Goal: Task Accomplishment & Management: Manage account settings

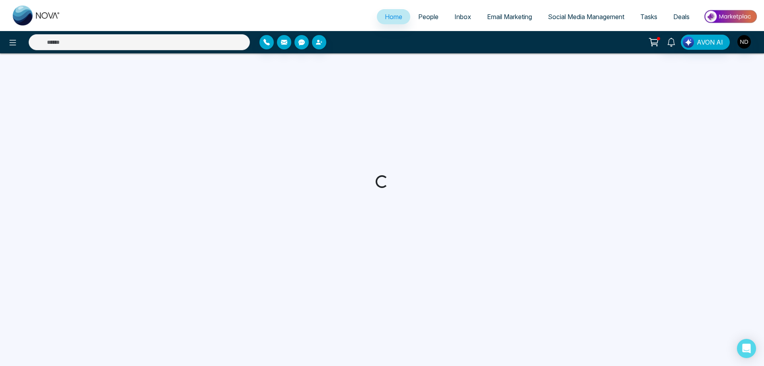
select select "*"
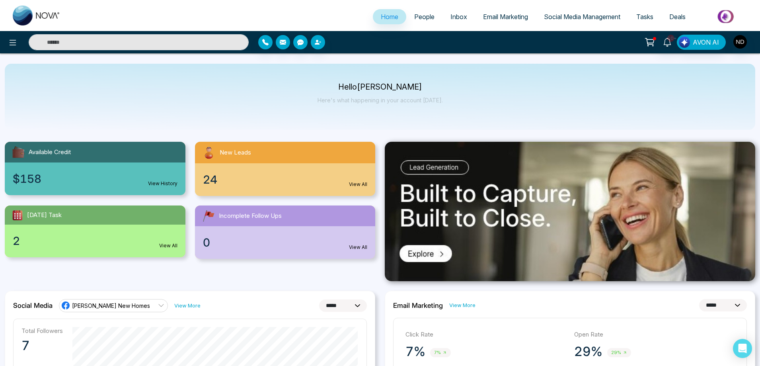
click at [95, 45] on input "text" at bounding box center [139, 42] width 220 height 16
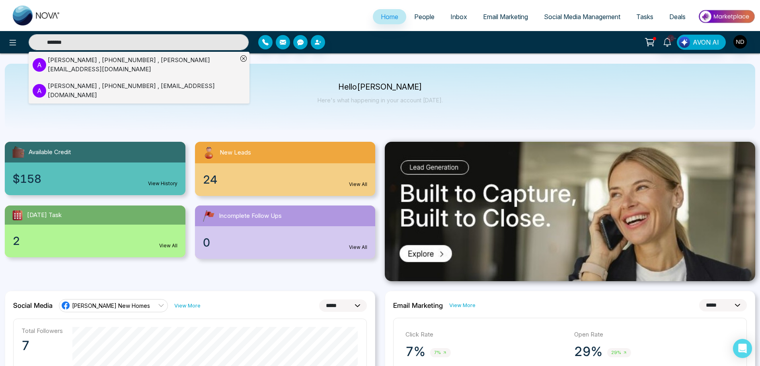
type input "*******"
click at [129, 59] on div "Antonia , +14165679583 , antonia_assifi@hotmail.com" at bounding box center [143, 65] width 190 height 18
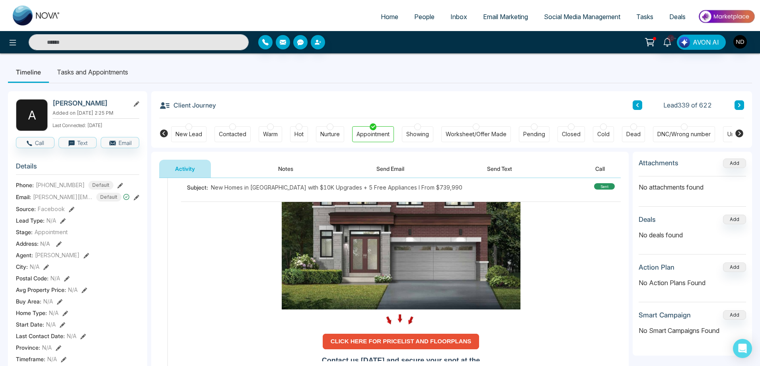
scroll to position [119, 0]
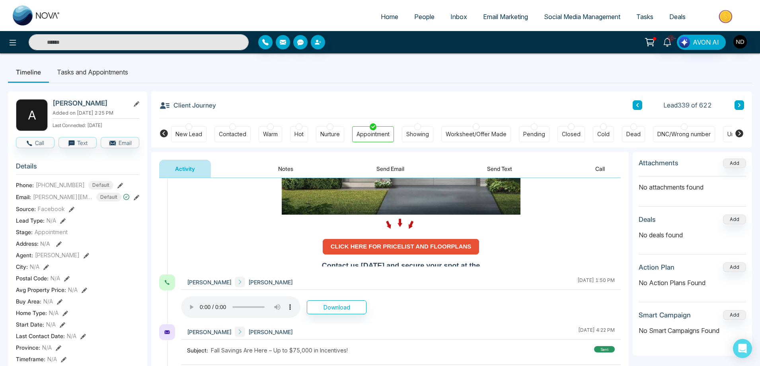
click at [400, 243] on strong "CLICK HERE FOR PRICELIST AND FLOORPLANS" at bounding box center [401, 246] width 141 height 7
click at [134, 42] on input "text" at bounding box center [139, 42] width 220 height 16
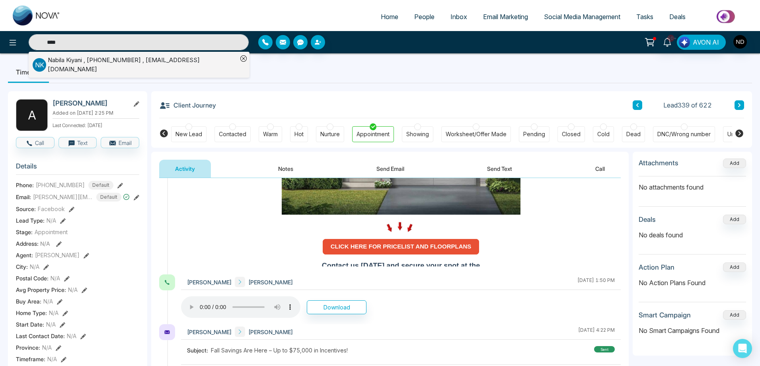
type input "****"
click at [150, 66] on div "Nabila Kiyani , +16477675033 , Nkiyani@msn.com" at bounding box center [143, 65] width 190 height 18
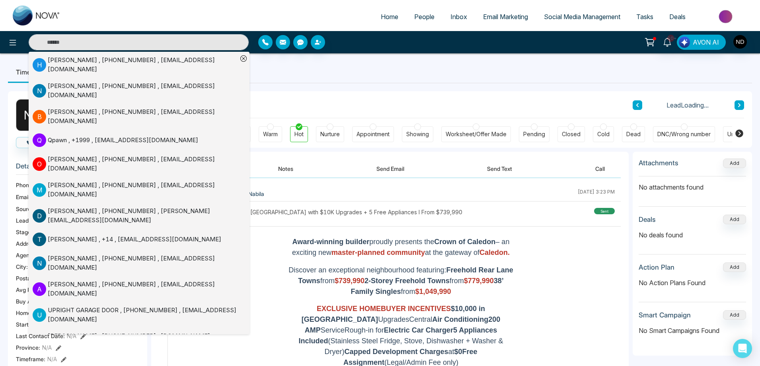
click at [280, 168] on button "Notes" at bounding box center [285, 169] width 47 height 18
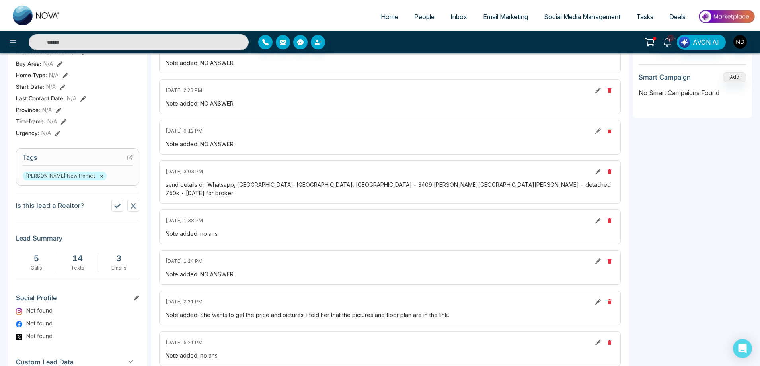
scroll to position [239, 0]
drag, startPoint x: 330, startPoint y: 183, endPoint x: 377, endPoint y: 181, distance: 47.4
click at [377, 181] on div "send details on Whatsapp, Brantford, Caledonia, Cambridge - 3409 Mcdowell dr Mi…" at bounding box center [390, 187] width 449 height 17
copy div "3409 Mcdowell dr"
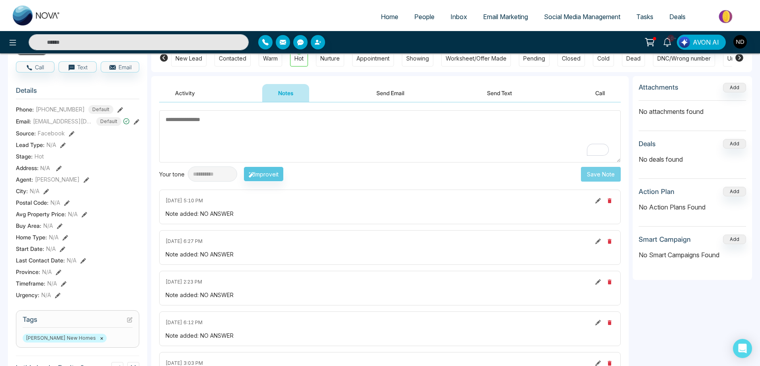
scroll to position [0, 0]
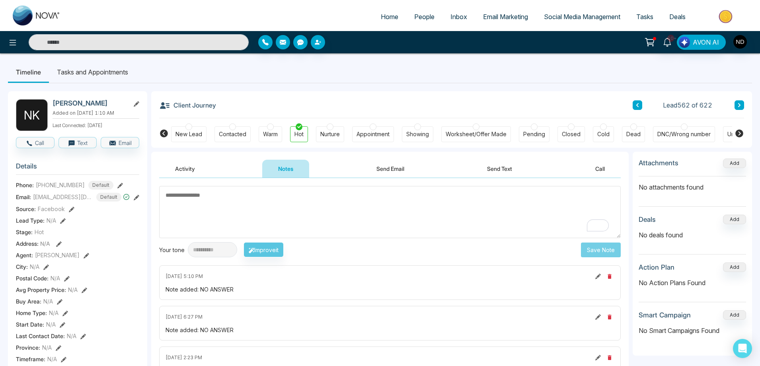
click at [506, 171] on button "Send Text" at bounding box center [499, 169] width 57 height 18
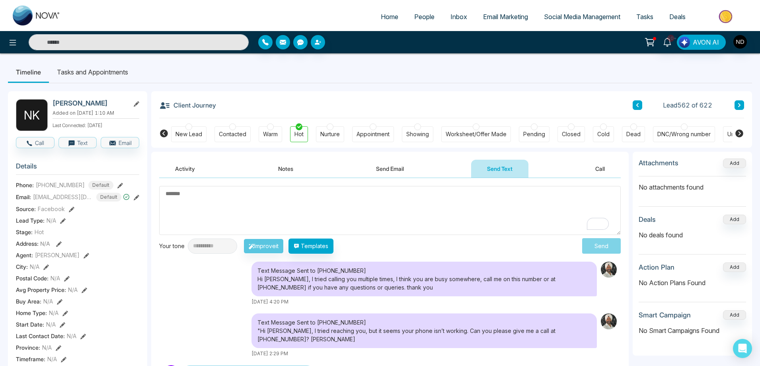
click at [326, 208] on textarea "To enrich screen reader interactions, please activate Accessibility in Grammarl…" at bounding box center [390, 210] width 462 height 49
paste textarea "**********"
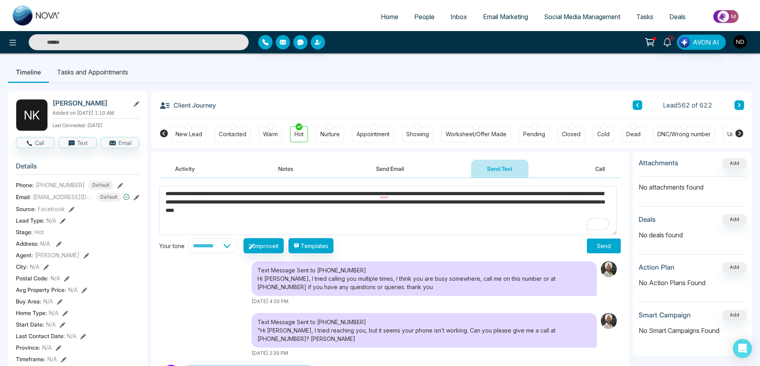
click at [210, 194] on textarea "**********" at bounding box center [388, 210] width 458 height 49
click at [286, 202] on textarea "**********" at bounding box center [388, 210] width 458 height 49
click at [398, 222] on textarea "**********" at bounding box center [388, 210] width 458 height 49
click at [438, 214] on textarea "**********" at bounding box center [388, 210] width 458 height 49
type textarea "**********"
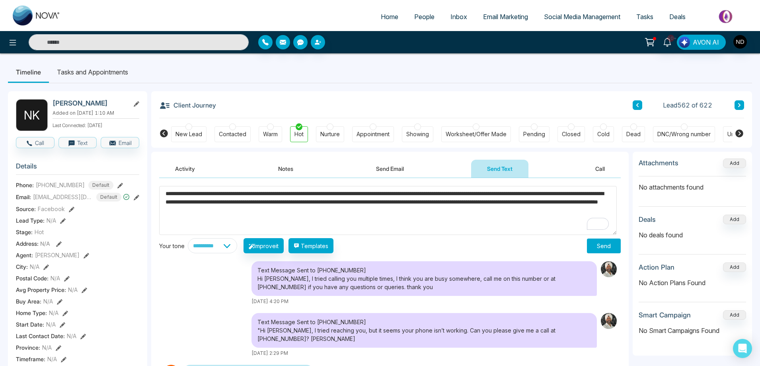
click at [604, 244] on button "Send" at bounding box center [604, 245] width 34 height 15
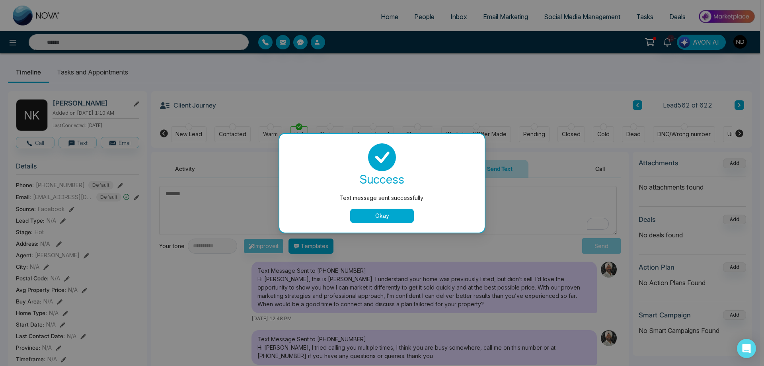
click at [398, 219] on button "Okay" at bounding box center [382, 215] width 64 height 14
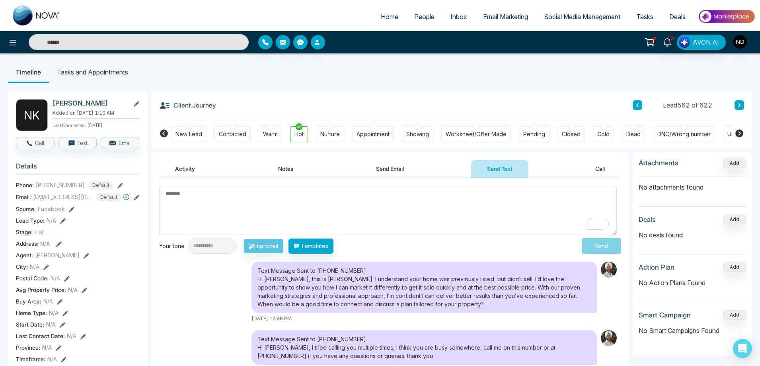
click at [208, 305] on div "Text Message Sent to +16477675033 Hi Nabila, this is Navdeep. I understand your…" at bounding box center [390, 291] width 462 height 60
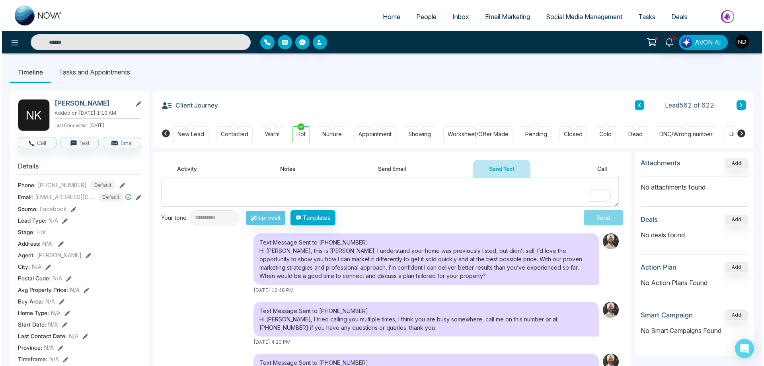
scroll to position [40, 0]
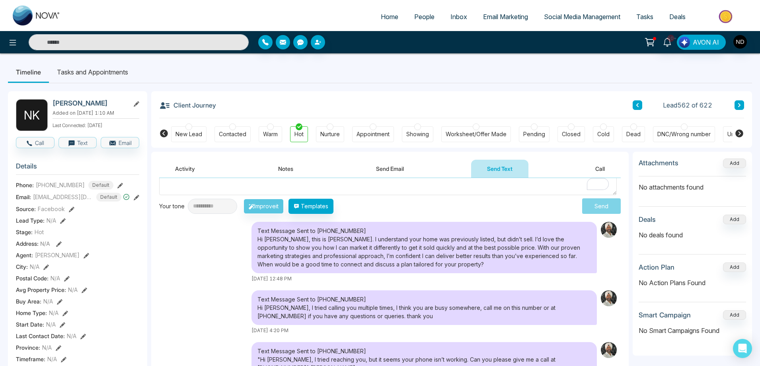
click at [206, 266] on div "Text Message Sent to +16477675033 Hi Nabila, this is Navdeep. I understand your…" at bounding box center [390, 252] width 462 height 60
click at [668, 41] on span "10+" at bounding box center [670, 38] width 7 height 7
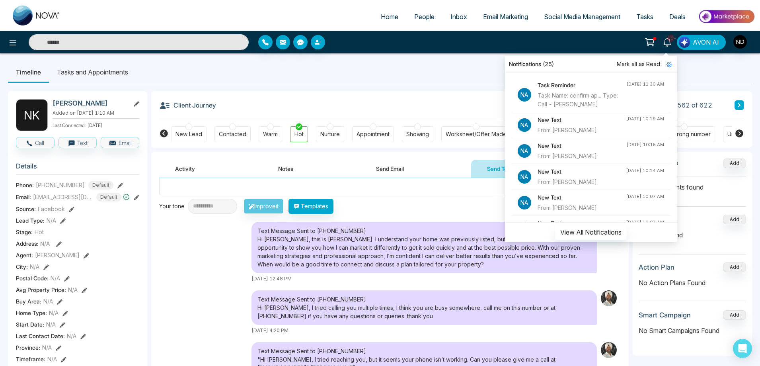
click at [583, 97] on div "Task Name: confirm ap... Type: Call - Gurdeep Randhawa" at bounding box center [582, 100] width 89 height 18
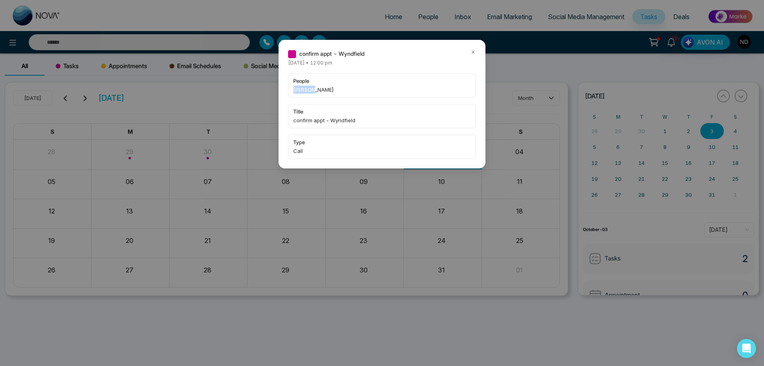
drag, startPoint x: 292, startPoint y: 88, endPoint x: 314, endPoint y: 91, distance: 22.1
click at [314, 91] on div "people Gurdeep Randhawa" at bounding box center [382, 85] width 188 height 24
copy span "Gurdeep"
click at [472, 52] on icon at bounding box center [473, 52] width 6 height 6
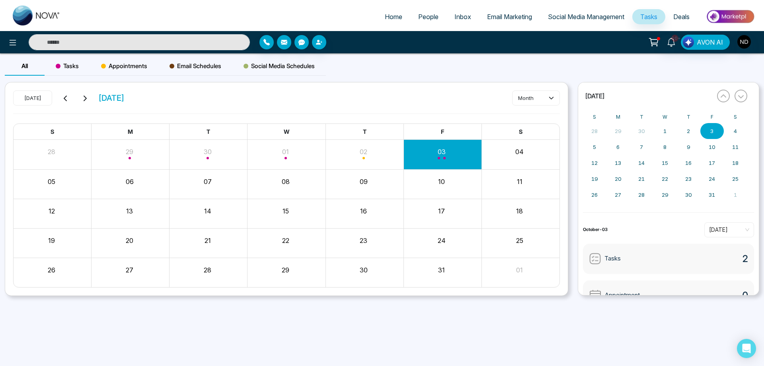
click at [161, 39] on input "text" at bounding box center [139, 42] width 221 height 16
paste input "*******"
type input "*******"
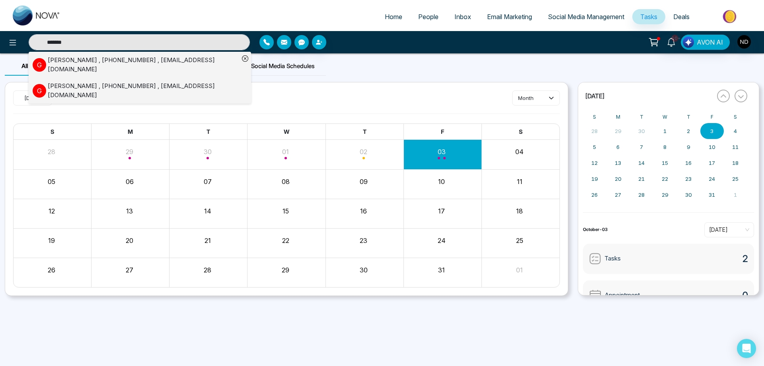
click at [99, 63] on div "Gurdeep Randhawa , +16477789437 , gudeep944@gmail.com" at bounding box center [143, 65] width 191 height 18
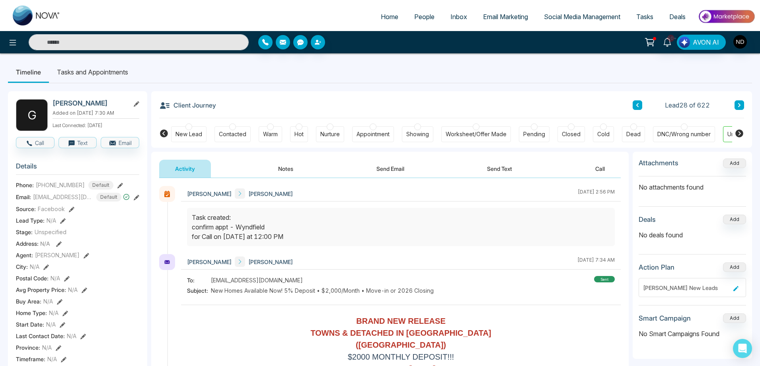
click at [189, 134] on div "New Lead" at bounding box center [188, 134] width 27 height 8
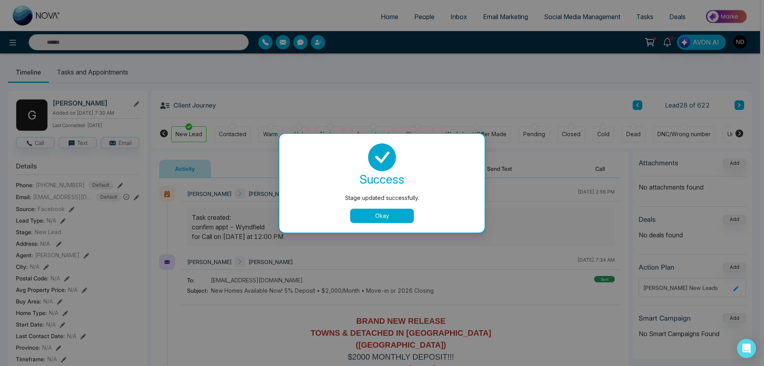
click at [389, 215] on button "Okay" at bounding box center [382, 215] width 64 height 14
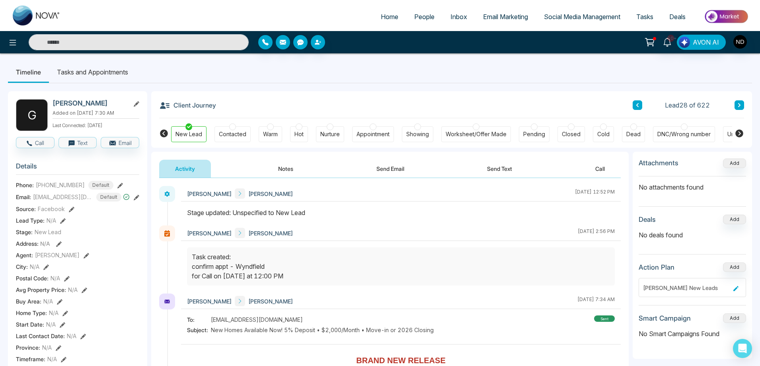
click at [417, 223] on div at bounding box center [401, 217] width 440 height 18
click at [97, 70] on li "Tasks and Appointments" at bounding box center [92, 71] width 87 height 21
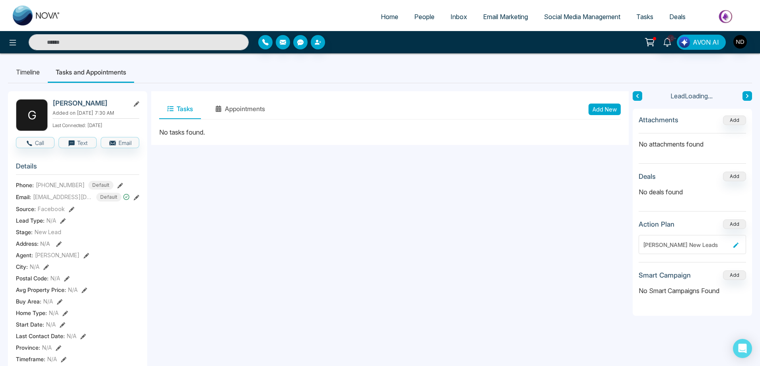
click at [605, 107] on button "Add New" at bounding box center [604, 109] width 32 height 12
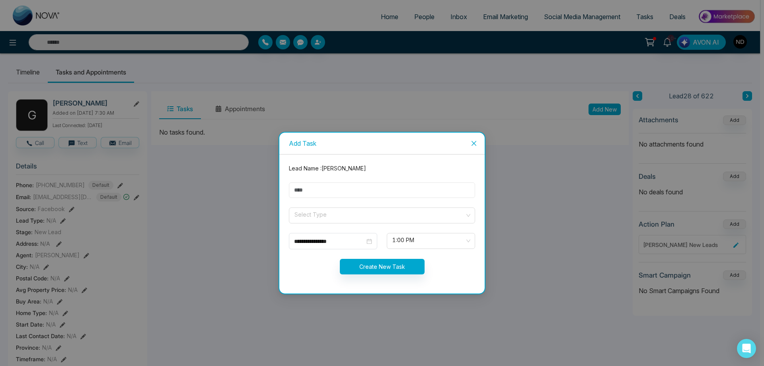
click at [327, 189] on input "text" at bounding box center [382, 190] width 186 height 16
type input "****"
click at [332, 214] on input "search" at bounding box center [379, 214] width 171 height 12
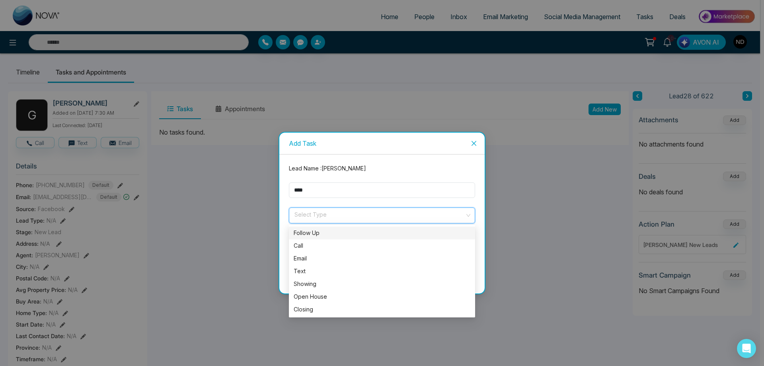
click at [315, 234] on div "Follow Up" at bounding box center [382, 232] width 177 height 9
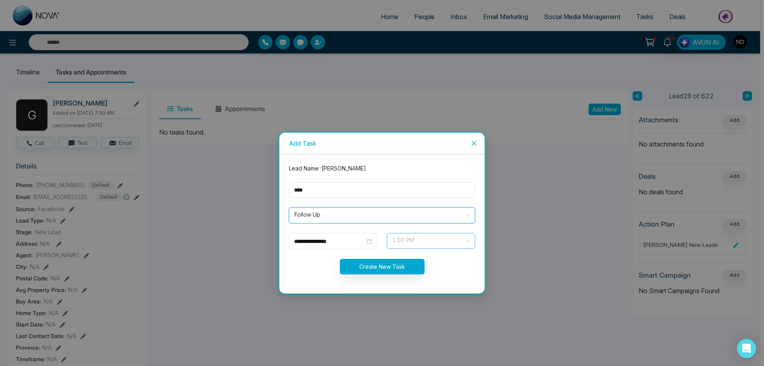
click at [451, 243] on span "1:00 PM" at bounding box center [430, 241] width 77 height 14
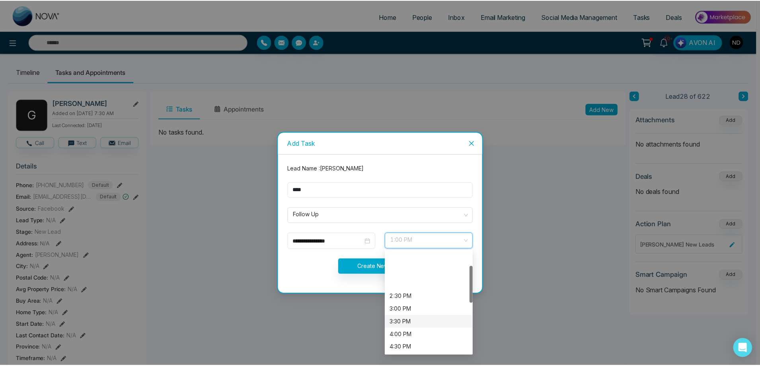
scroll to position [40, 0]
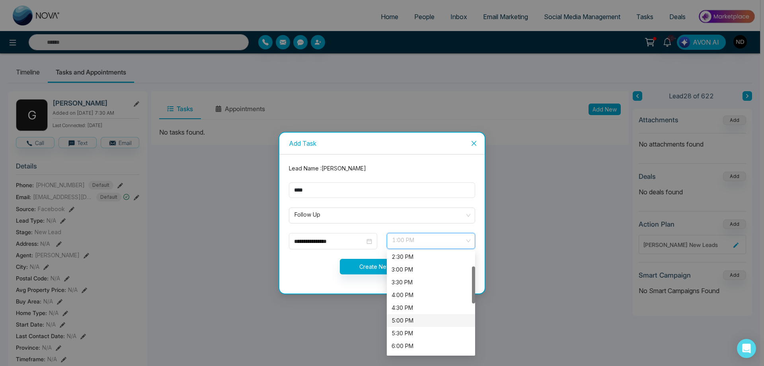
click at [407, 321] on div "5:00 PM" at bounding box center [430, 320] width 79 height 9
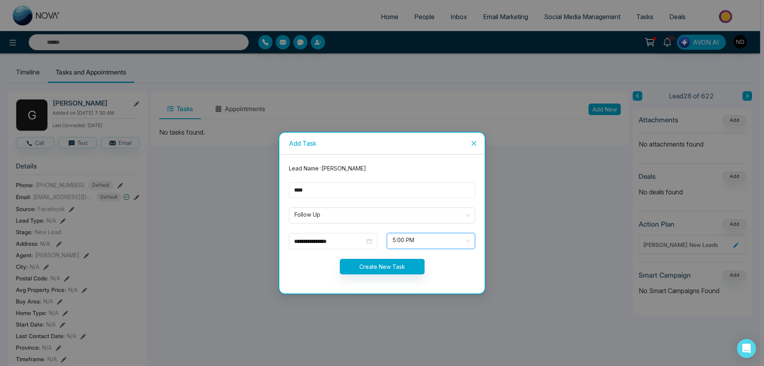
click at [467, 240] on span "5:00 PM" at bounding box center [430, 241] width 77 height 14
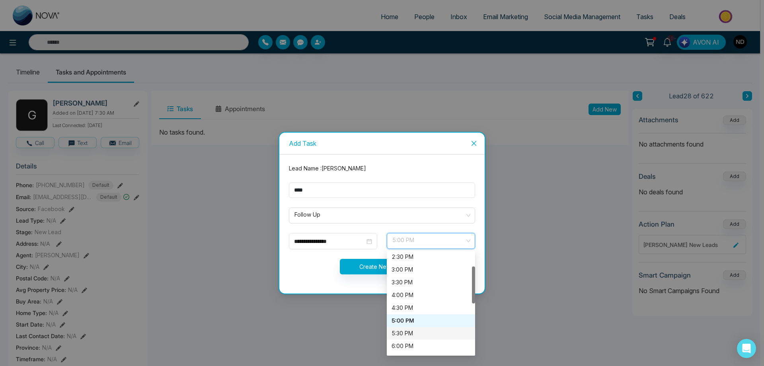
click at [403, 333] on div "5:30 PM" at bounding box center [430, 333] width 79 height 9
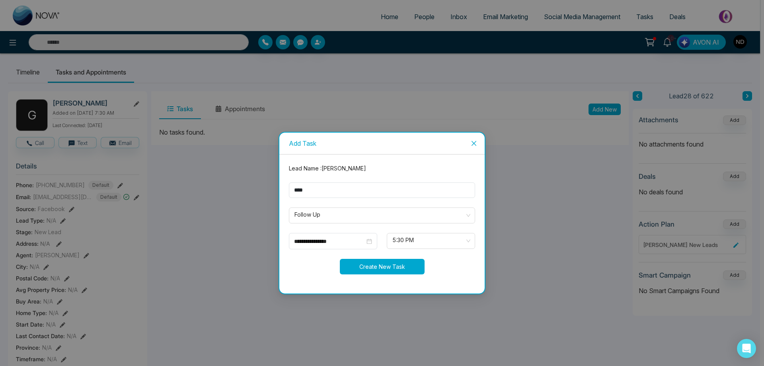
click at [383, 266] on button "Create New Task" at bounding box center [382, 267] width 85 height 16
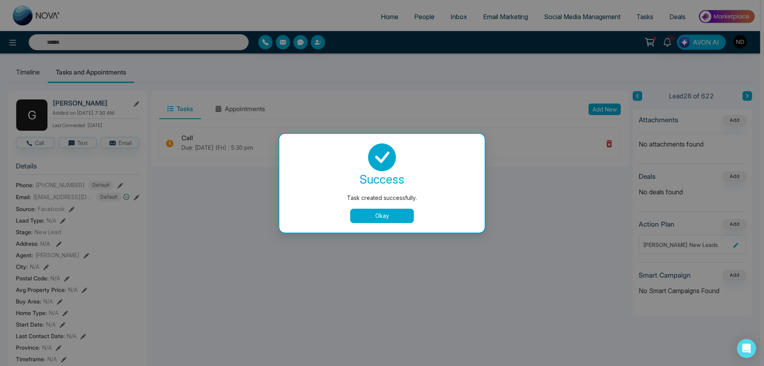
click at [383, 212] on button "Okay" at bounding box center [382, 215] width 64 height 14
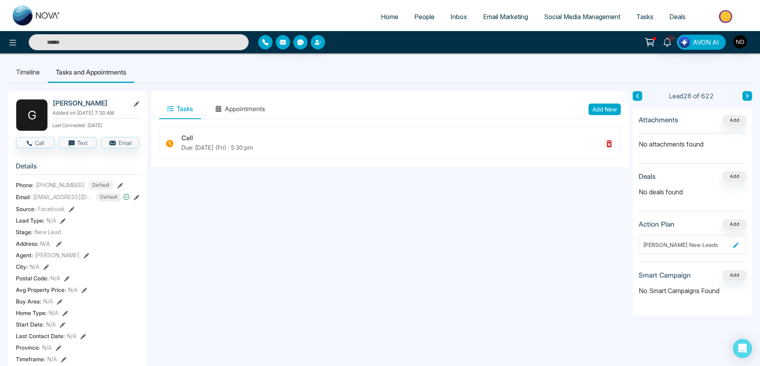
click at [421, 17] on span "People" at bounding box center [424, 17] width 20 height 8
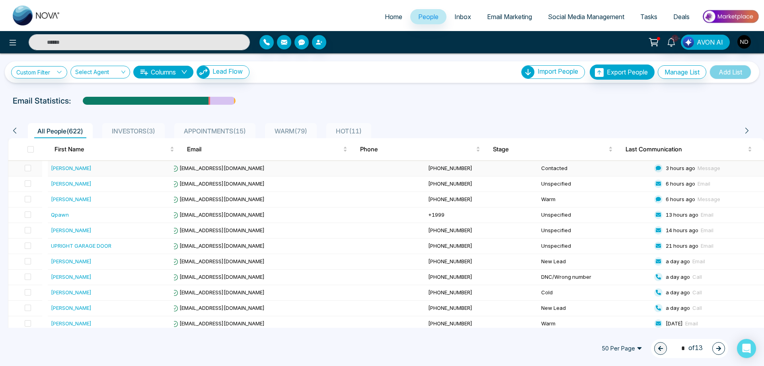
click at [61, 164] on div "Heena Patel" at bounding box center [71, 168] width 41 height 8
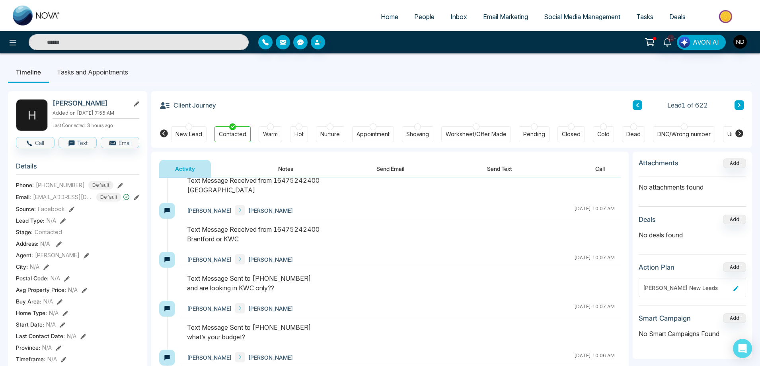
scroll to position [347, 0]
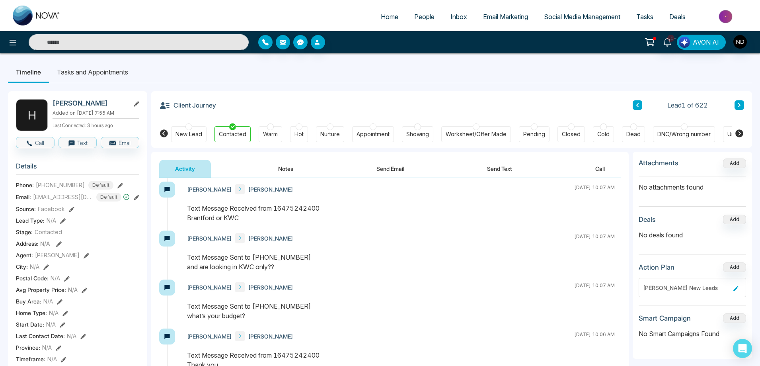
click at [286, 169] on button "Notes" at bounding box center [285, 169] width 47 height 18
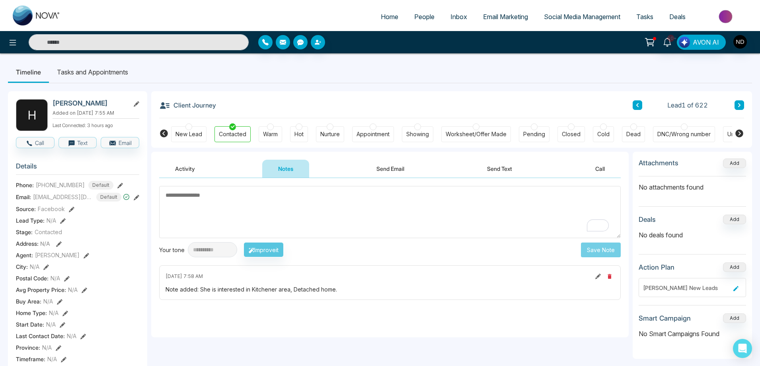
click at [247, 202] on textarea "To enrich screen reader interactions, please activate Accessibility in Grammarl…" at bounding box center [390, 212] width 462 height 52
click at [596, 276] on icon at bounding box center [598, 276] width 6 height 6
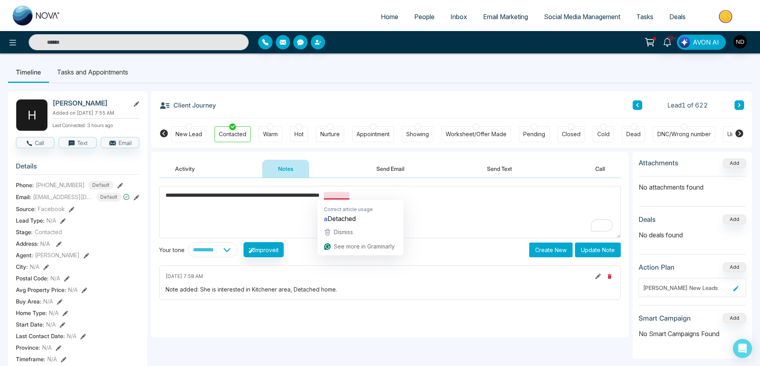
click at [377, 196] on textarea "**********" at bounding box center [390, 212] width 462 height 52
type textarea "**********"
click at [606, 251] on button "Update Note" at bounding box center [598, 249] width 46 height 15
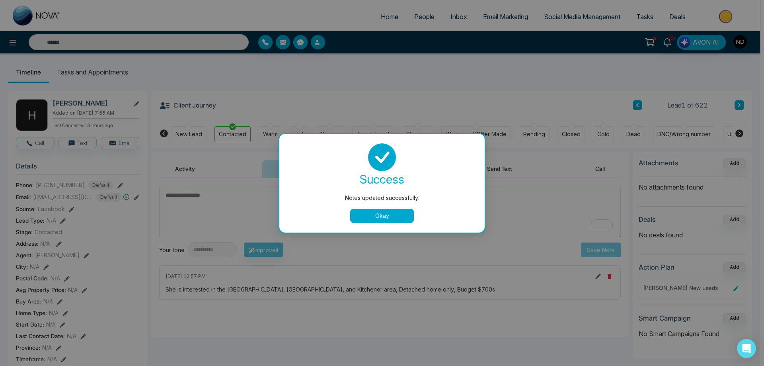
click at [377, 219] on button "Okay" at bounding box center [382, 215] width 64 height 14
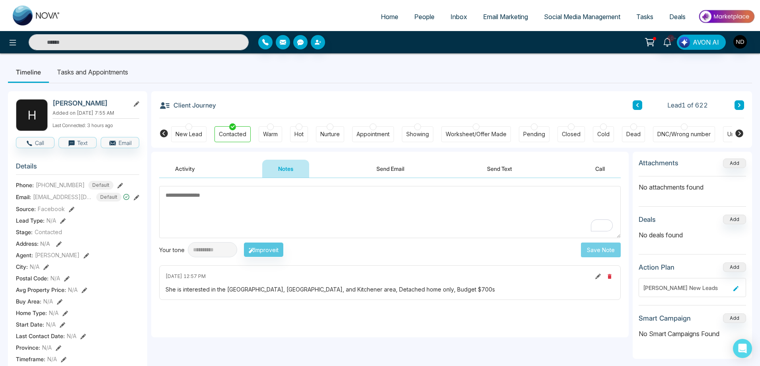
click at [736, 104] on button at bounding box center [739, 105] width 10 height 10
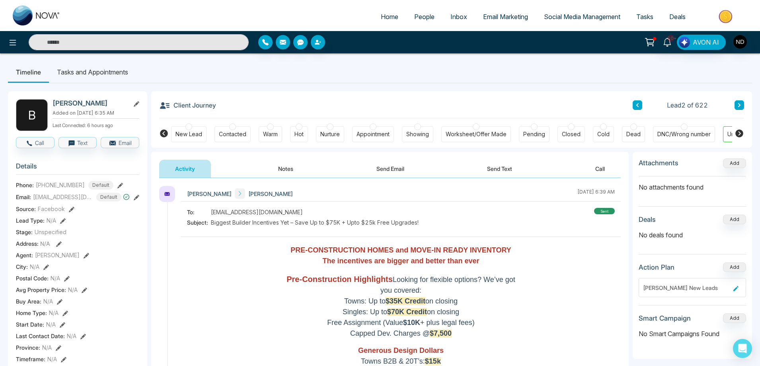
click at [295, 170] on button "Notes" at bounding box center [285, 169] width 47 height 18
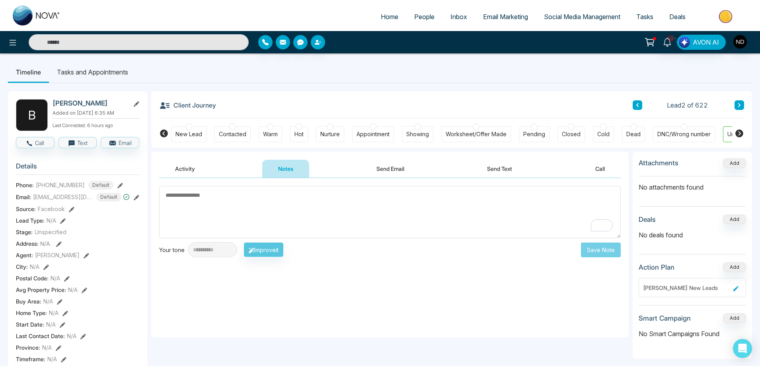
click at [328, 213] on textarea "To enrich screen reader interactions, please activate Accessibility in Grammarl…" at bounding box center [390, 212] width 462 height 52
type textarea "*********"
click at [603, 249] on button "Save Note" at bounding box center [601, 249] width 40 height 15
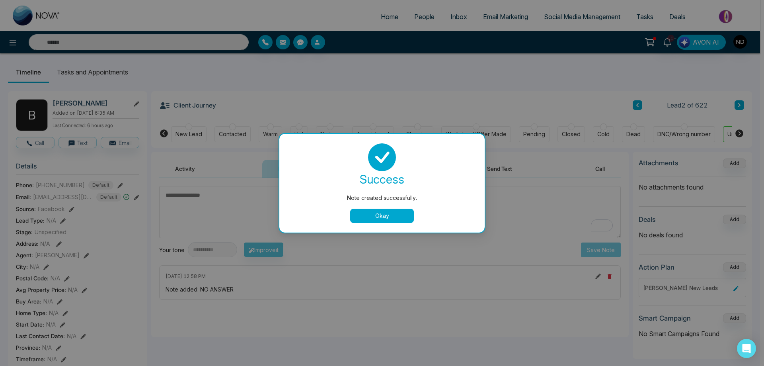
click at [388, 215] on button "Okay" at bounding box center [382, 215] width 64 height 14
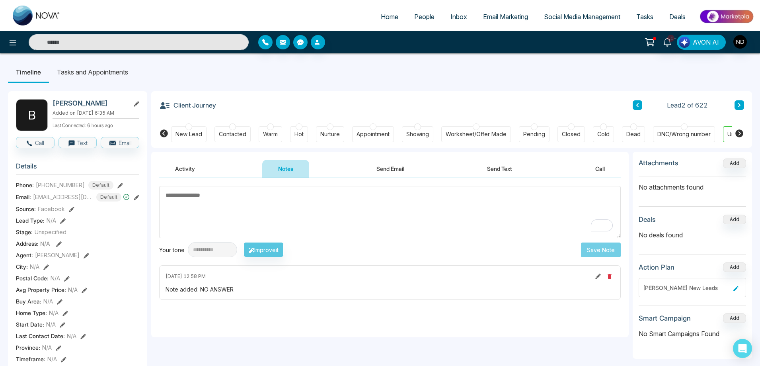
click at [174, 169] on button "Activity" at bounding box center [185, 169] width 52 height 18
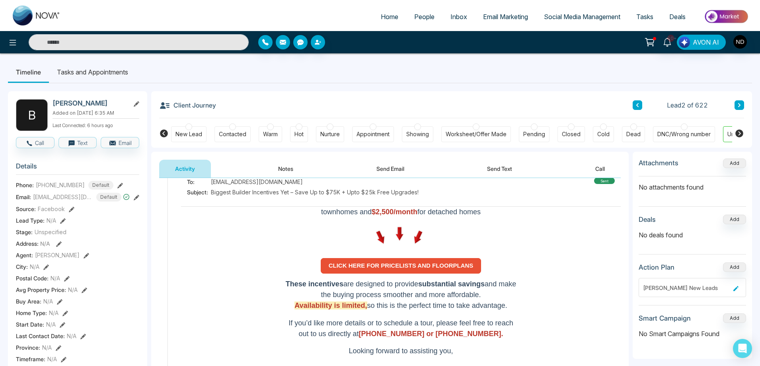
scroll to position [514, 0]
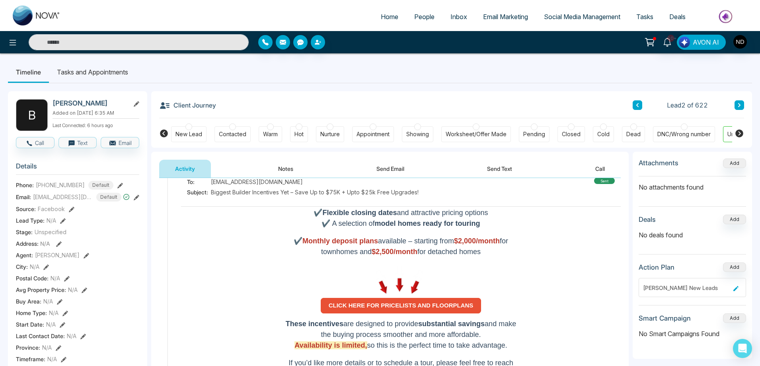
click at [408, 308] on strong "CLICK HERE FOR PRICELISTS AND FLOORPLANS" at bounding box center [401, 305] width 145 height 7
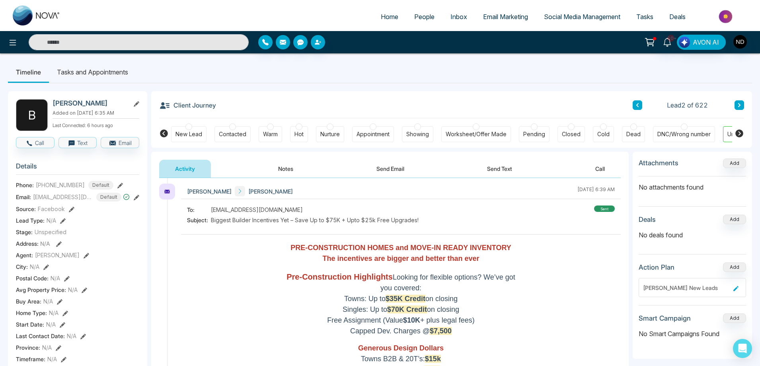
scroll to position [0, 0]
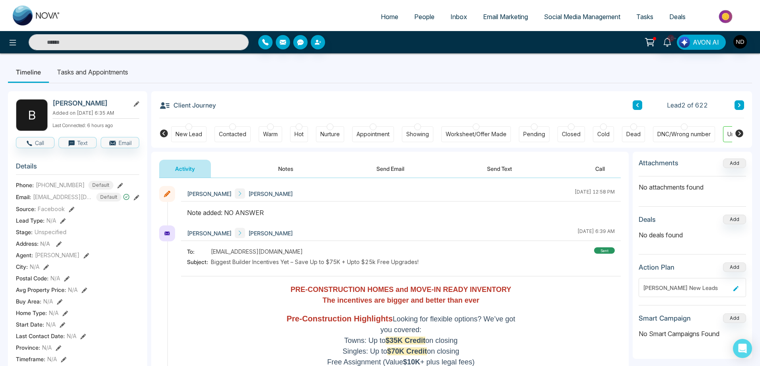
click at [741, 105] on button at bounding box center [739, 105] width 10 height 10
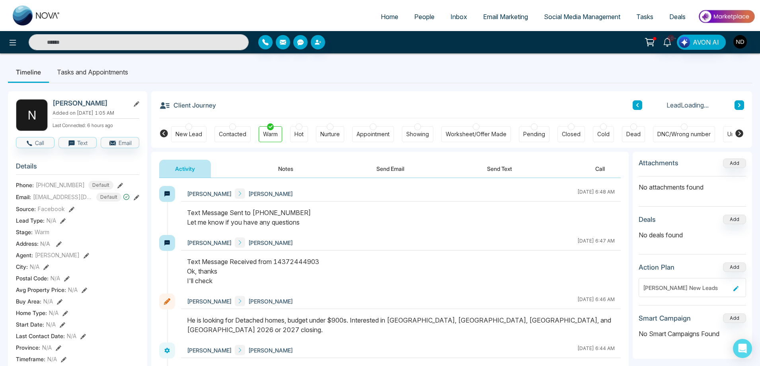
click at [633, 104] on button at bounding box center [638, 105] width 10 height 10
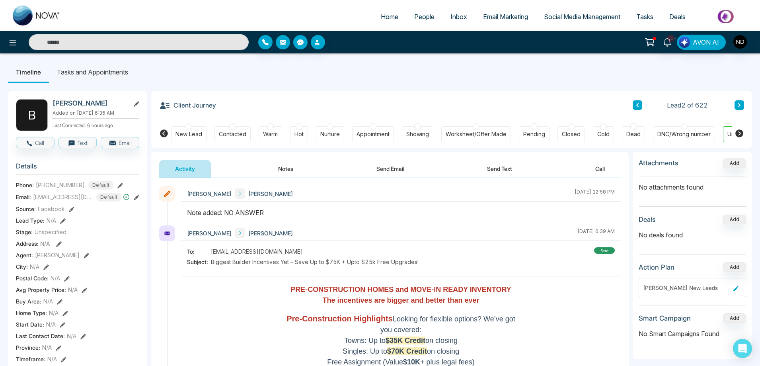
click at [181, 136] on div "New Lead" at bounding box center [188, 134] width 27 height 8
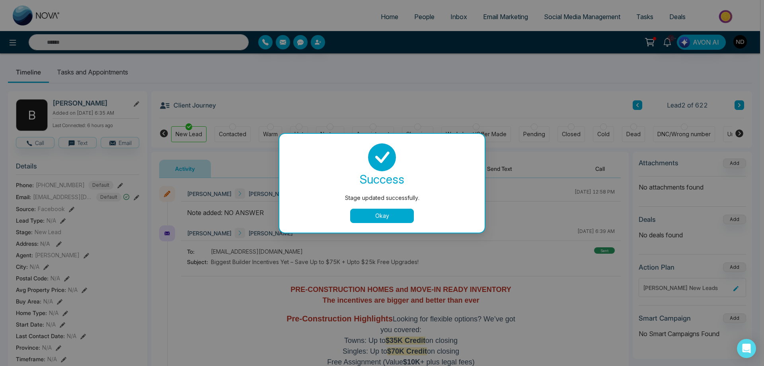
click at [390, 218] on button "Okay" at bounding box center [382, 215] width 64 height 14
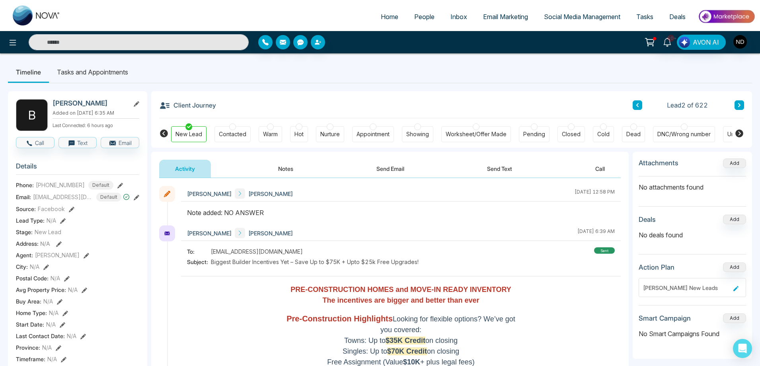
click at [741, 107] on button at bounding box center [739, 105] width 10 height 10
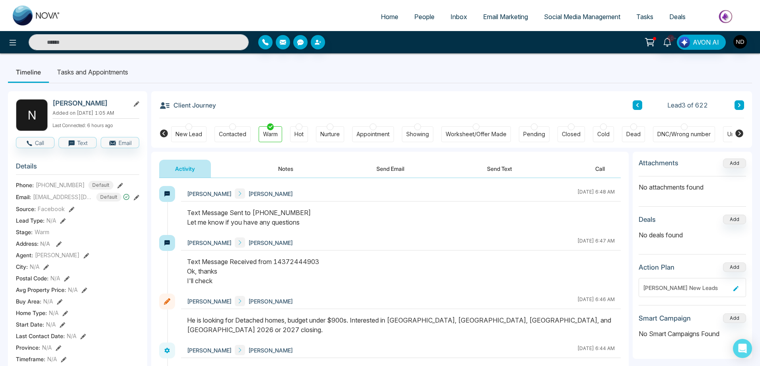
click at [288, 169] on button "Notes" at bounding box center [285, 169] width 47 height 18
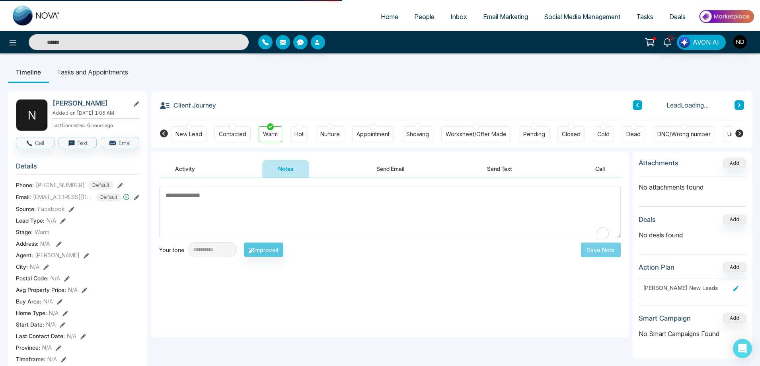
click at [284, 211] on textarea "To enrich screen reader interactions, please activate Accessibility in Grammarl…" at bounding box center [390, 212] width 462 height 52
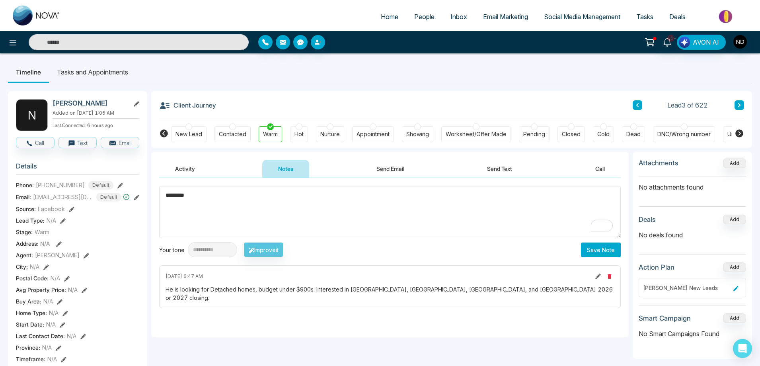
type textarea "*********"
click at [591, 251] on button "Save Note" at bounding box center [601, 249] width 40 height 15
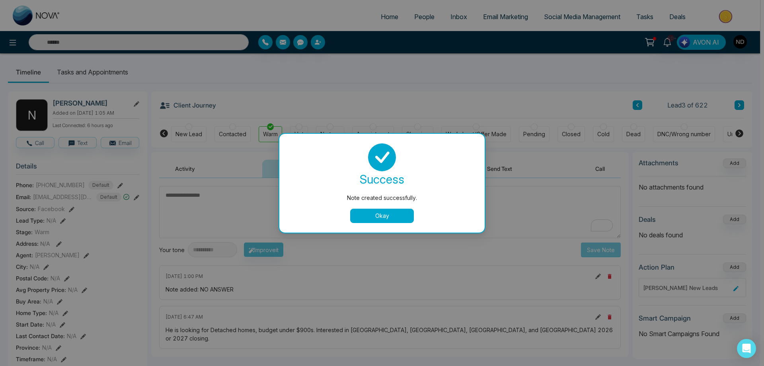
click at [368, 217] on button "Okay" at bounding box center [382, 215] width 64 height 14
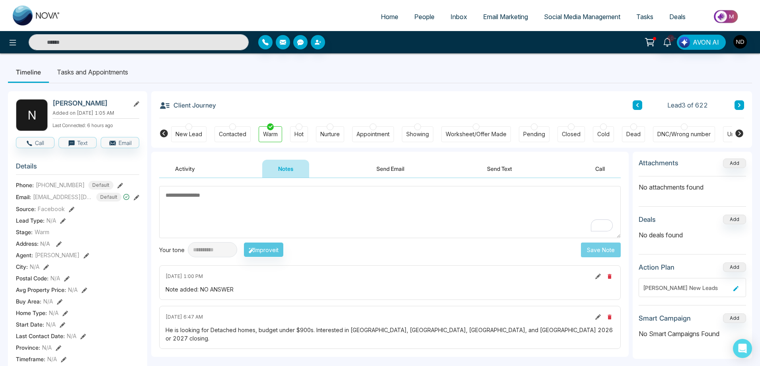
click at [742, 106] on button at bounding box center [739, 105] width 10 height 10
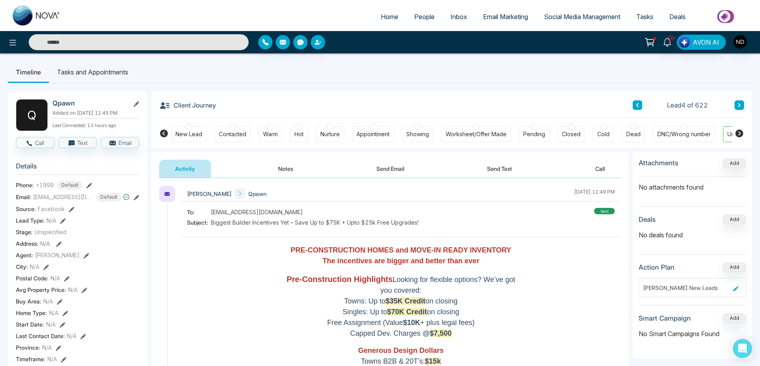
click at [697, 131] on div "DNC/Wrong number" at bounding box center [683, 134] width 53 height 8
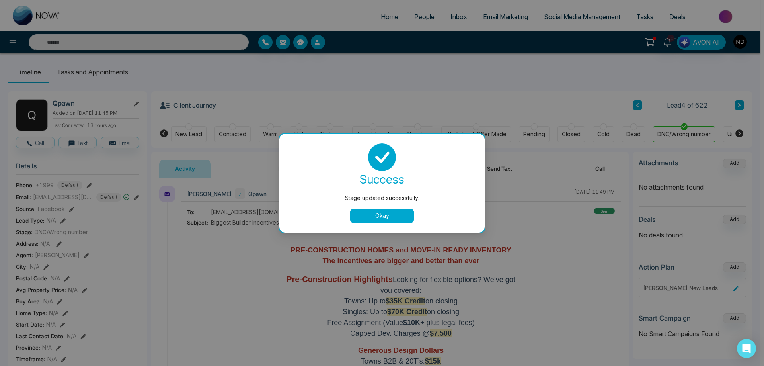
click at [390, 220] on button "Okay" at bounding box center [382, 215] width 64 height 14
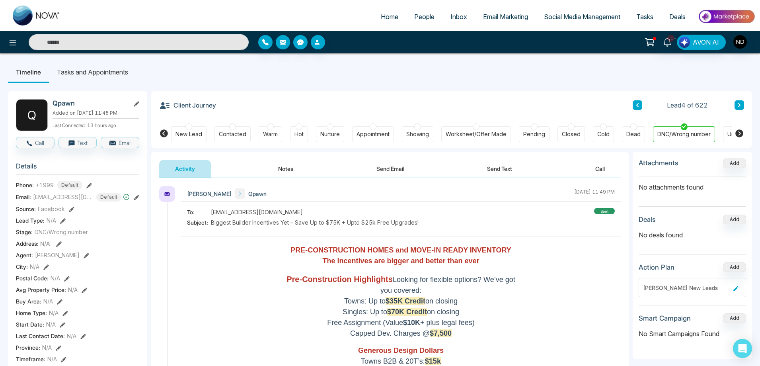
click at [740, 107] on icon at bounding box center [739, 105] width 4 height 5
click at [283, 171] on button "Notes" at bounding box center [285, 169] width 47 height 18
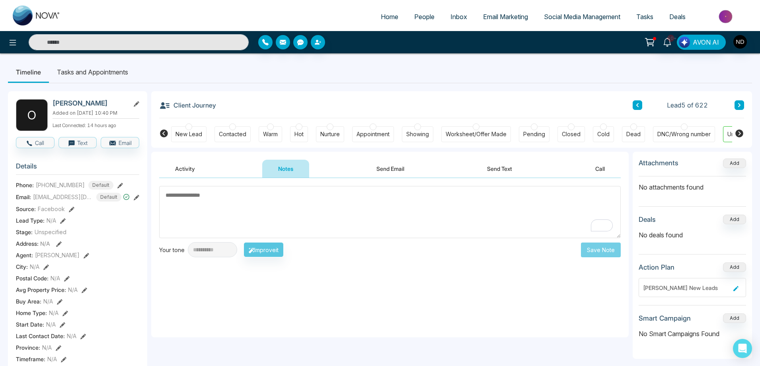
click at [187, 169] on button "Activity" at bounding box center [185, 169] width 52 height 18
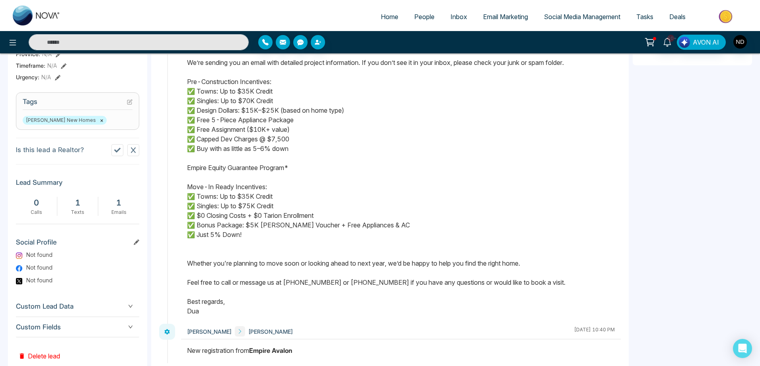
scroll to position [275, 0]
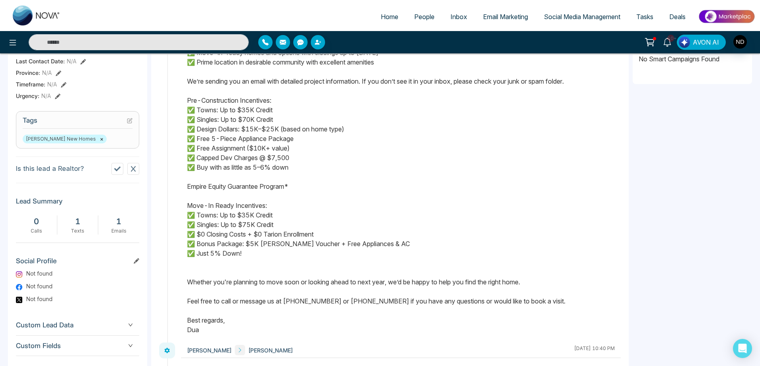
drag, startPoint x: 544, startPoint y: 284, endPoint x: 207, endPoint y: 72, distance: 398.2
click at [207, 72] on div "Text Message Sent to [PHONE_NUMBER] Hello [PERSON_NAME], Thank you for your int…" at bounding box center [401, 148] width 428 height 372
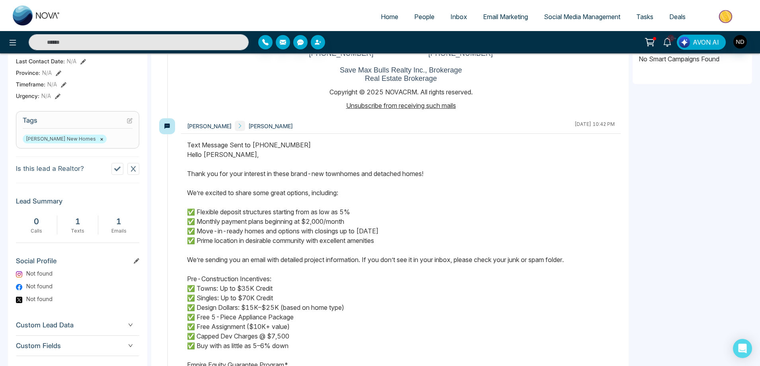
scroll to position [0, 0]
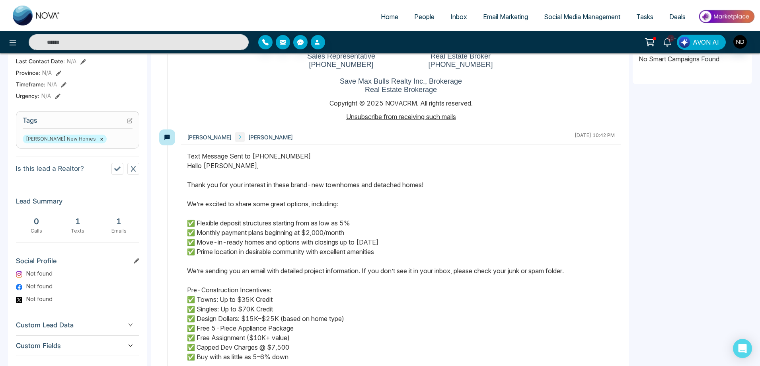
click at [495, 165] on div "Text Message Sent to [PHONE_NUMBER] Hello [PERSON_NAME], Thank you for your int…" at bounding box center [401, 337] width 428 height 372
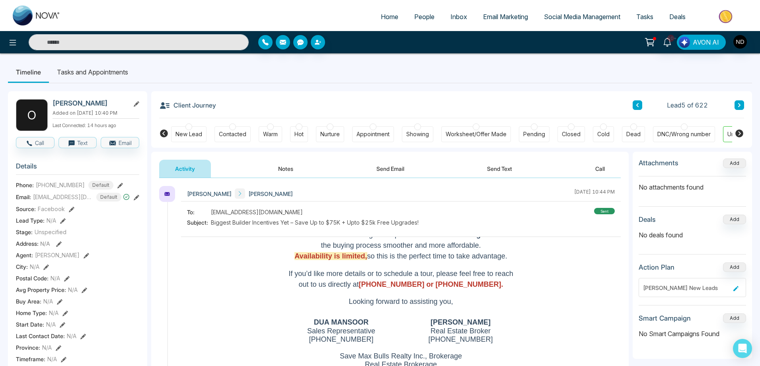
click at [286, 169] on button "Notes" at bounding box center [285, 169] width 47 height 18
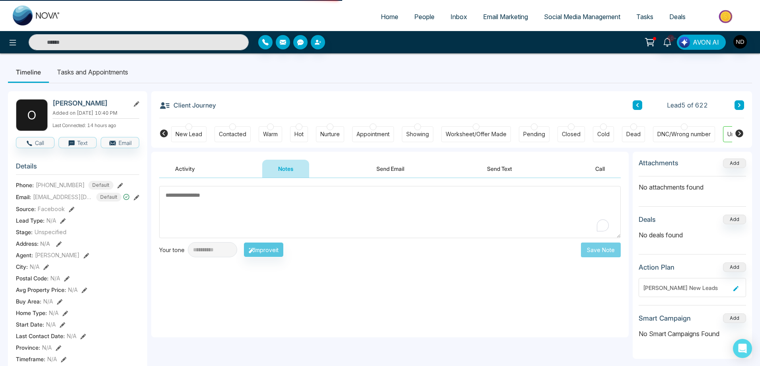
click at [193, 136] on div "New Lead" at bounding box center [188, 134] width 27 height 8
click at [299, 199] on textarea "To enrich screen reader interactions, please activate Accessibility in Grammarl…" at bounding box center [390, 212] width 462 height 52
click at [362, 213] on textarea "To enrich screen reader interactions, please activate Accessibility in Grammarl…" at bounding box center [390, 212] width 462 height 52
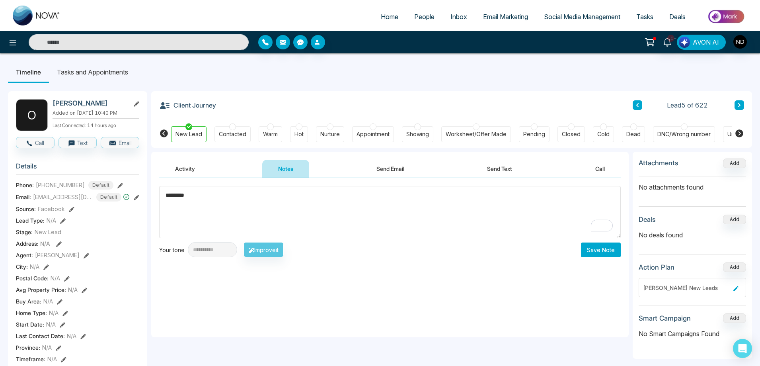
type textarea "*********"
click at [614, 249] on button "Save Note" at bounding box center [601, 249] width 40 height 15
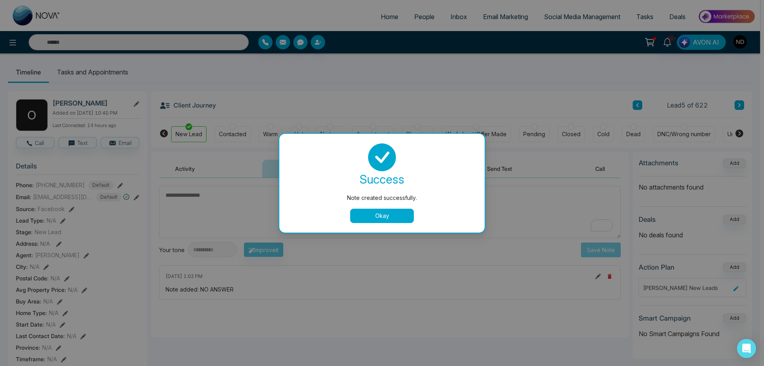
click at [376, 215] on button "Okay" at bounding box center [382, 215] width 64 height 14
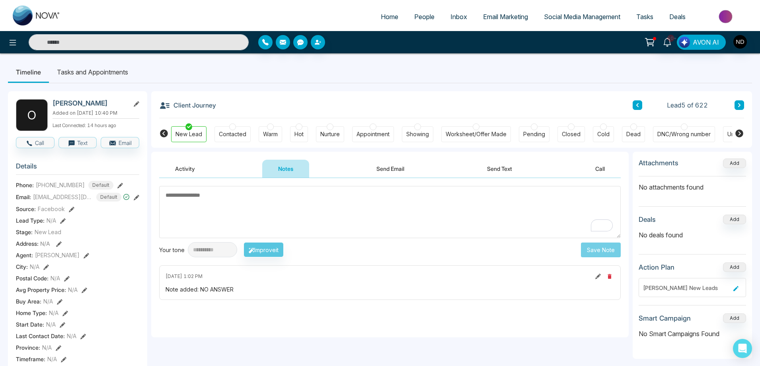
click at [738, 104] on icon at bounding box center [739, 105] width 4 height 5
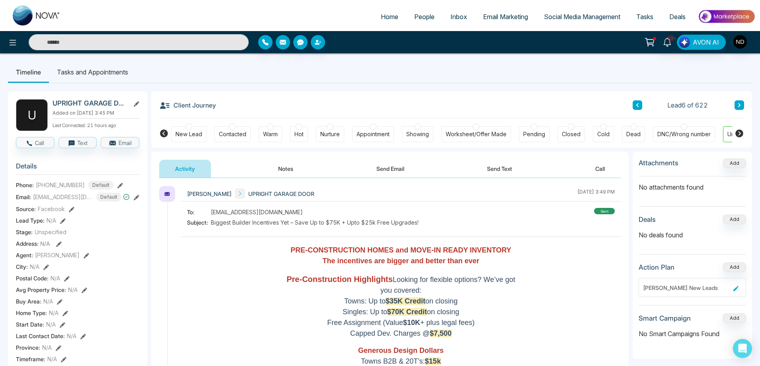
click at [285, 164] on button "Notes" at bounding box center [285, 169] width 47 height 18
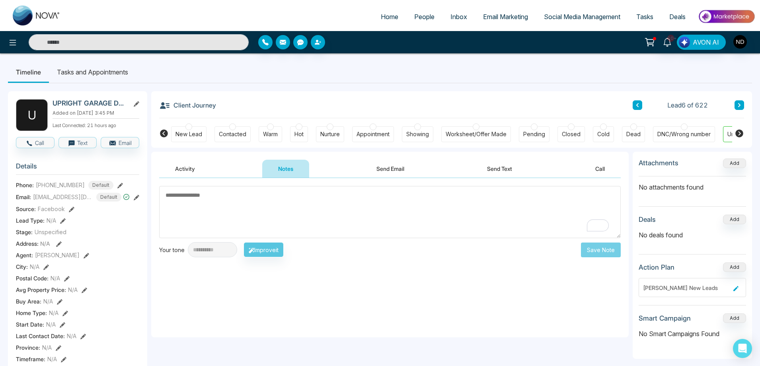
click at [505, 166] on button "Send Text" at bounding box center [499, 169] width 57 height 18
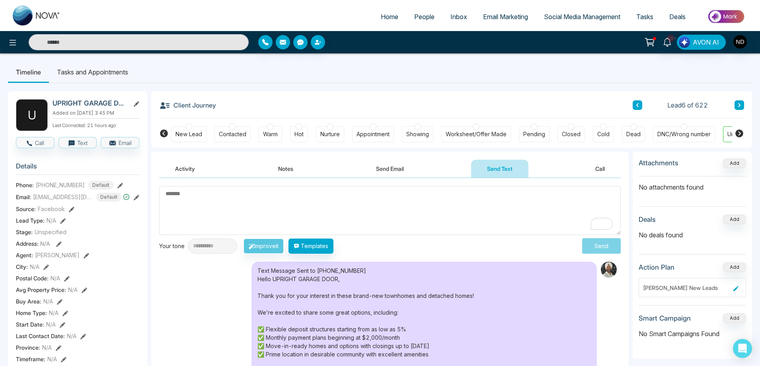
click at [381, 171] on button "Send Email" at bounding box center [390, 169] width 60 height 18
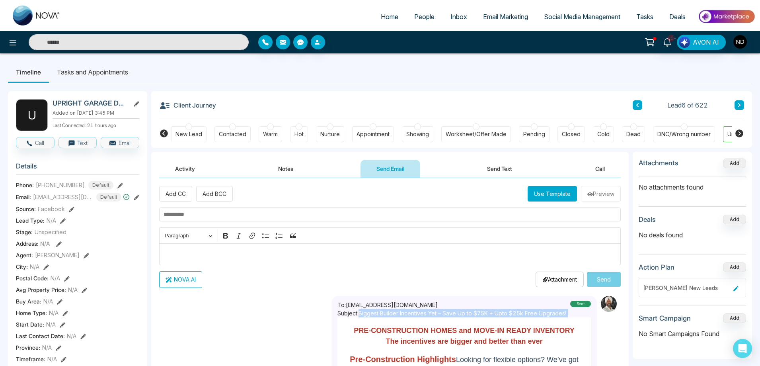
drag, startPoint x: 361, startPoint y: 313, endPoint x: 575, endPoint y: 314, distance: 213.7
click at [575, 314] on div "To: info@uprightgaragedoor.ca Subject: Biggest Builder Incentives Yet – Save Up…" at bounding box center [463, 308] width 253 height 17
copy p "Biggest Builder Incentives Yet – Save Up to $75K + Upto $25k Free Upgrades!"
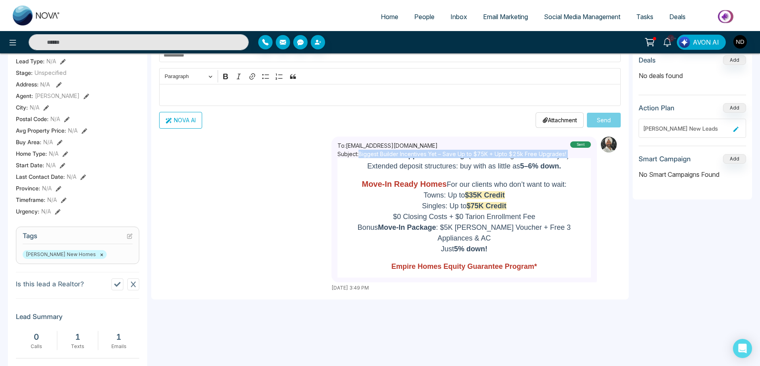
scroll to position [199, 0]
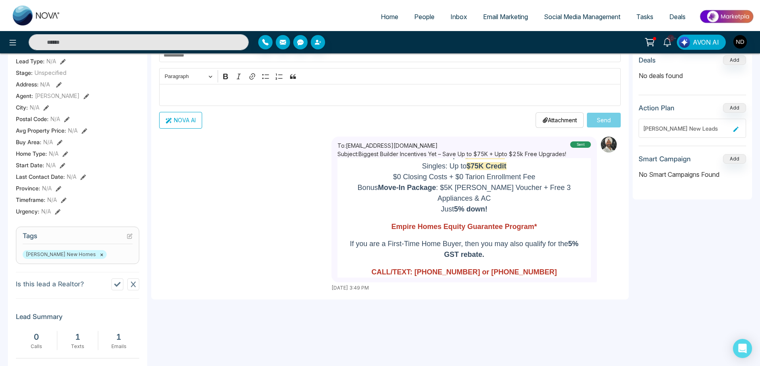
drag, startPoint x: 532, startPoint y: 227, endPoint x: 389, endPoint y: 228, distance: 142.8
click at [391, 228] on strong "Empire Homes Equity Guarantee Program*" at bounding box center [464, 226] width 146 height 8
click at [419, 208] on p "Just 5% down!" at bounding box center [464, 209] width 231 height 11
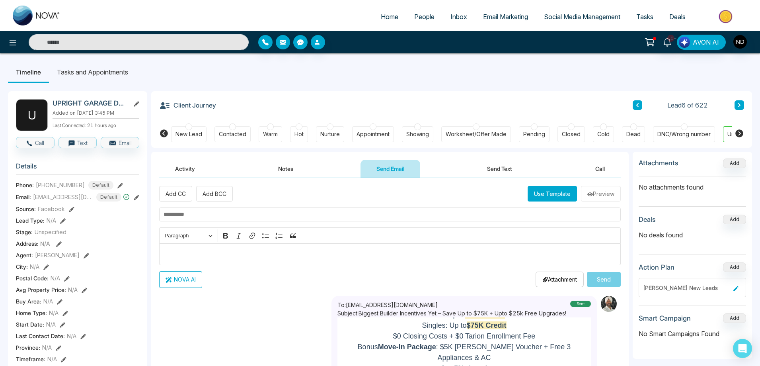
click at [208, 259] on div "Editor editing area: main" at bounding box center [390, 254] width 462 height 22
click at [271, 135] on div "Warm" at bounding box center [270, 134] width 15 height 8
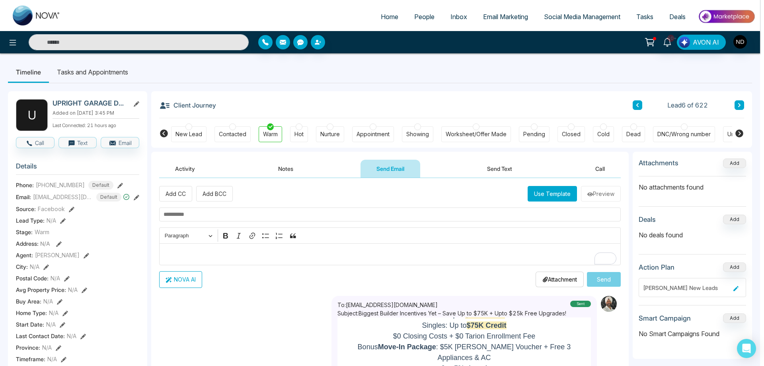
click at [324, 195] on div "Stage updated successfully. success Stage updated successfully. Okay" at bounding box center [382, 183] width 764 height 366
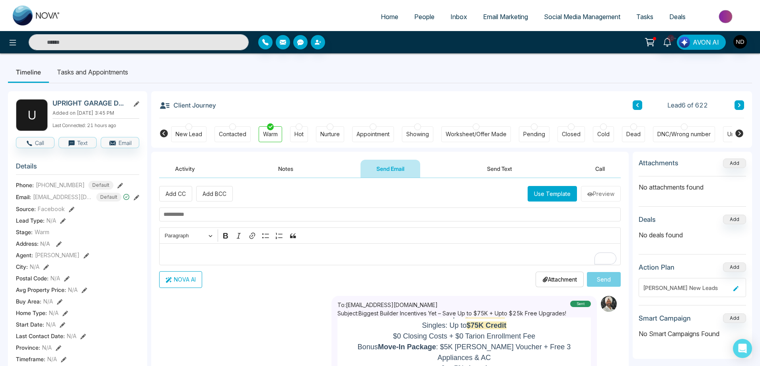
click at [385, 103] on div "Client Journey Lead 6 of 622" at bounding box center [451, 104] width 585 height 27
click at [286, 164] on button "Notes" at bounding box center [285, 169] width 47 height 18
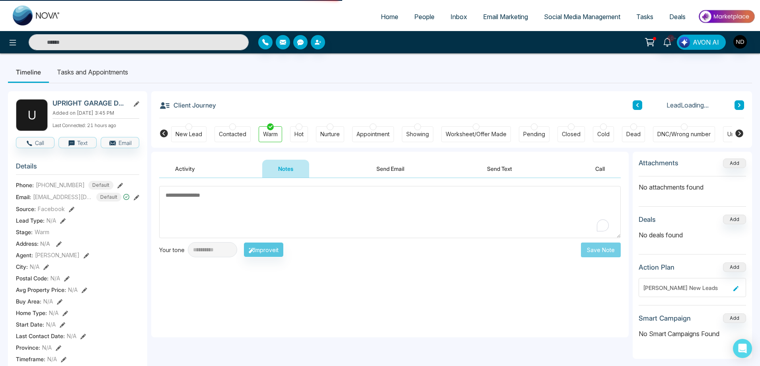
click at [288, 209] on textarea "To enrich screen reader interactions, please activate Accessibility in Grammarl…" at bounding box center [390, 212] width 462 height 52
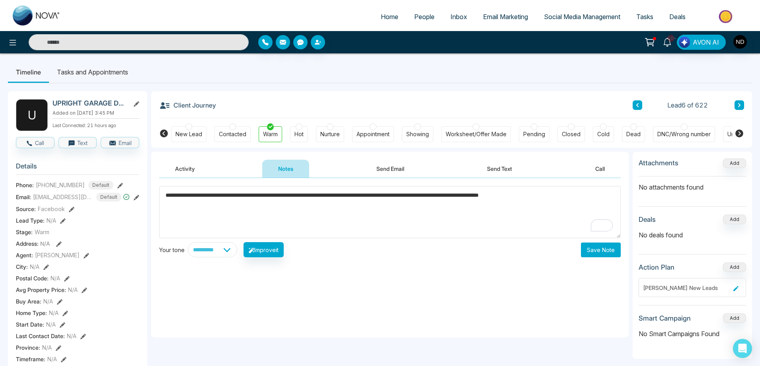
type textarea "**********"
click at [599, 251] on button "Save Note" at bounding box center [601, 249] width 40 height 15
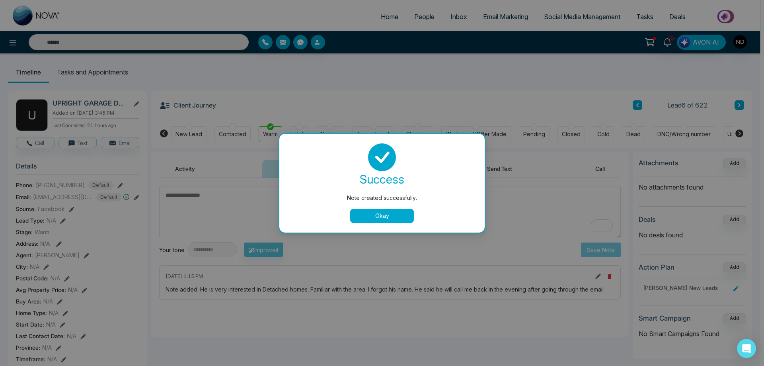
click at [366, 217] on button "Okay" at bounding box center [382, 215] width 64 height 14
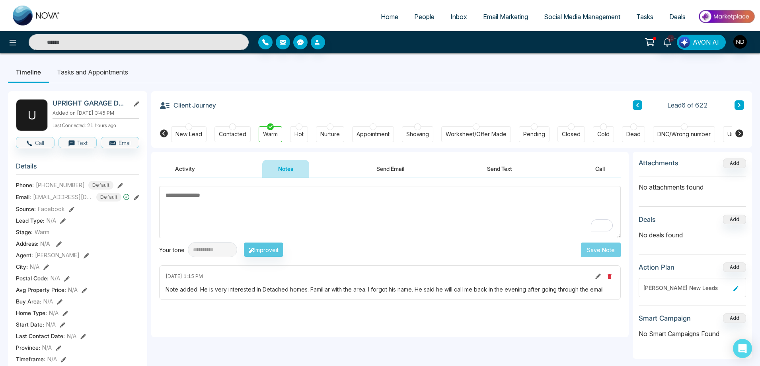
click at [187, 163] on button "Activity" at bounding box center [185, 169] width 52 height 18
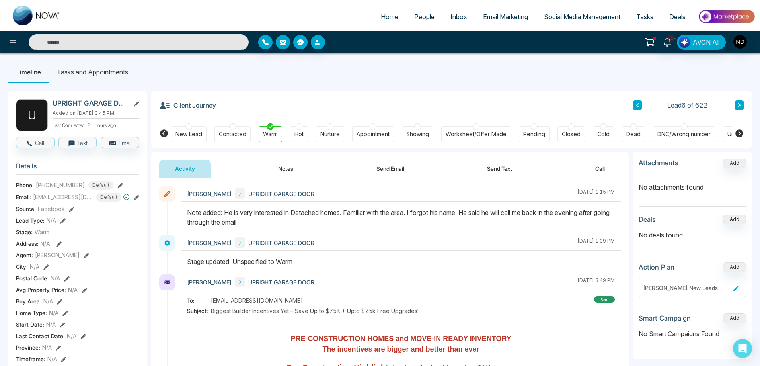
click at [740, 105] on icon at bounding box center [739, 105] width 4 height 5
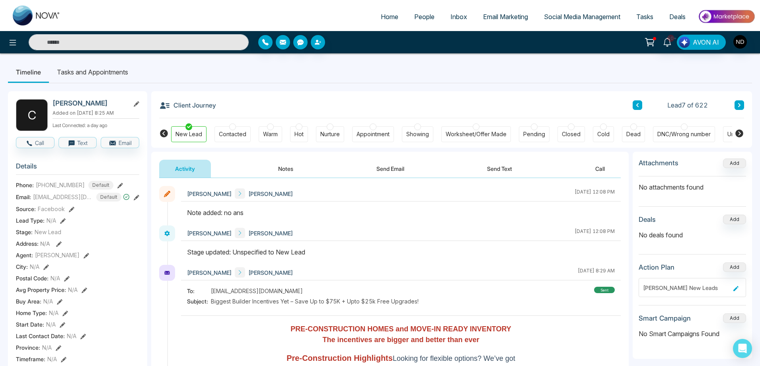
click at [288, 172] on button "Notes" at bounding box center [285, 169] width 47 height 18
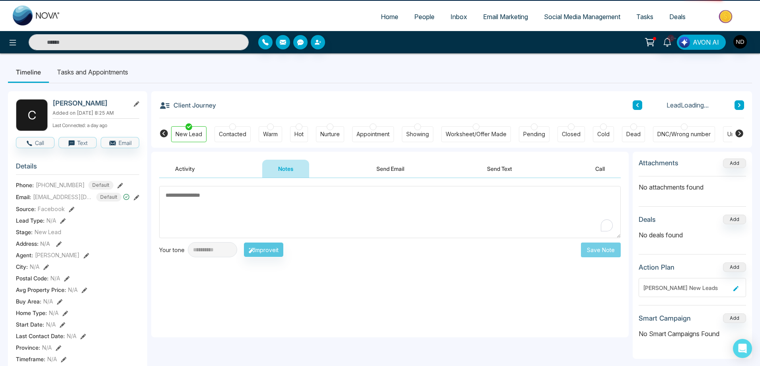
click at [301, 218] on textarea "To enrich screen reader interactions, please activate Accessibility in Grammarl…" at bounding box center [390, 212] width 462 height 52
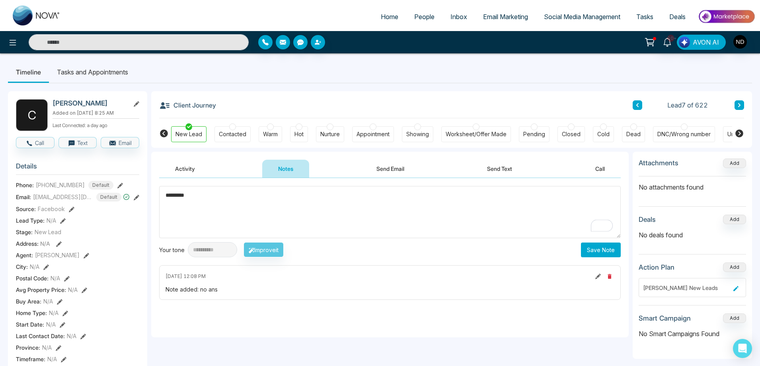
type textarea "*********"
click at [587, 253] on button "Save Note" at bounding box center [601, 249] width 40 height 15
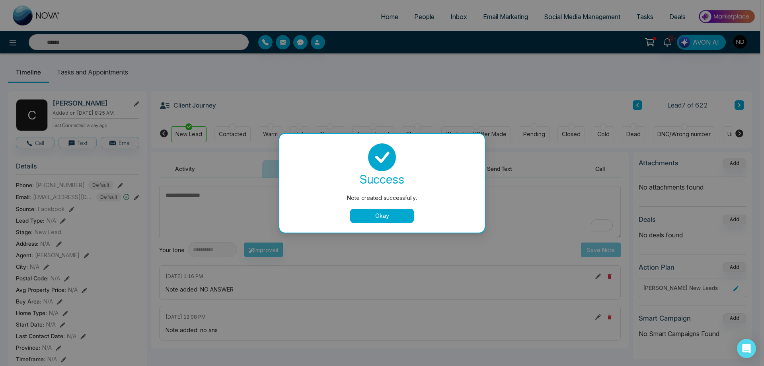
click at [364, 218] on button "Okay" at bounding box center [382, 215] width 64 height 14
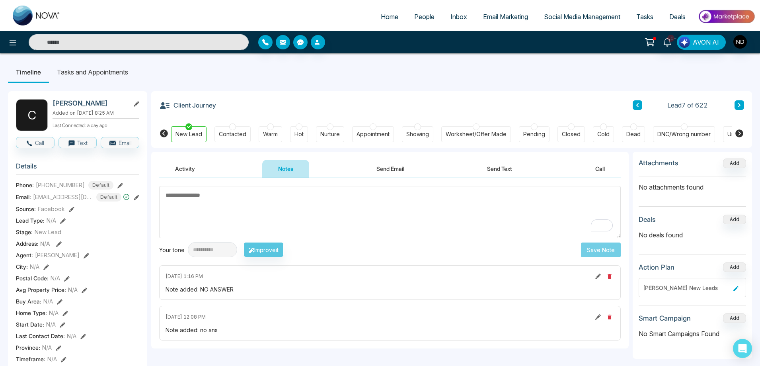
click at [740, 103] on icon at bounding box center [739, 105] width 4 height 5
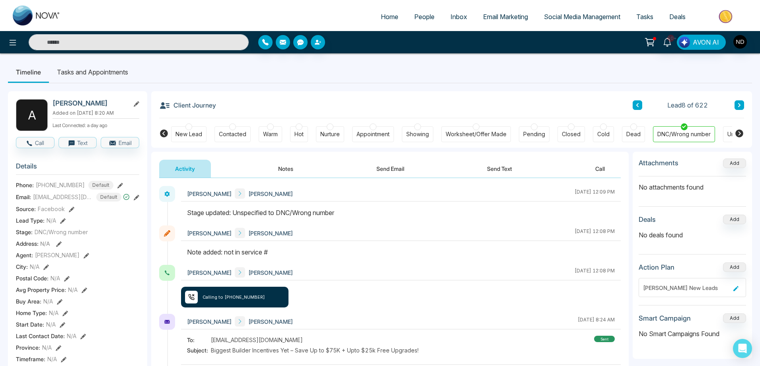
click at [738, 101] on button at bounding box center [739, 105] width 10 height 10
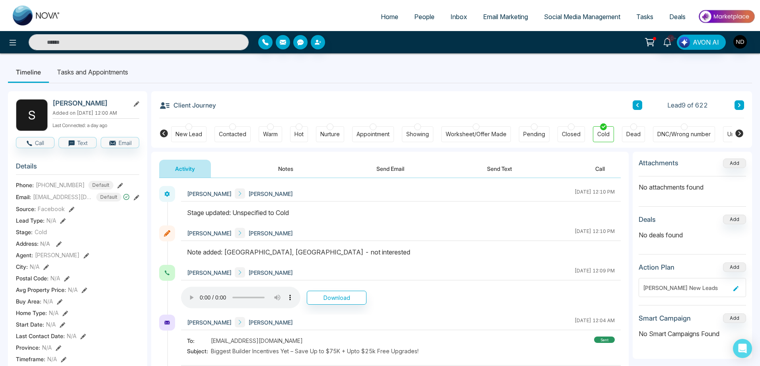
click at [399, 212] on div "Stage updated: Unspecified to Cold" at bounding box center [401, 213] width 428 height 10
click at [743, 107] on button at bounding box center [739, 105] width 10 height 10
click at [283, 169] on button "Notes" at bounding box center [285, 169] width 47 height 18
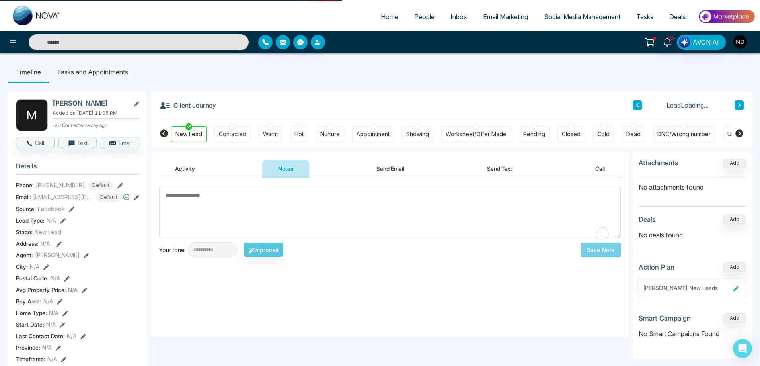
click at [275, 206] on textarea "To enrich screen reader interactions, please activate Accessibility in Grammarl…" at bounding box center [390, 212] width 462 height 52
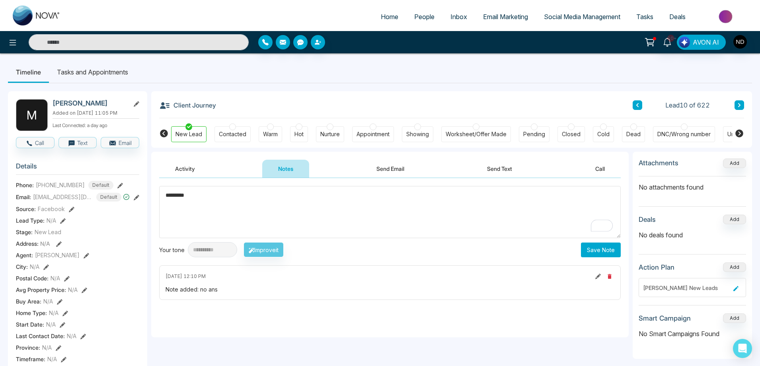
type textarea "*********"
click at [602, 253] on button "Save Note" at bounding box center [601, 249] width 40 height 15
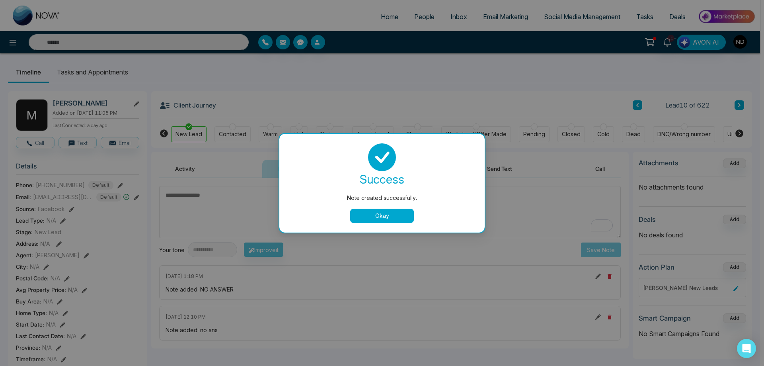
click at [394, 219] on button "Okay" at bounding box center [382, 215] width 64 height 14
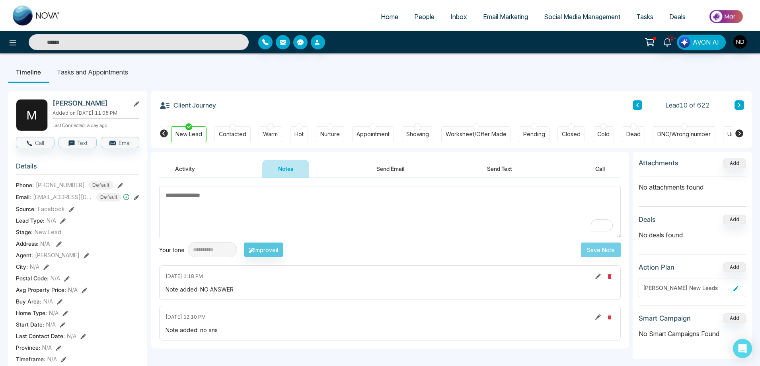
click at [498, 169] on button "Send Text" at bounding box center [499, 169] width 57 height 18
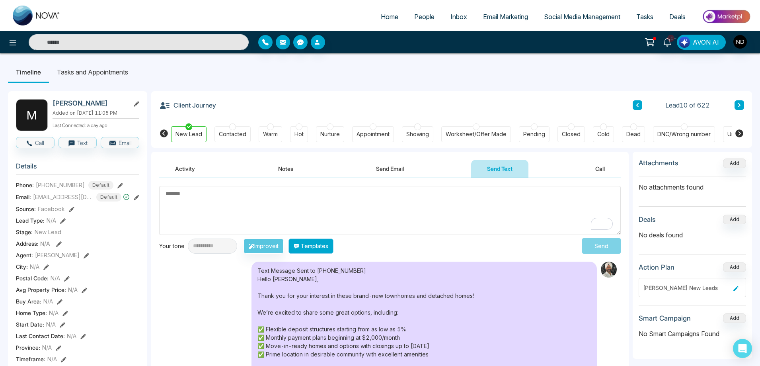
click at [322, 246] on button "Templates" at bounding box center [310, 245] width 45 height 15
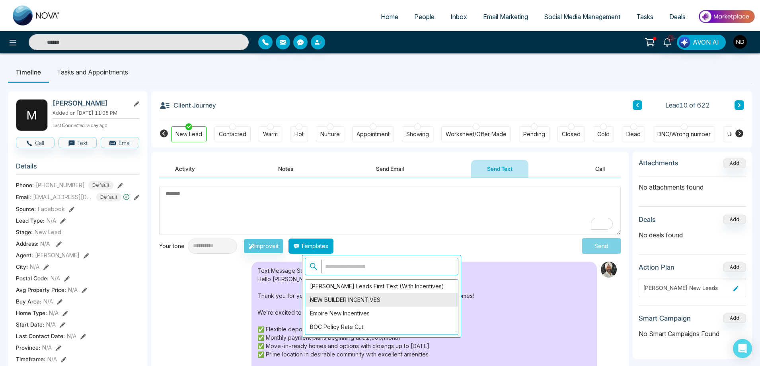
scroll to position [40, 0]
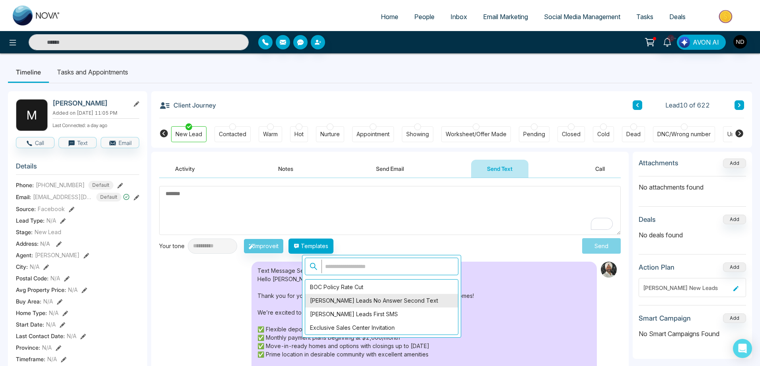
click at [385, 300] on div "Hamilton Leads No Answer Second Text" at bounding box center [381, 301] width 153 height 14
type textarea "**********"
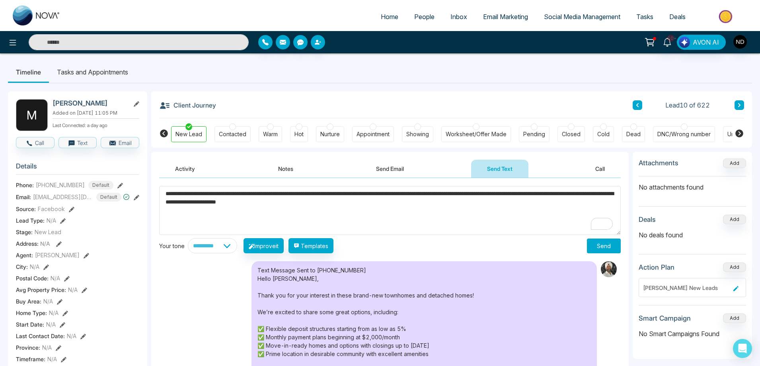
click at [603, 246] on button "Send" at bounding box center [604, 245] width 34 height 15
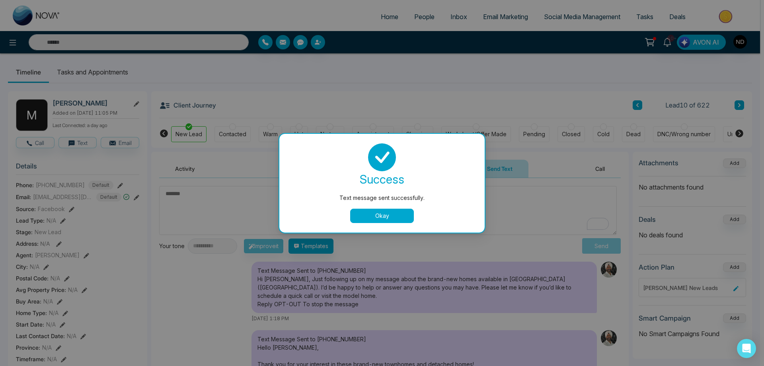
click at [395, 219] on button "Okay" at bounding box center [382, 215] width 64 height 14
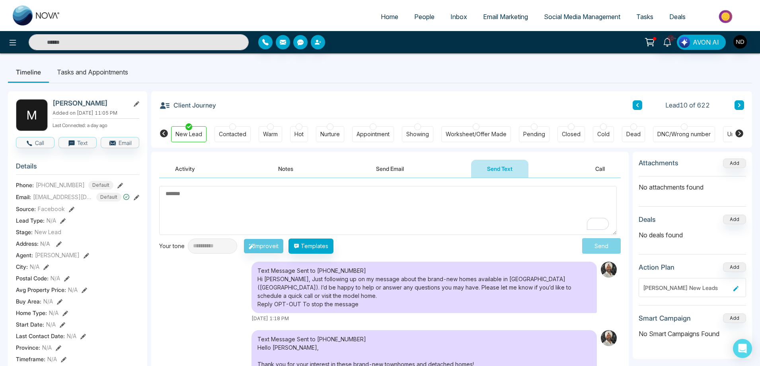
click at [739, 104] on icon at bounding box center [739, 105] width 2 height 4
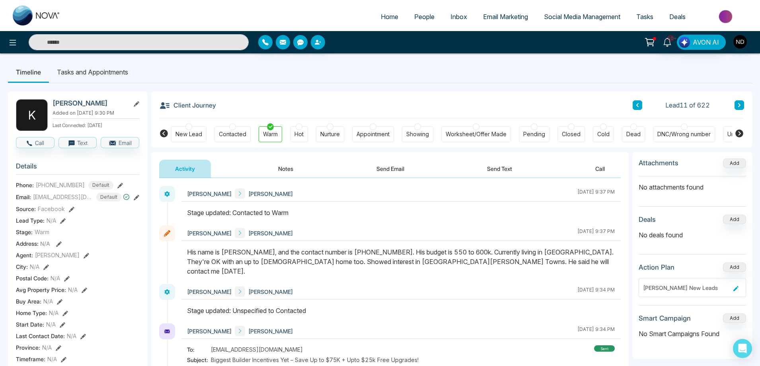
click at [395, 169] on button "Send Email" at bounding box center [390, 169] width 60 height 18
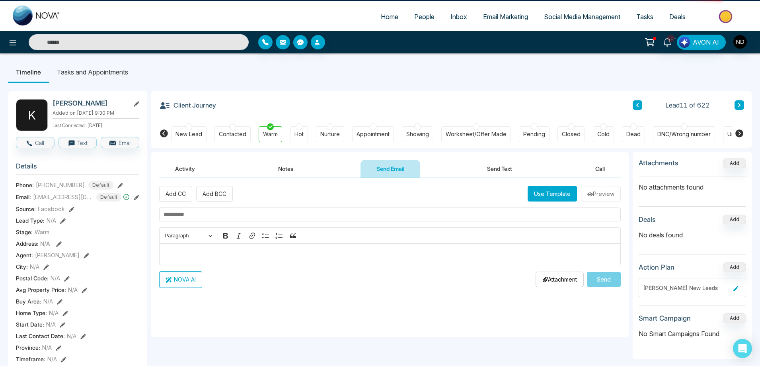
click at [560, 196] on button "Use Template" at bounding box center [552, 194] width 49 height 16
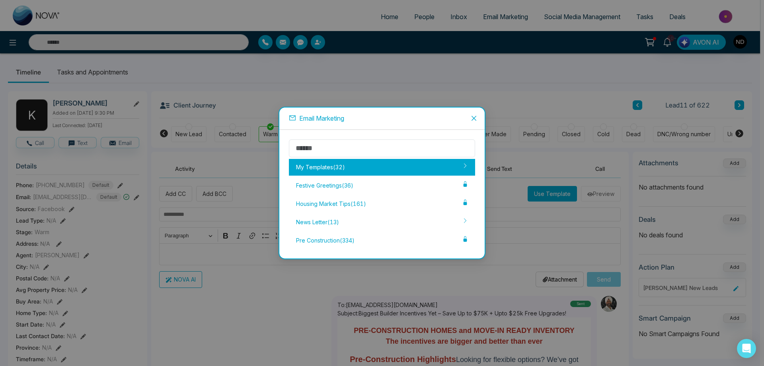
click at [313, 164] on div "My Templates ( 32 )" at bounding box center [382, 167] width 186 height 17
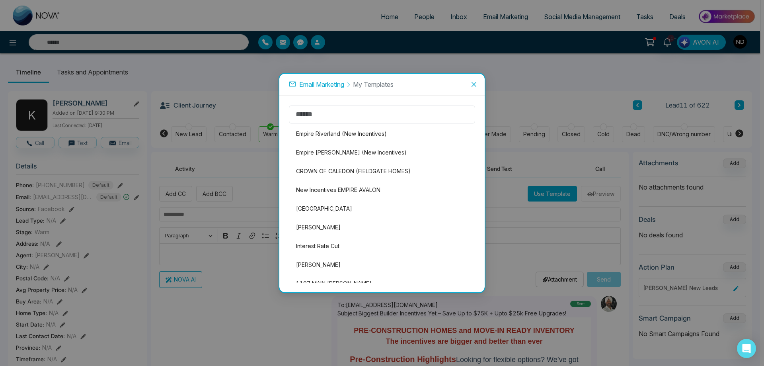
click at [340, 169] on li "CROWN OF CALEDON (FIELDGATE HOMES)" at bounding box center [382, 171] width 186 height 17
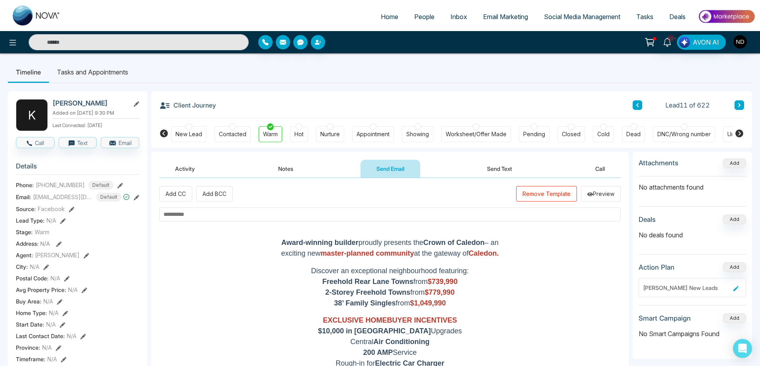
click at [540, 189] on button "Remove Template" at bounding box center [546, 194] width 61 height 16
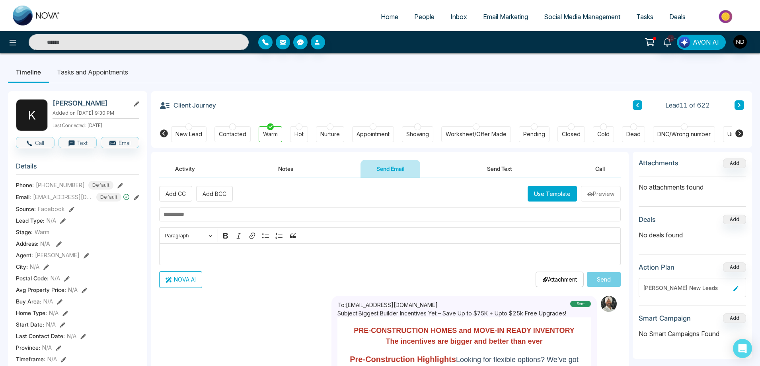
click at [553, 195] on button "Use Template" at bounding box center [552, 194] width 49 height 16
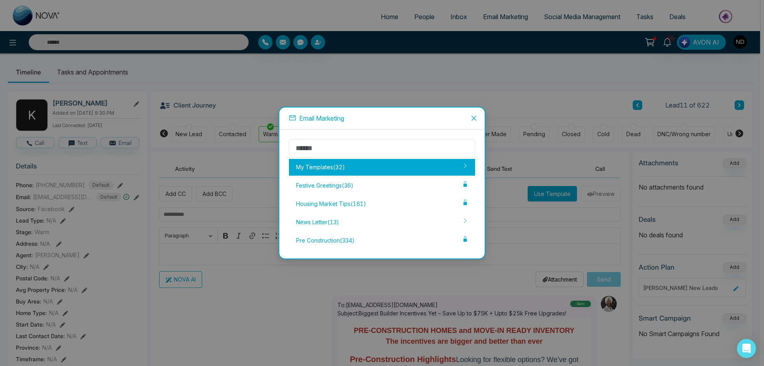
click at [344, 171] on div "My Templates ( 32 )" at bounding box center [382, 167] width 186 height 17
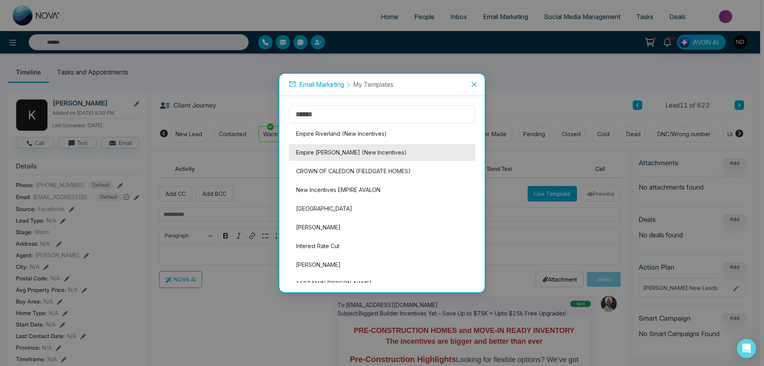
click at [327, 152] on li "Empire Calderwood (New Incentives)" at bounding box center [382, 152] width 186 height 17
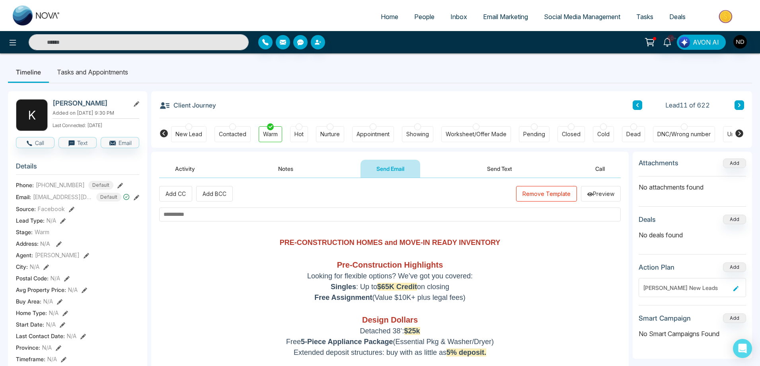
click at [363, 214] on input "text" at bounding box center [390, 214] width 462 height 14
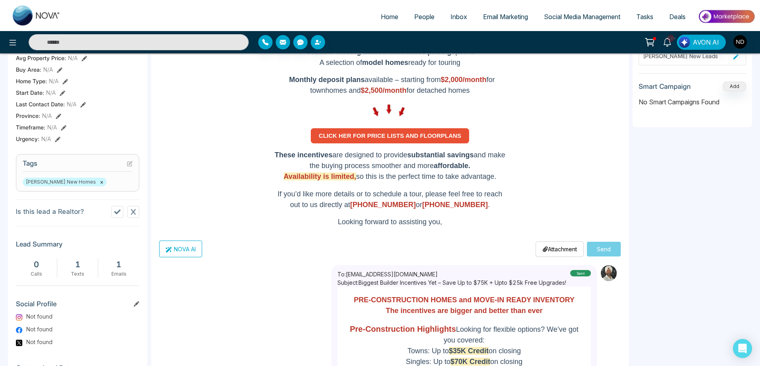
scroll to position [239, 0]
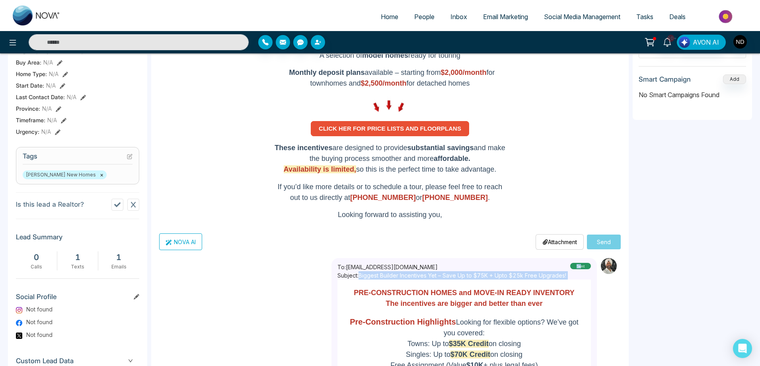
drag, startPoint x: 361, startPoint y: 274, endPoint x: 580, endPoint y: 274, distance: 219.6
click at [580, 274] on div "To: skulbirnarula@gmail.com Subject: Biggest Builder Incentives Yet – Save Up t…" at bounding box center [463, 271] width 253 height 17
copy div "Biggest Builder Incentives Yet – Save Up to $75K + Upto $25k Free Upgrades! se"
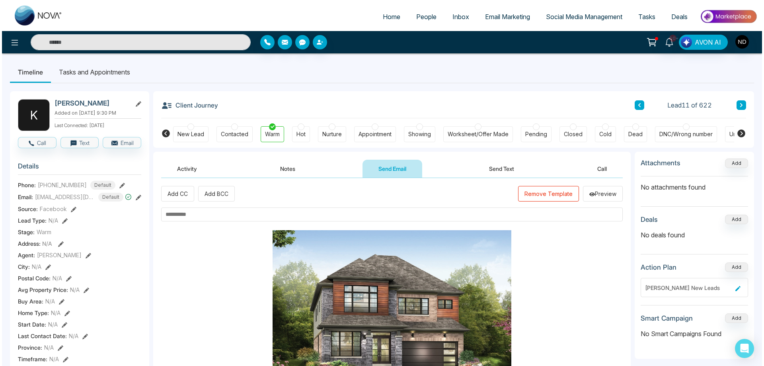
scroll to position [158, 0]
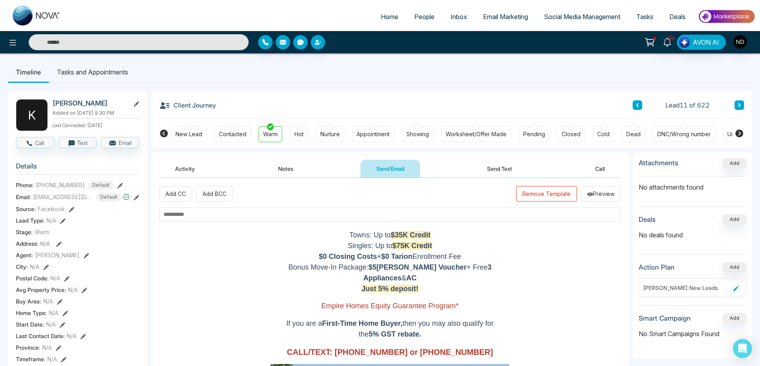
click at [248, 212] on input "text" at bounding box center [390, 214] width 462 height 14
paste input "**********"
drag, startPoint x: 205, startPoint y: 215, endPoint x: 187, endPoint y: 214, distance: 18.7
click at [187, 214] on input "**********" at bounding box center [390, 214] width 462 height 14
type input "**********"
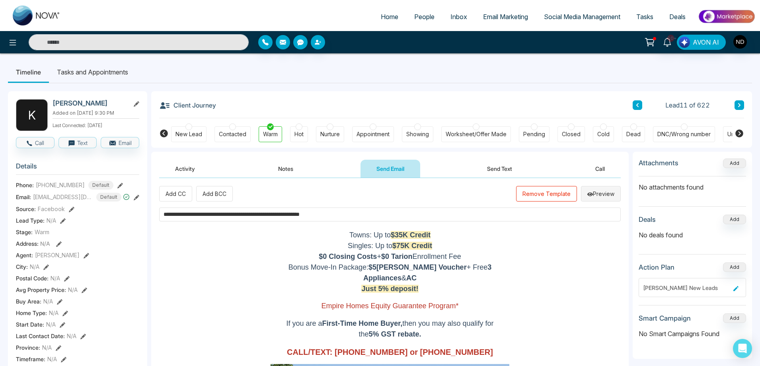
click at [600, 197] on button "Preview" at bounding box center [601, 194] width 40 height 16
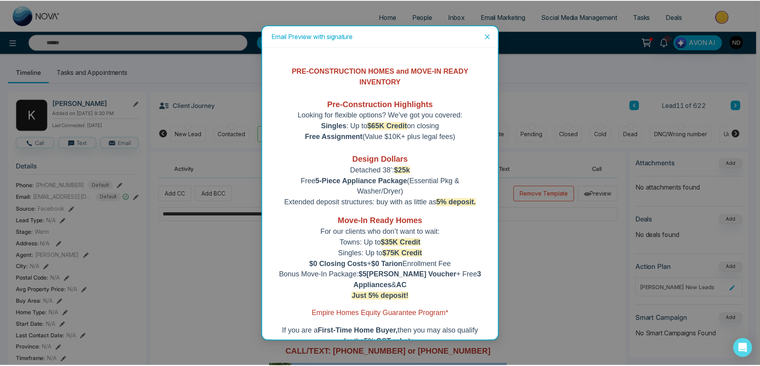
scroll to position [0, 0]
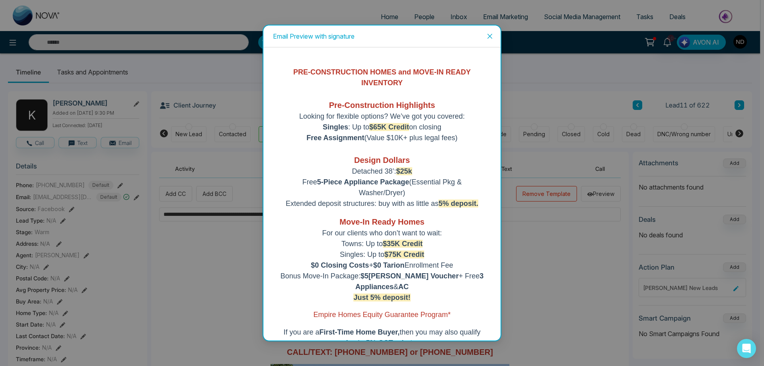
click at [489, 33] on icon "close" at bounding box center [490, 36] width 6 height 6
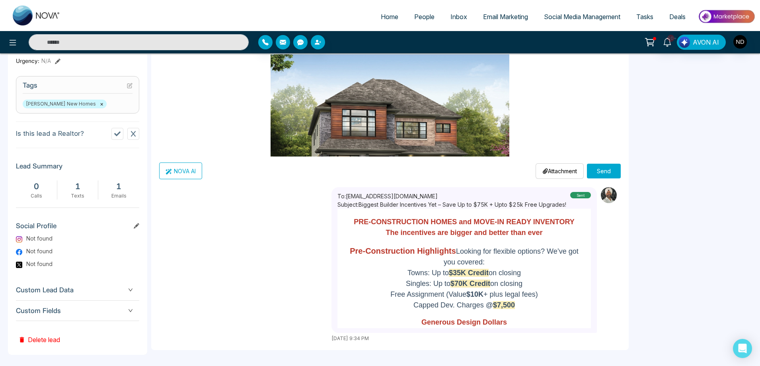
scroll to position [314, 0]
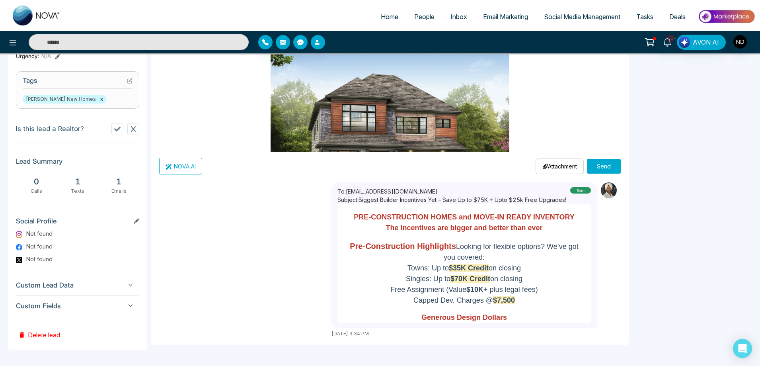
click at [611, 166] on button "Send" at bounding box center [604, 166] width 34 height 15
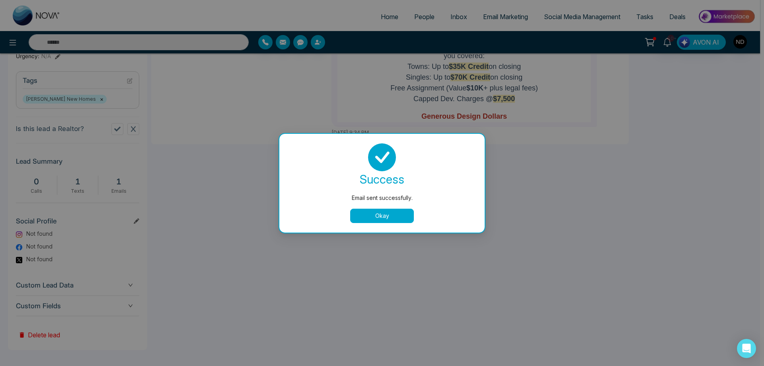
click at [377, 222] on button "Okay" at bounding box center [382, 215] width 64 height 14
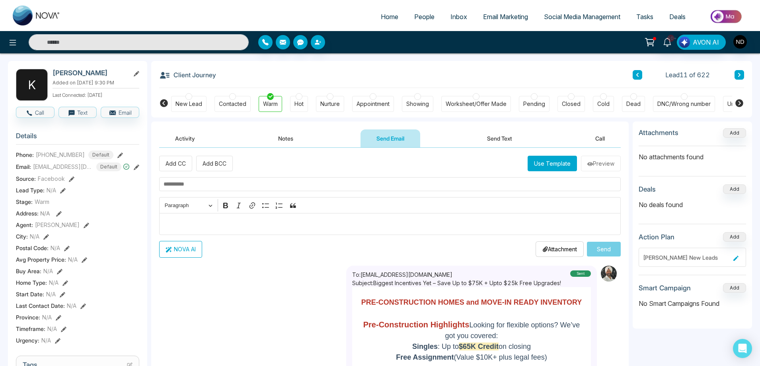
scroll to position [0, 0]
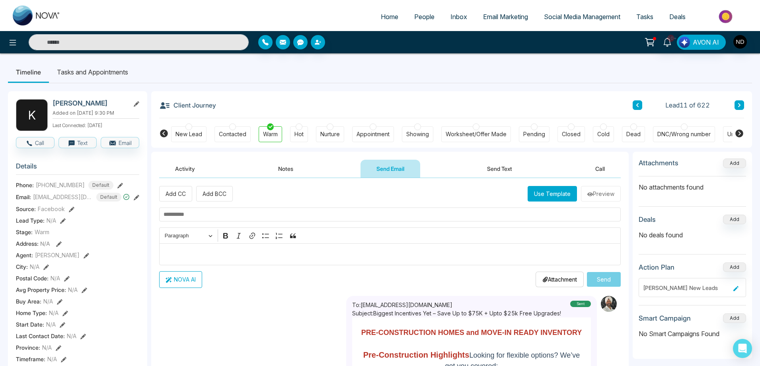
click at [374, 205] on div "Add CC Add BCC Use Template Preview Rich Text Editor Paragraph Bold Italic Link…" at bounding box center [390, 236] width 462 height 101
click at [743, 106] on button at bounding box center [739, 105] width 10 height 10
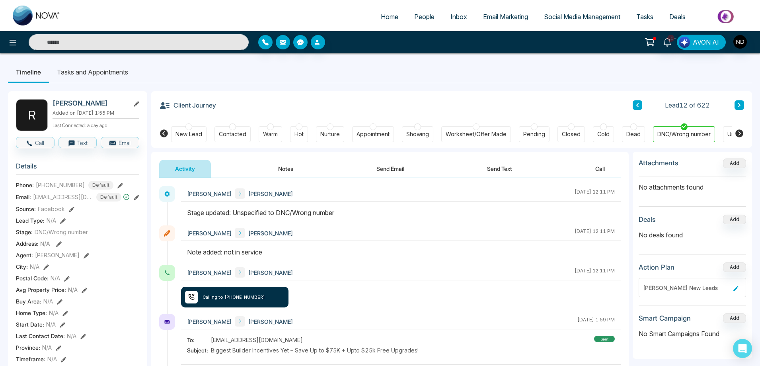
click at [638, 103] on icon at bounding box center [637, 105] width 4 height 5
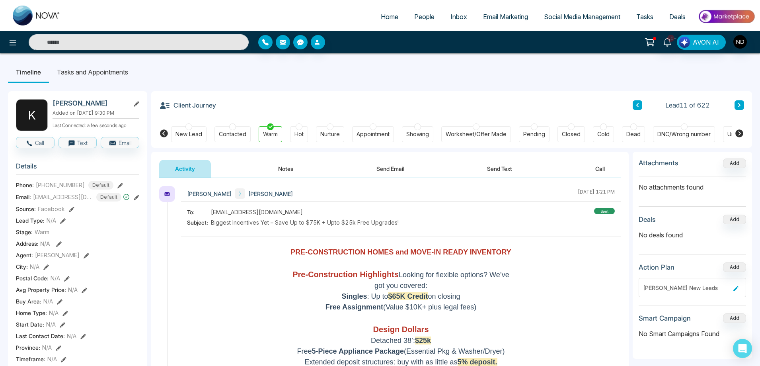
click at [742, 105] on button at bounding box center [739, 105] width 10 height 10
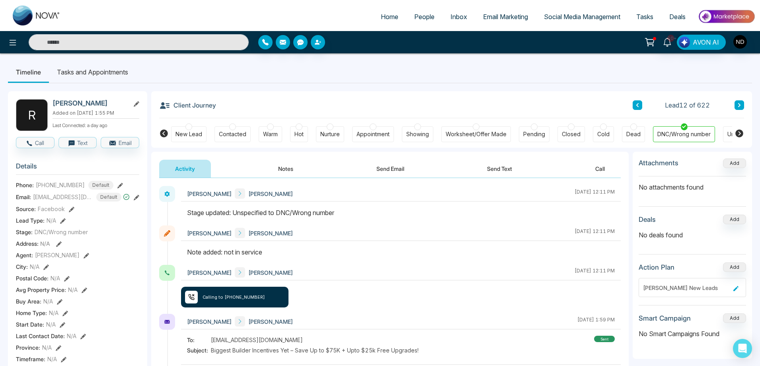
click at [740, 103] on icon at bounding box center [739, 105] width 4 height 5
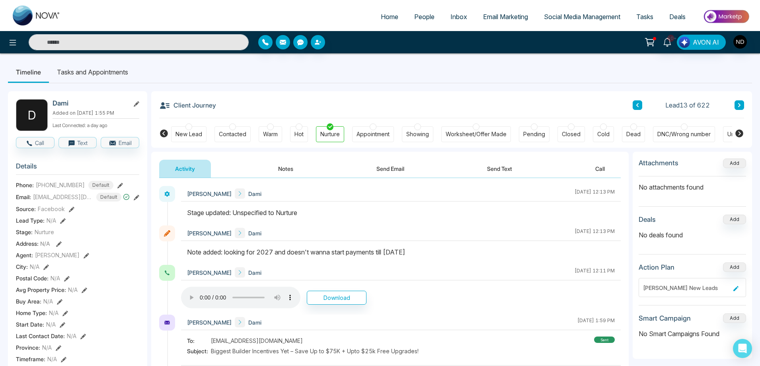
click at [740, 103] on icon at bounding box center [739, 105] width 4 height 5
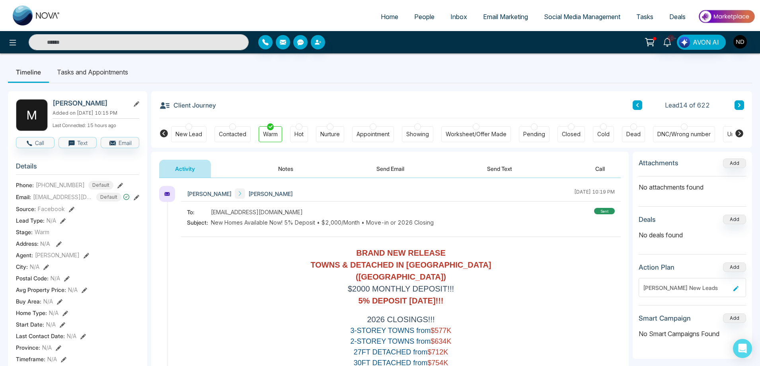
click at [742, 102] on button at bounding box center [739, 105] width 10 height 10
click at [277, 173] on button "Notes" at bounding box center [285, 169] width 47 height 18
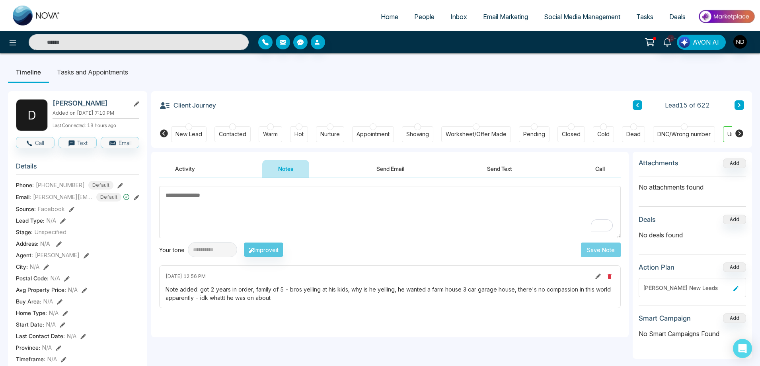
click at [198, 132] on div "New Lead" at bounding box center [188, 134] width 27 height 8
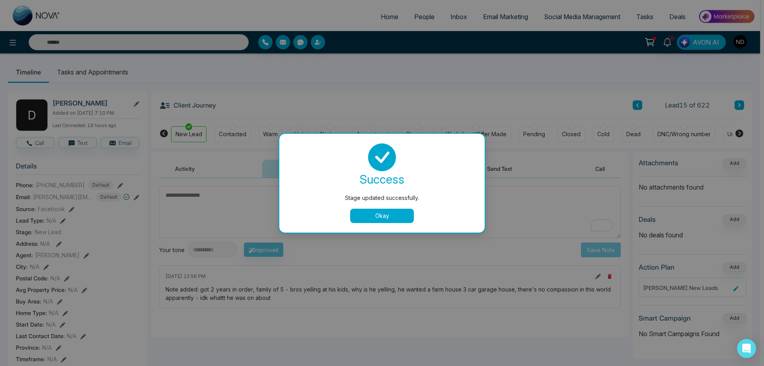
click at [237, 132] on div "Stage updated successfully. success Stage updated successfully. Okay" at bounding box center [382, 183] width 764 height 366
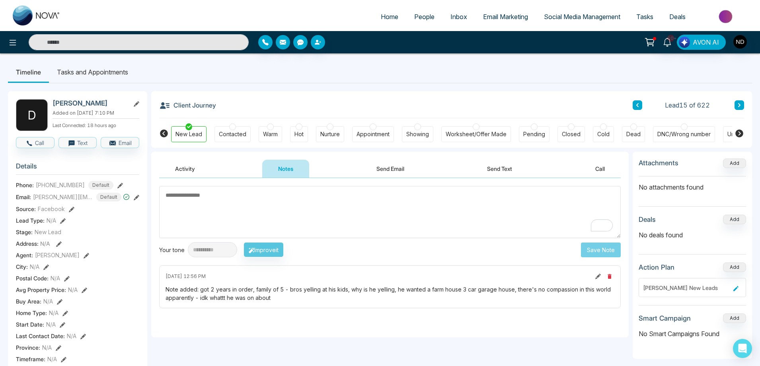
click at [237, 132] on div "Contacted" at bounding box center [232, 134] width 27 height 8
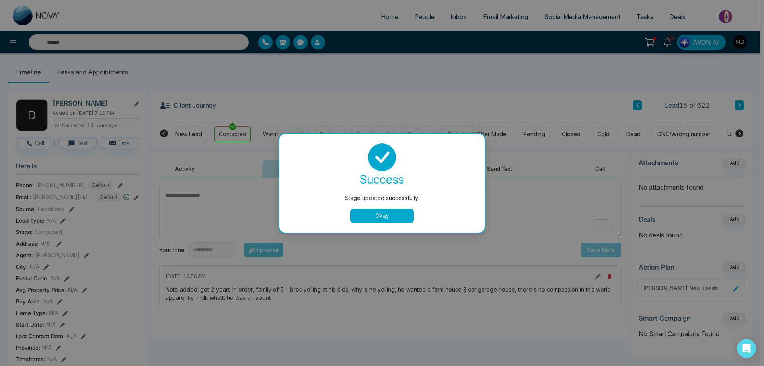
click at [390, 215] on button "Okay" at bounding box center [382, 215] width 64 height 14
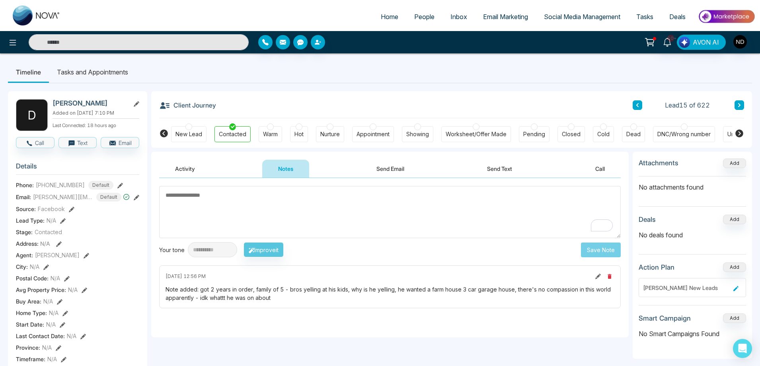
click at [740, 105] on icon at bounding box center [739, 105] width 2 height 4
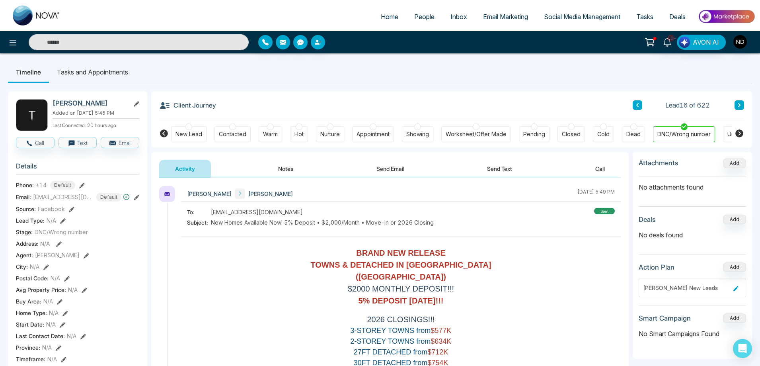
click at [288, 170] on button "Notes" at bounding box center [285, 169] width 47 height 18
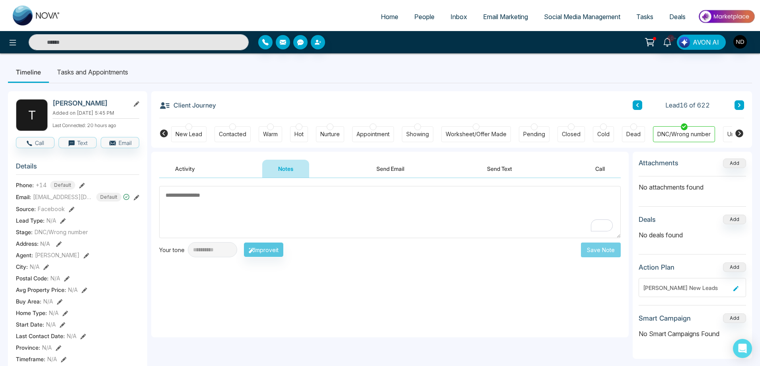
click at [743, 105] on button at bounding box center [739, 105] width 10 height 10
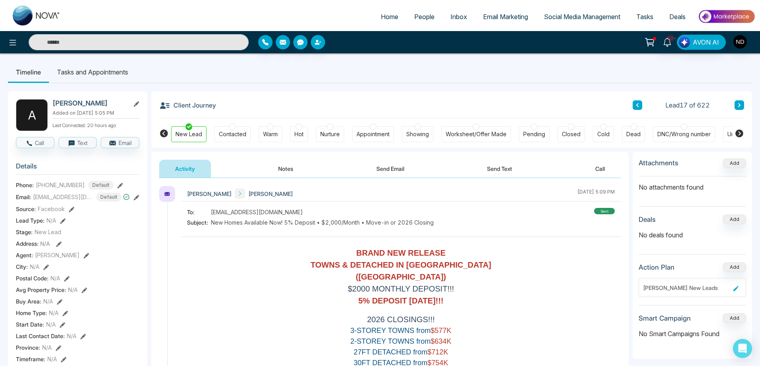
click at [286, 170] on button "Notes" at bounding box center [285, 169] width 47 height 18
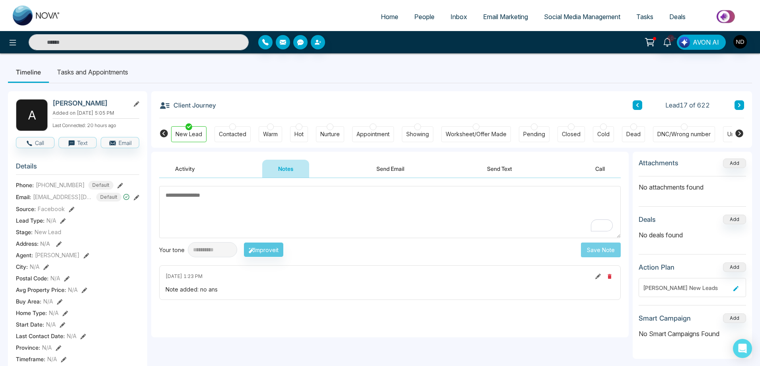
click at [283, 208] on textarea "To enrich screen reader interactions, please activate Accessibility in Grammarl…" at bounding box center [390, 212] width 462 height 52
type textarea "*********"
click at [601, 250] on button "Save Note" at bounding box center [601, 249] width 40 height 15
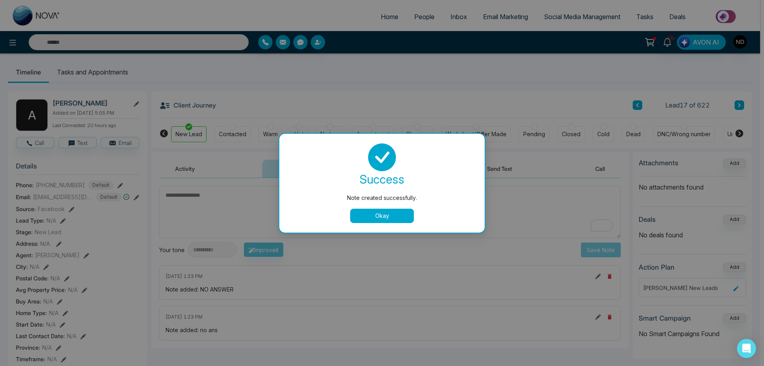
click at [380, 216] on button "Okay" at bounding box center [382, 215] width 64 height 14
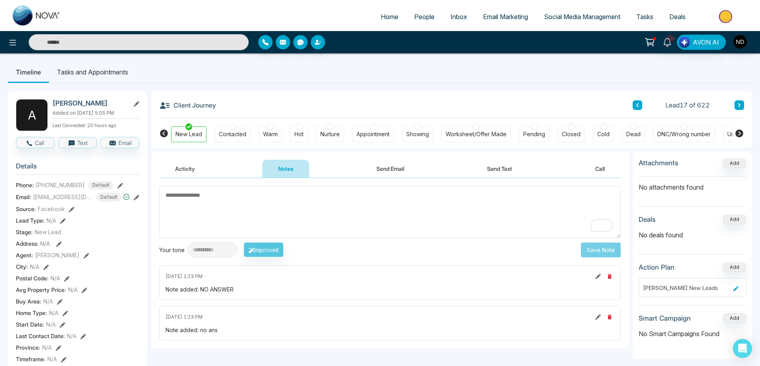
click at [682, 128] on div at bounding box center [684, 126] width 7 height 7
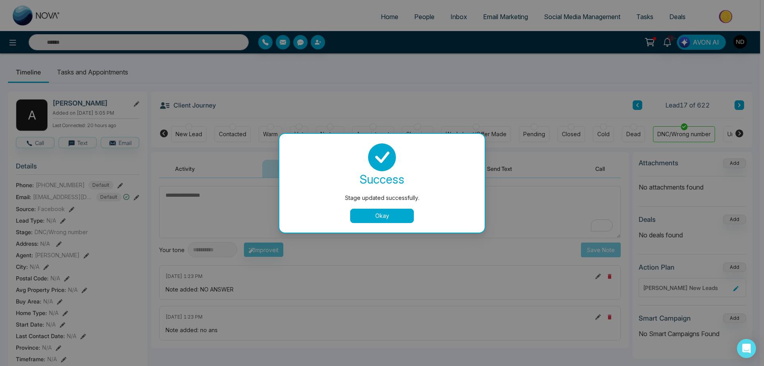
click at [393, 218] on button "Okay" at bounding box center [382, 215] width 64 height 14
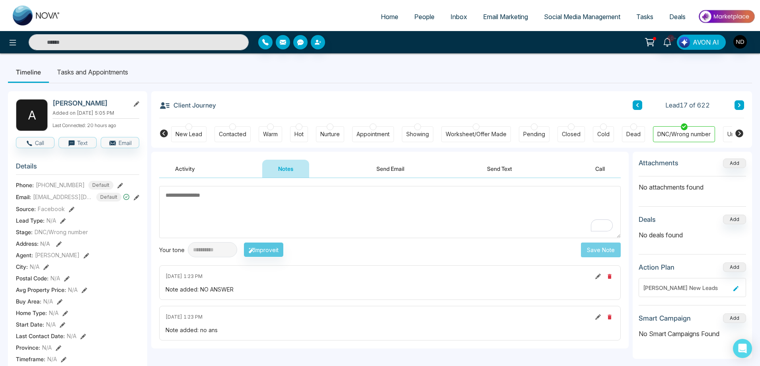
click at [740, 105] on icon at bounding box center [739, 105] width 2 height 4
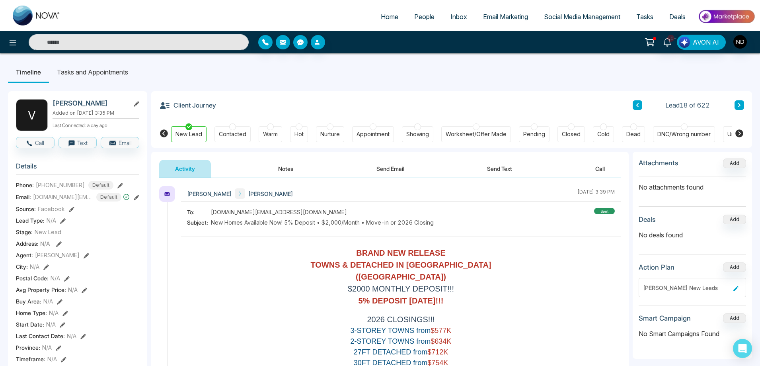
click at [282, 166] on button "Notes" at bounding box center [285, 169] width 47 height 18
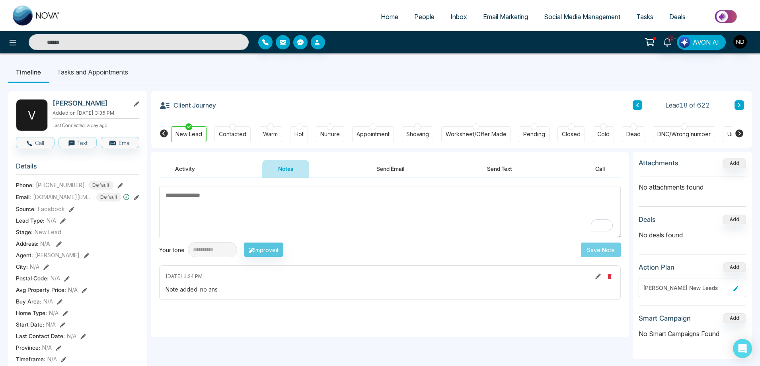
click at [281, 208] on textarea "To enrich screen reader interactions, please activate Accessibility in Grammarl…" at bounding box center [390, 212] width 462 height 52
type textarea "*********"
click at [598, 247] on button "Save Note" at bounding box center [601, 249] width 40 height 15
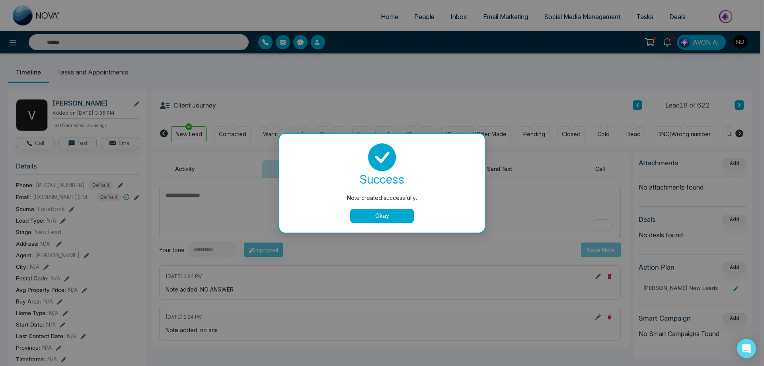
click at [393, 217] on button "Okay" at bounding box center [382, 215] width 64 height 14
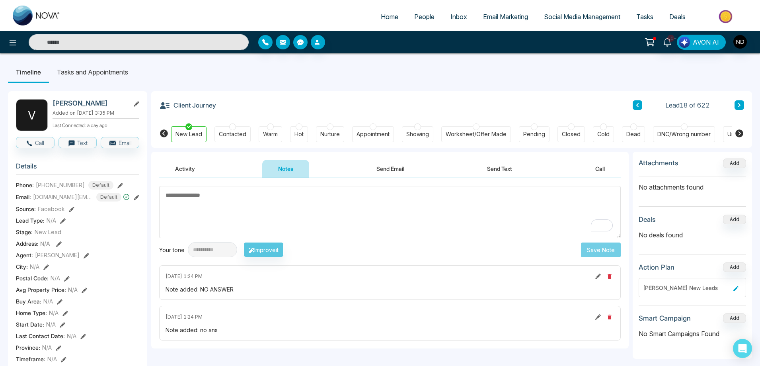
click at [739, 104] on icon at bounding box center [739, 105] width 2 height 4
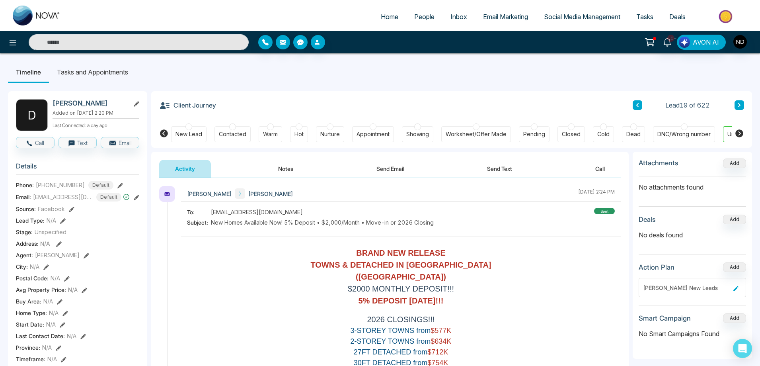
click at [283, 169] on button "Notes" at bounding box center [285, 169] width 47 height 18
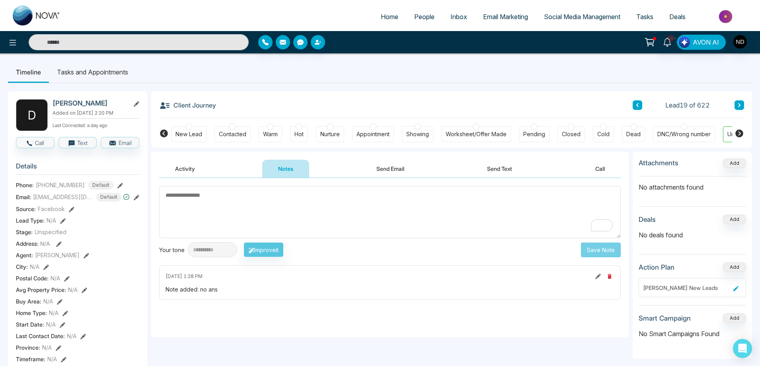
click at [329, 206] on textarea "To enrich screen reader interactions, please activate Accessibility in Grammarl…" at bounding box center [390, 212] width 462 height 52
type textarea "*********"
drag, startPoint x: 205, startPoint y: 201, endPoint x: 163, endPoint y: 197, distance: 41.9
click at [163, 197] on textarea "*********" at bounding box center [390, 212] width 462 height 52
click at [262, 206] on textarea "To enrich screen reader interactions, please activate Accessibility in Grammarl…" at bounding box center [390, 212] width 462 height 52
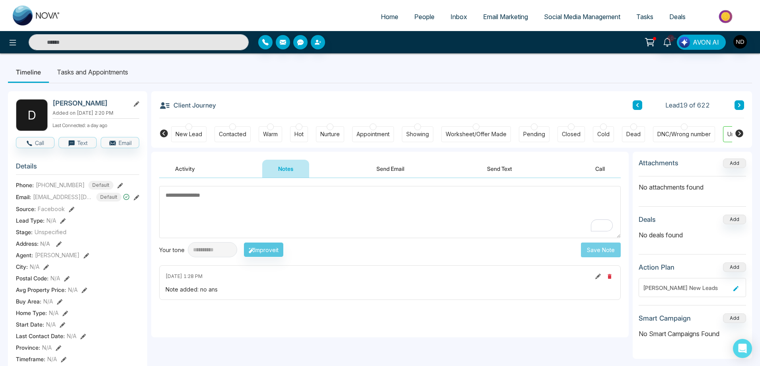
click at [319, 216] on textarea "To enrich screen reader interactions, please activate Accessibility in Grammarl…" at bounding box center [390, 212] width 462 height 52
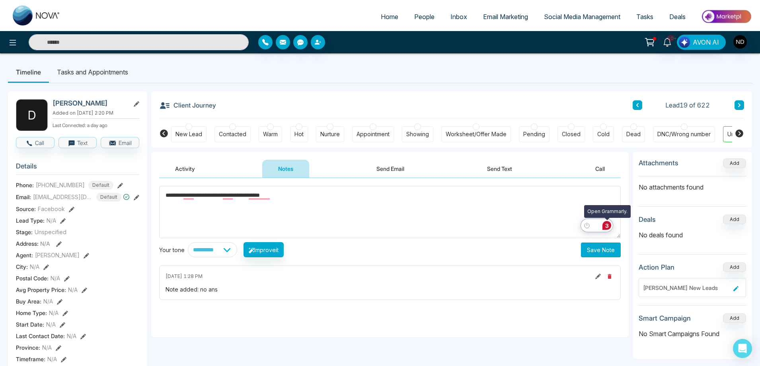
click at [608, 226] on div "3" at bounding box center [606, 225] width 9 height 9
click at [608, 226] on textarea "**********" at bounding box center [390, 212] width 462 height 52
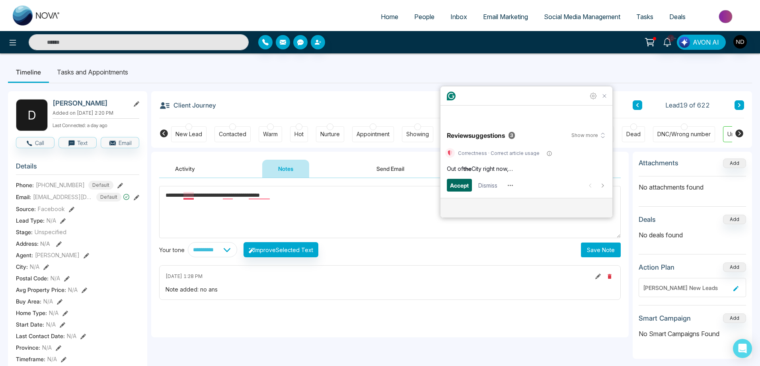
click at [451, 183] on span "Accept" at bounding box center [459, 185] width 19 height 9
type textarea "**********"
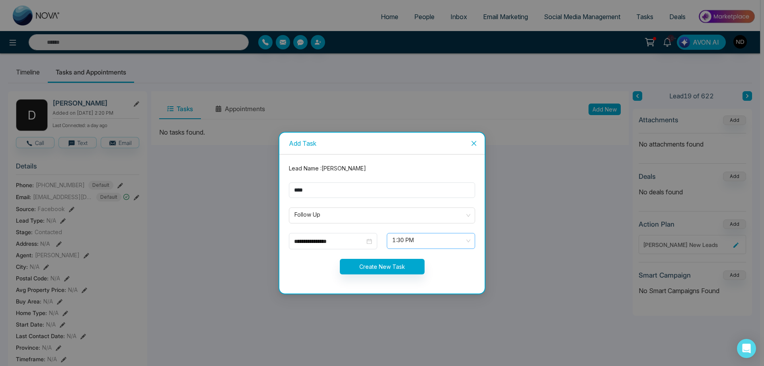
click at [469, 238] on span "1:30 PM" at bounding box center [430, 241] width 77 height 14
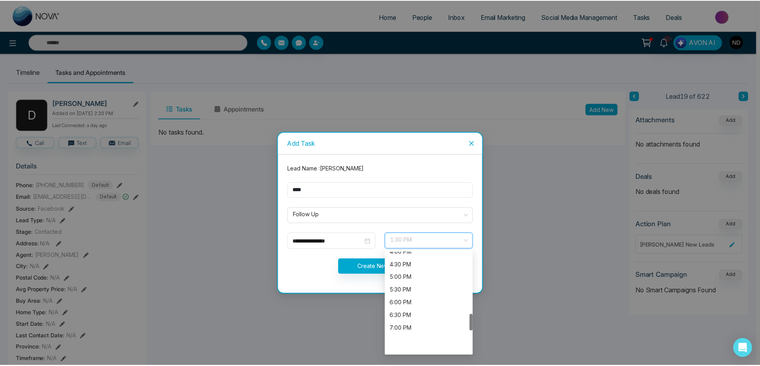
scroll to position [374, 0]
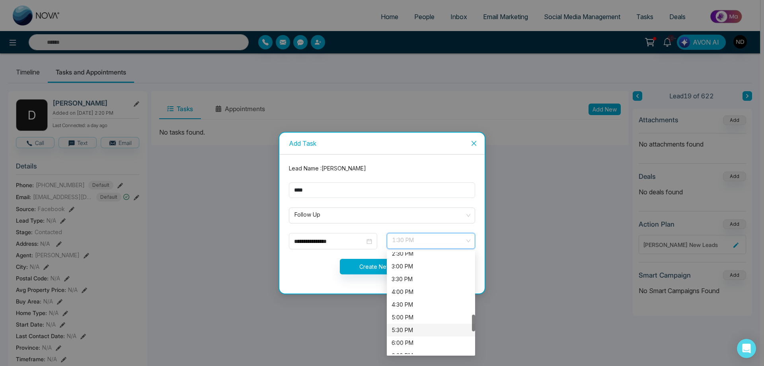
click at [393, 331] on div "5:30 PM" at bounding box center [430, 329] width 79 height 9
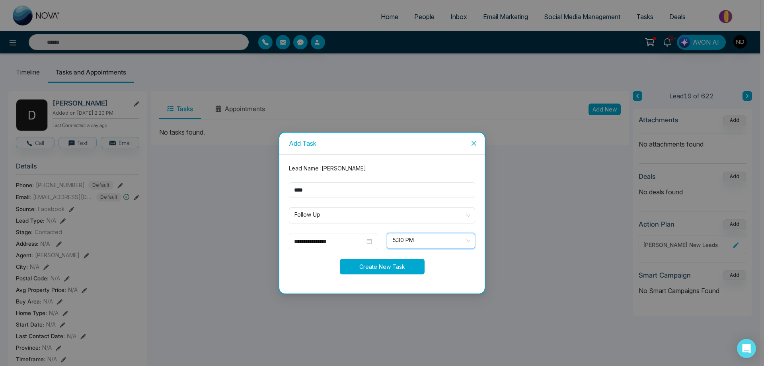
click at [385, 265] on button "Create New Task" at bounding box center [382, 267] width 85 height 16
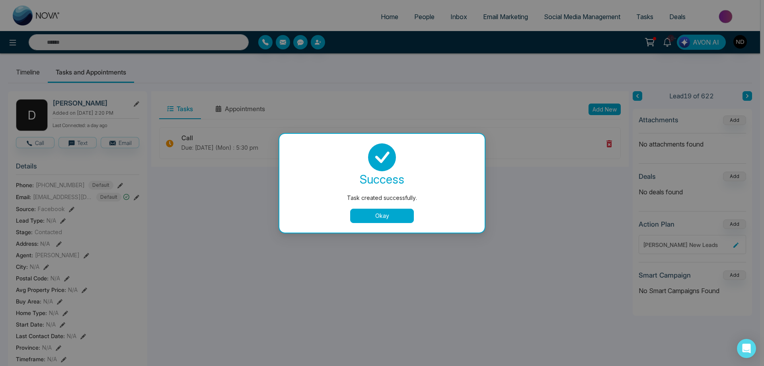
click at [375, 216] on button "Okay" at bounding box center [382, 215] width 64 height 14
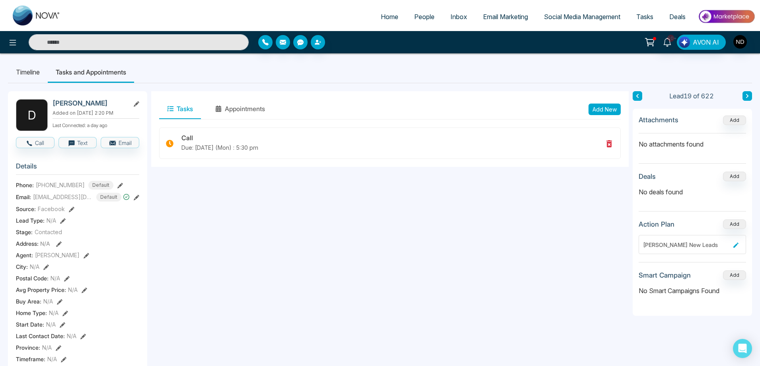
click at [750, 97] on button at bounding box center [747, 96] width 10 height 10
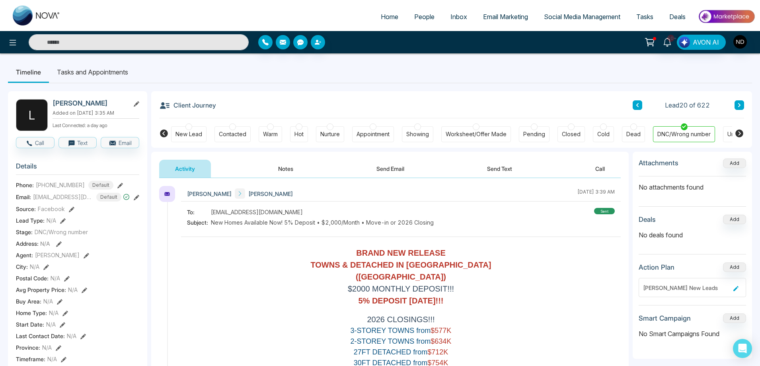
click at [740, 105] on icon at bounding box center [739, 105] width 2 height 4
click at [680, 127] on div "DNC/Wrong number" at bounding box center [684, 134] width 62 height 16
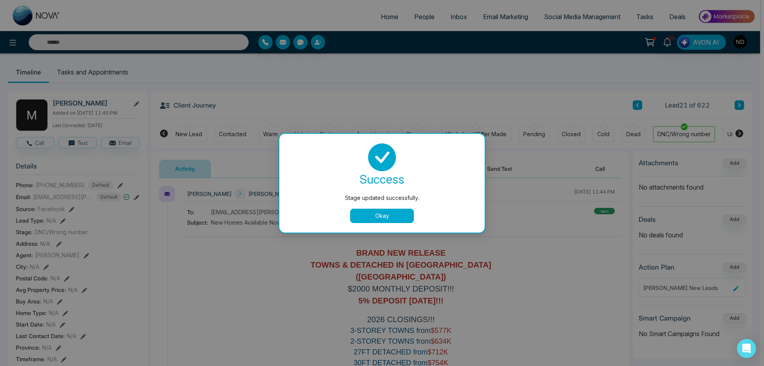
click at [389, 216] on button "Okay" at bounding box center [382, 215] width 64 height 14
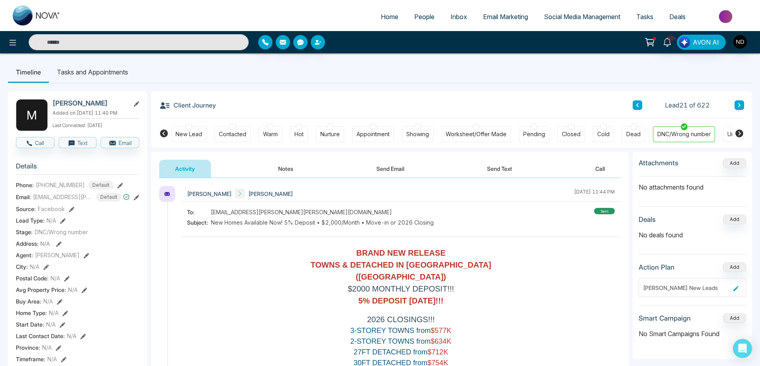
click at [289, 168] on button "Notes" at bounding box center [285, 169] width 47 height 18
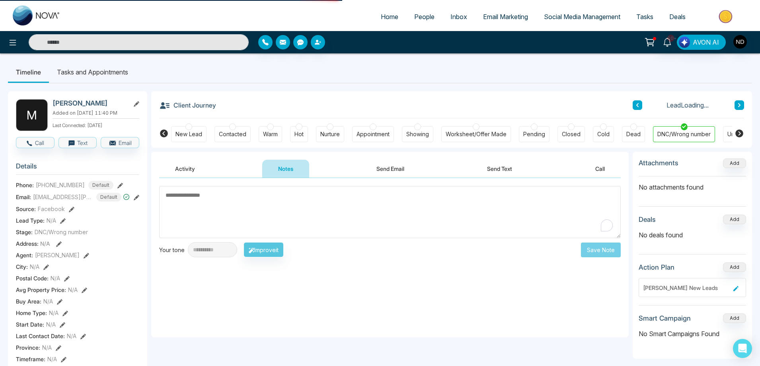
click at [322, 209] on textarea "To enrich screen reader interactions, please activate Accessibility in Grammarl…" at bounding box center [390, 212] width 462 height 52
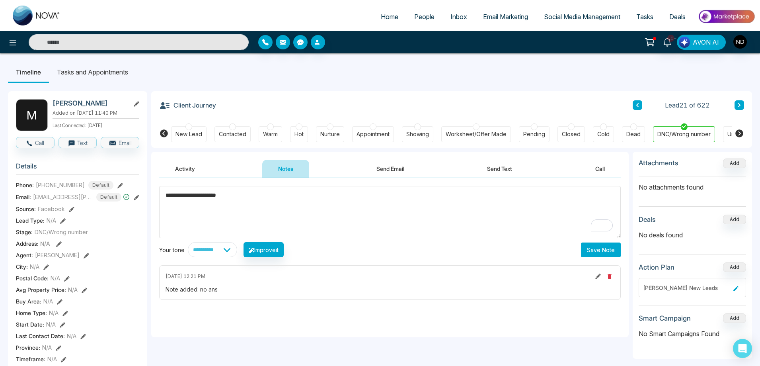
type textarea "**********"
click at [602, 251] on button "Save Note" at bounding box center [601, 249] width 40 height 15
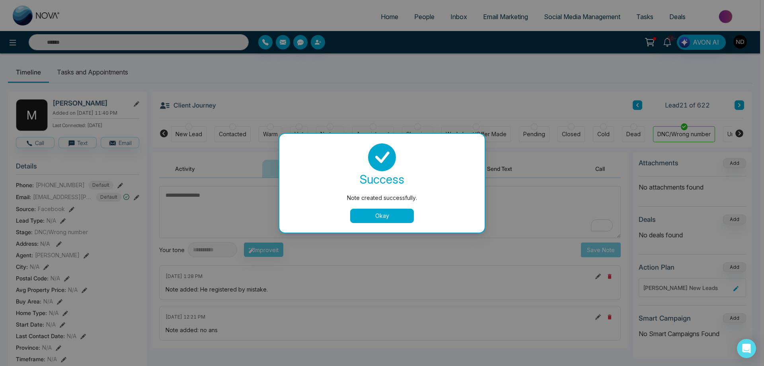
click at [372, 221] on button "Okay" at bounding box center [382, 215] width 64 height 14
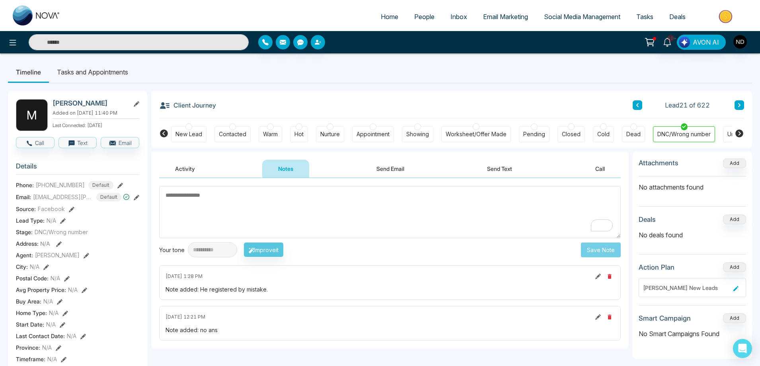
click at [738, 105] on icon at bounding box center [739, 105] width 4 height 5
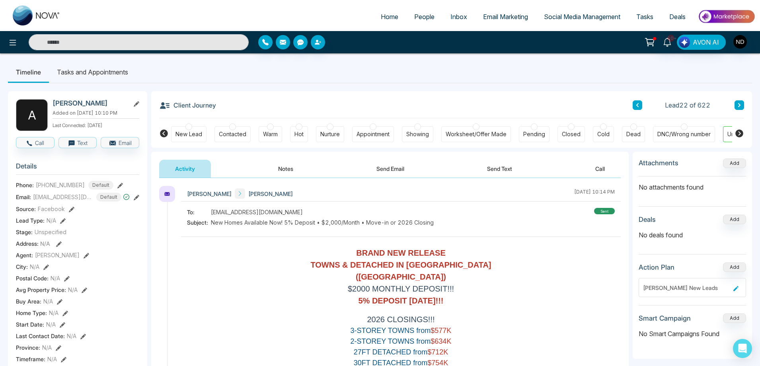
click at [390, 202] on div "Navdeep Dhillon Awais Chughtai October 1 2025 | 10:14 PM To: goku_powered@hotma…" at bounding box center [401, 295] width 440 height 218
click at [281, 168] on button "Notes" at bounding box center [285, 169] width 47 height 18
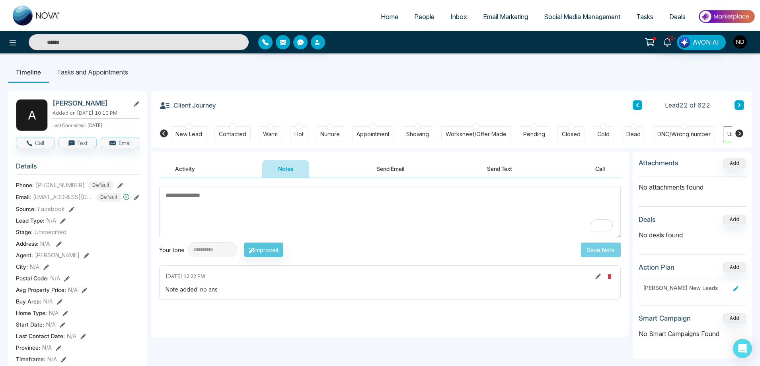
click at [333, 212] on textarea "To enrich screen reader interactions, please activate Accessibility in Grammarl…" at bounding box center [390, 212] width 462 height 52
type textarea "*********"
click at [598, 249] on button "Save Note" at bounding box center [601, 249] width 40 height 15
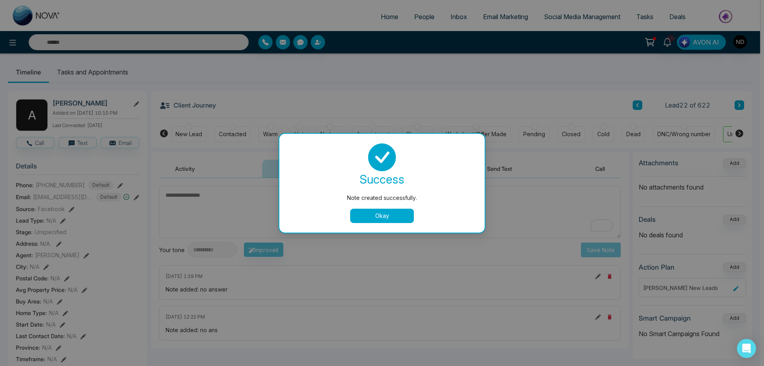
click at [181, 133] on div "Note created successfully. success Note created successfully. Okay" at bounding box center [382, 183] width 764 height 366
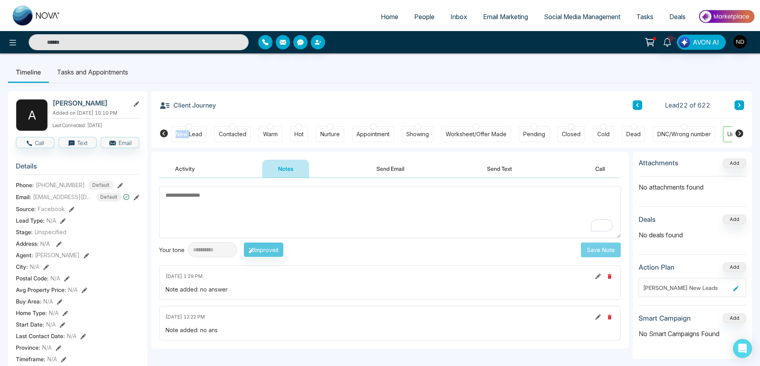
click at [181, 133] on div "New Lead" at bounding box center [188, 134] width 27 height 8
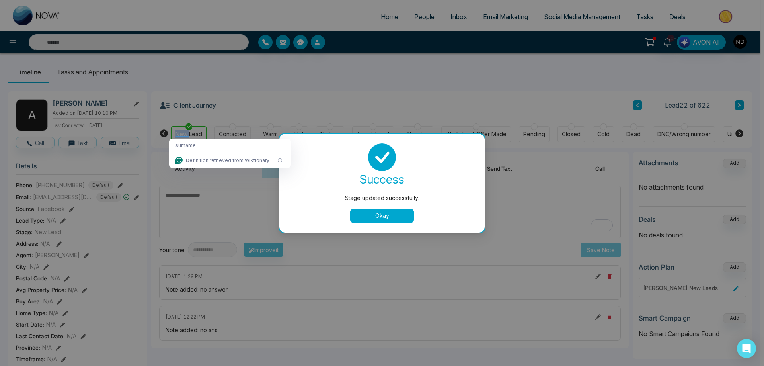
click at [332, 160] on div at bounding box center [382, 157] width 186 height 28
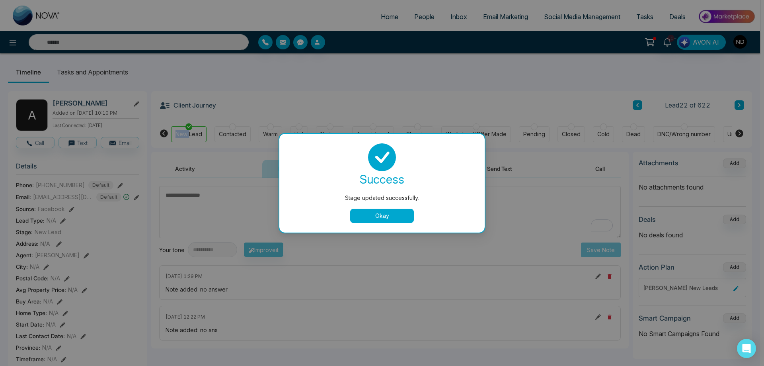
click at [358, 214] on button "Okay" at bounding box center [382, 215] width 64 height 14
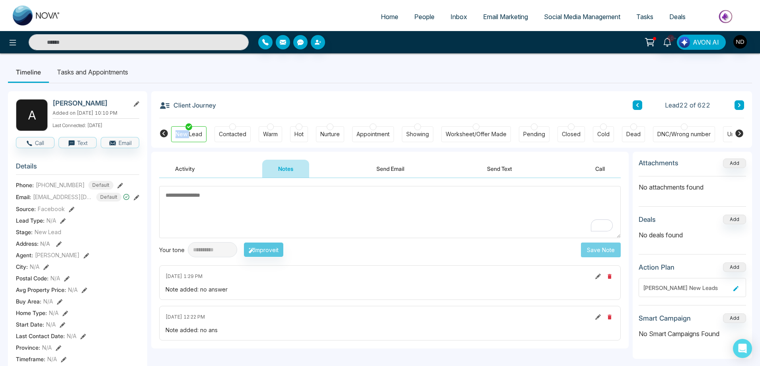
click at [740, 106] on icon at bounding box center [739, 105] width 4 height 5
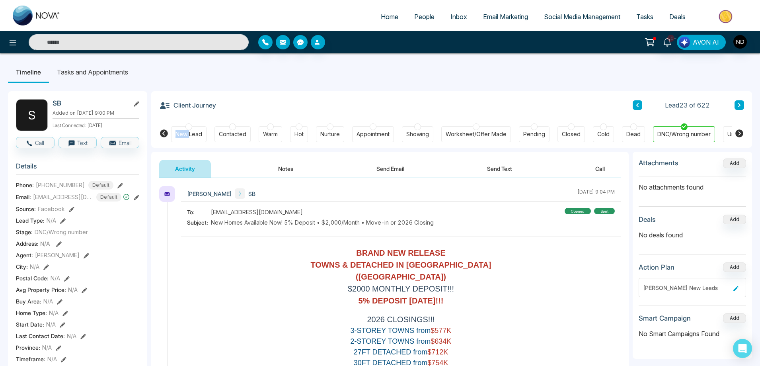
click at [281, 168] on button "Notes" at bounding box center [285, 169] width 47 height 18
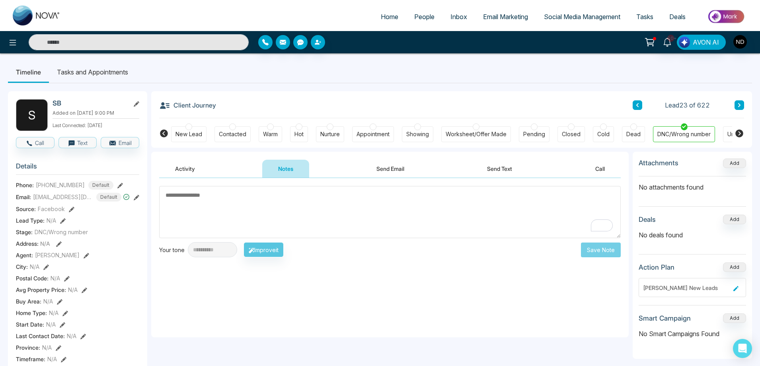
click at [504, 170] on button "Send Text" at bounding box center [499, 169] width 57 height 18
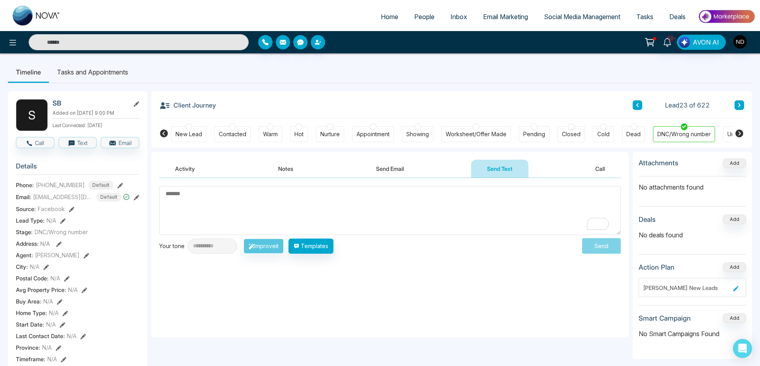
click at [310, 210] on textarea "To enrich screen reader interactions, please activate Accessibility in Grammarl…" at bounding box center [390, 210] width 462 height 49
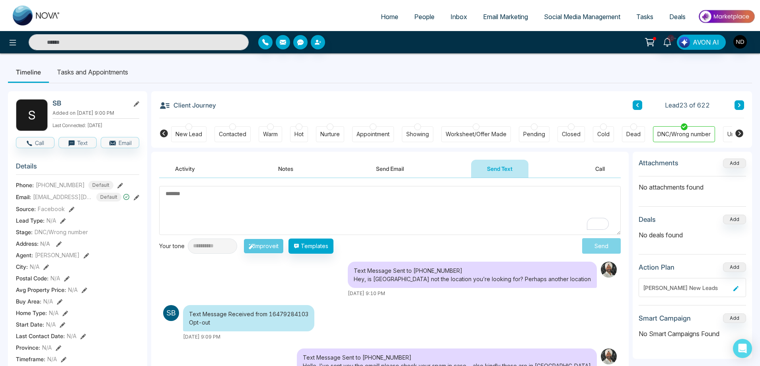
click at [738, 100] on button at bounding box center [739, 105] width 10 height 10
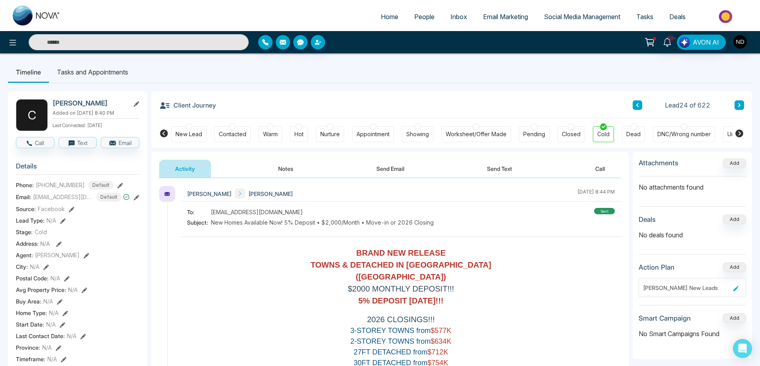
click at [289, 171] on button "Notes" at bounding box center [285, 169] width 47 height 18
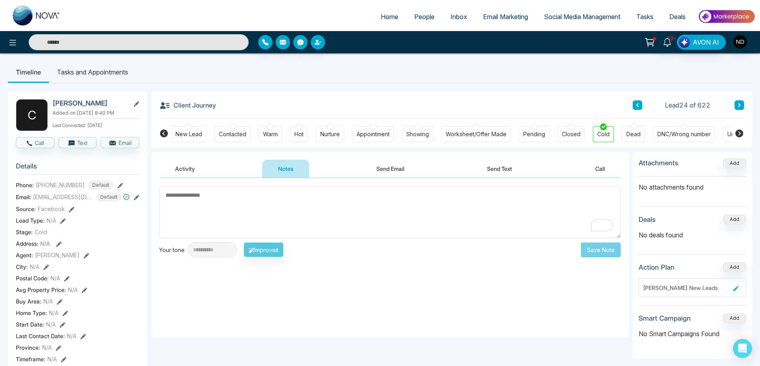
click at [740, 106] on icon at bounding box center [739, 105] width 4 height 5
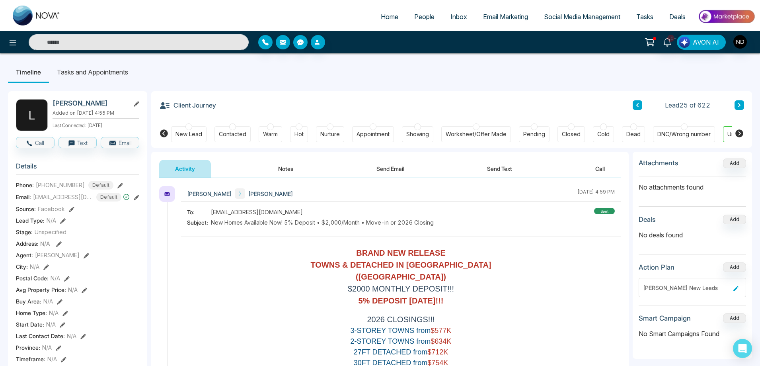
click at [295, 170] on button "Notes" at bounding box center [285, 169] width 47 height 18
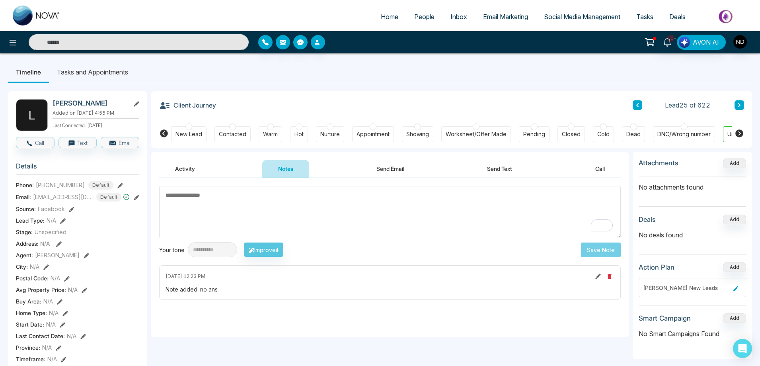
click at [497, 170] on button "Send Text" at bounding box center [499, 169] width 57 height 18
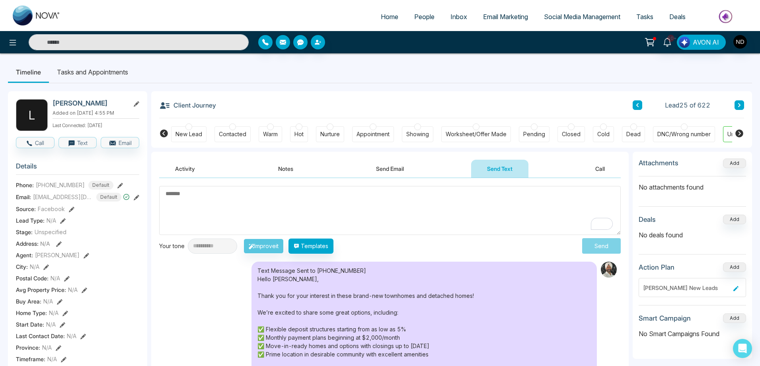
click at [292, 169] on button "Notes" at bounding box center [285, 169] width 47 height 18
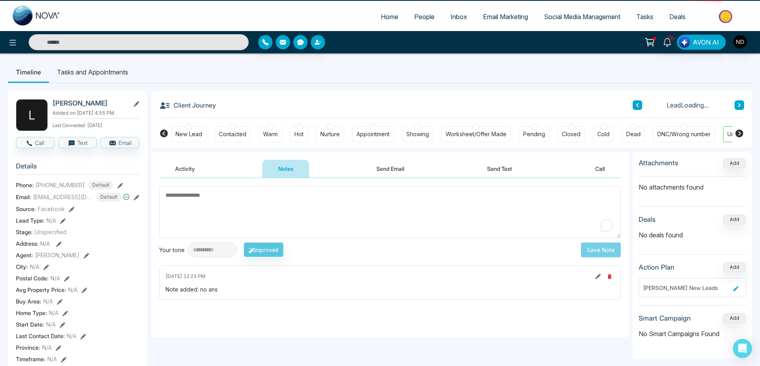
click at [250, 200] on textarea "To enrich screen reader interactions, please activate Accessibility in Grammarl…" at bounding box center [390, 212] width 462 height 52
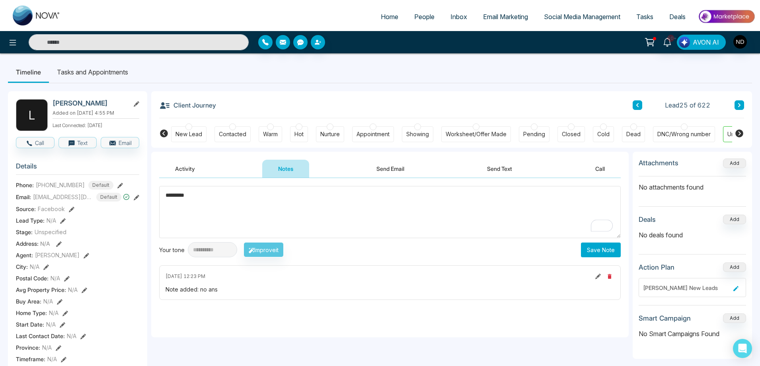
type textarea "*********"
click at [596, 253] on button "Save Note" at bounding box center [601, 249] width 40 height 15
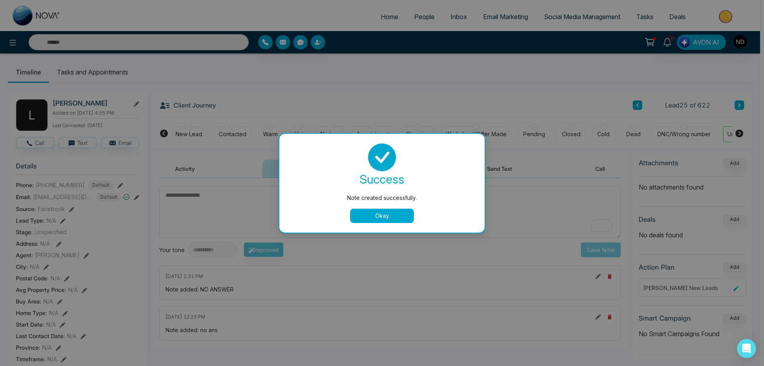
click at [385, 215] on button "Okay" at bounding box center [382, 215] width 64 height 14
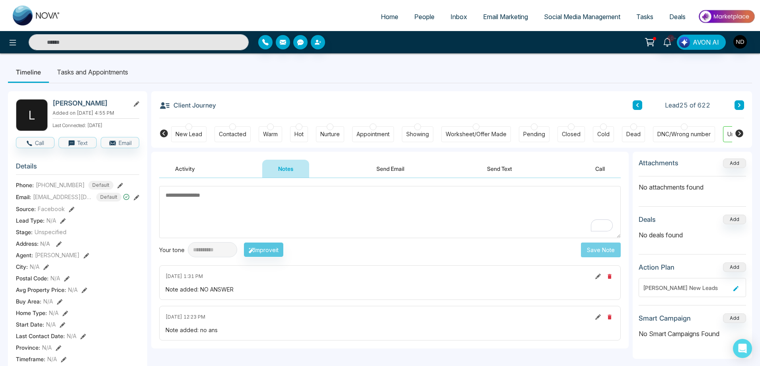
click at [175, 134] on div "New Lead" at bounding box center [188, 134] width 35 height 16
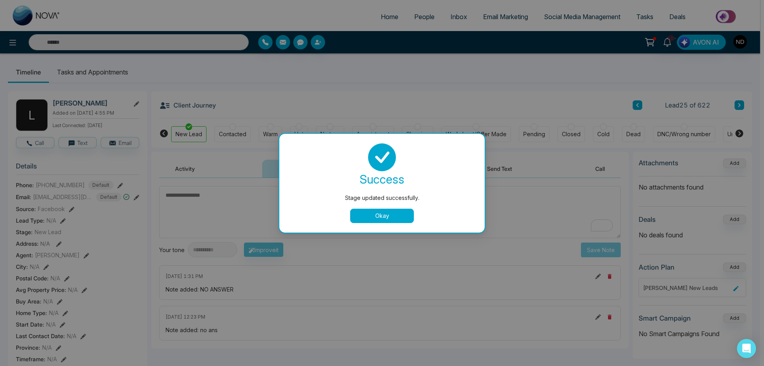
click at [370, 216] on button "Okay" at bounding box center [382, 215] width 64 height 14
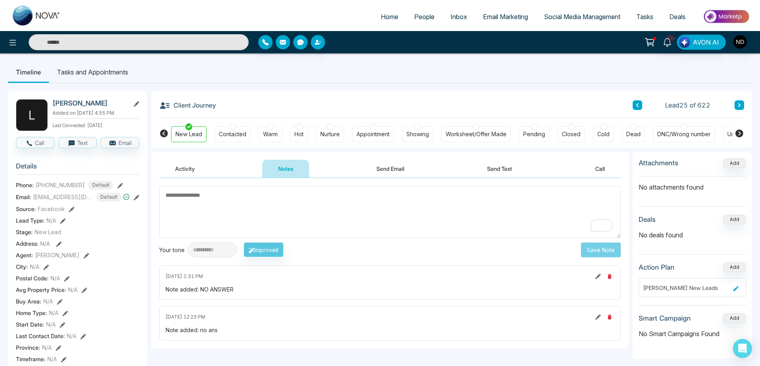
click at [180, 168] on button "Activity" at bounding box center [185, 169] width 52 height 18
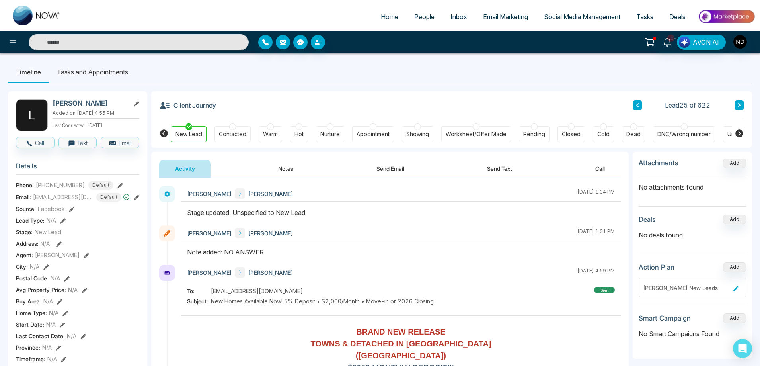
click at [740, 106] on icon at bounding box center [739, 105] width 2 height 4
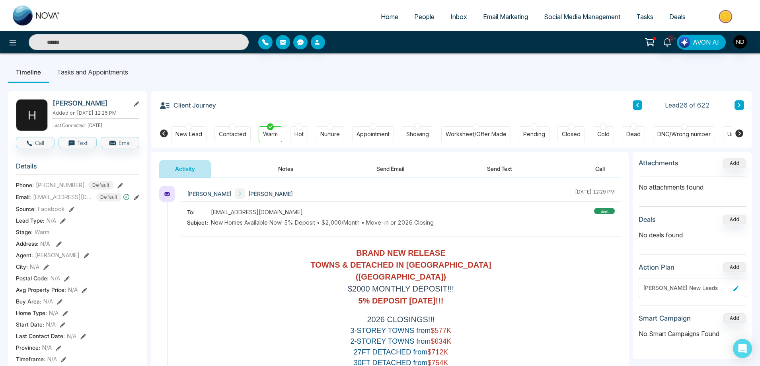
click at [284, 168] on button "Notes" at bounding box center [285, 169] width 47 height 18
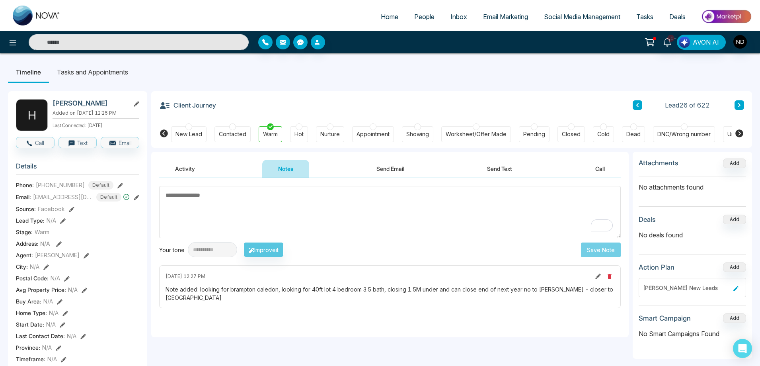
click at [334, 199] on textarea "To enrich screen reader interactions, please activate Accessibility in Grammarl…" at bounding box center [390, 212] width 462 height 52
click at [78, 74] on li "Tasks and Appointments" at bounding box center [92, 71] width 87 height 21
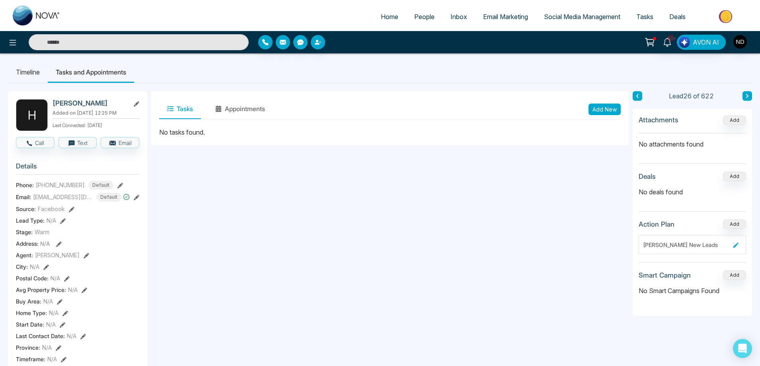
click at [609, 107] on button "Add New" at bounding box center [604, 109] width 32 height 12
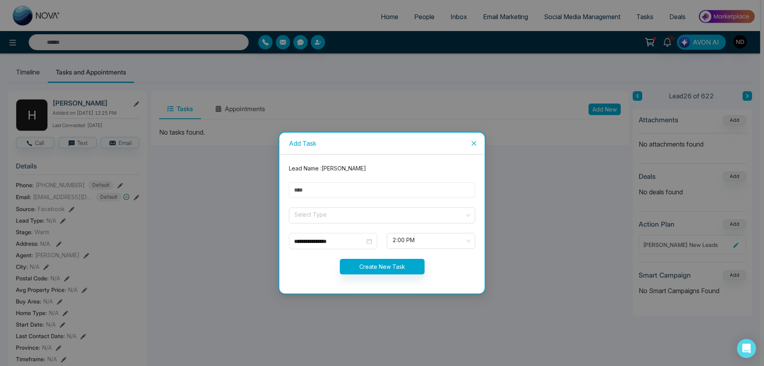
click at [345, 190] on input "text" at bounding box center [382, 190] width 186 height 16
type input "**********"
click at [335, 213] on input "search" at bounding box center [379, 214] width 171 height 12
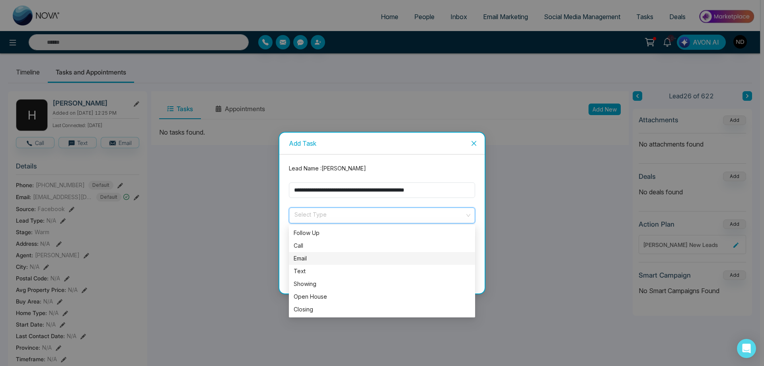
click at [308, 257] on div "Email" at bounding box center [382, 258] width 177 height 9
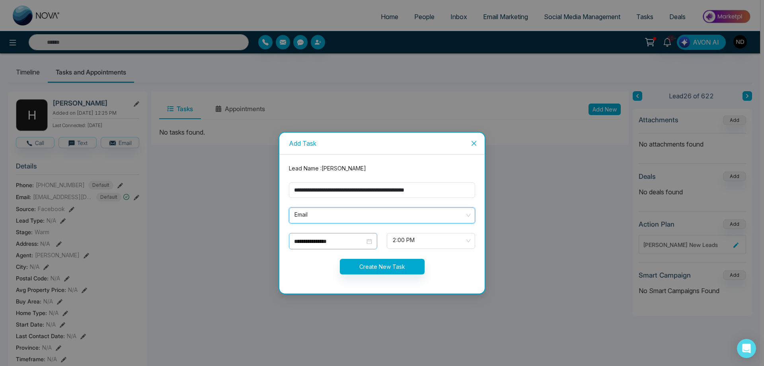
click at [368, 243] on div "**********" at bounding box center [333, 241] width 78 height 9
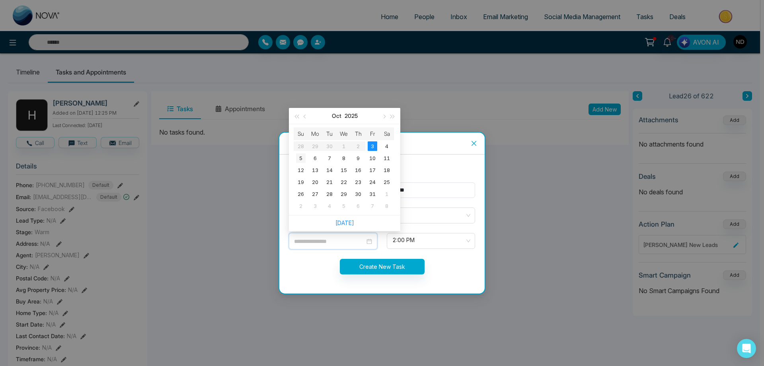
type input "**********"
click at [299, 160] on div "5" at bounding box center [301, 158] width 10 height 10
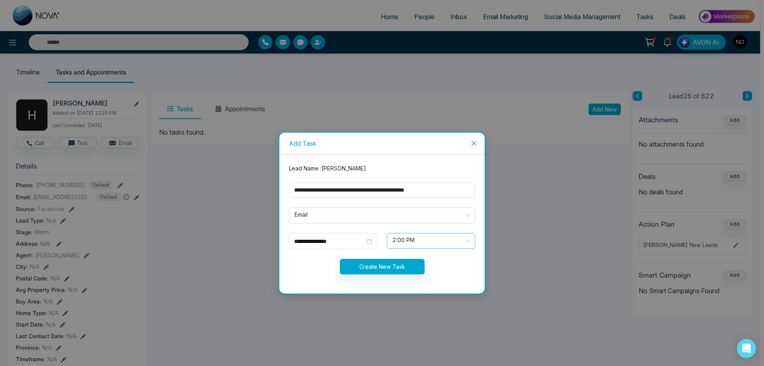
click at [467, 241] on span "2:00 PM" at bounding box center [430, 241] width 77 height 14
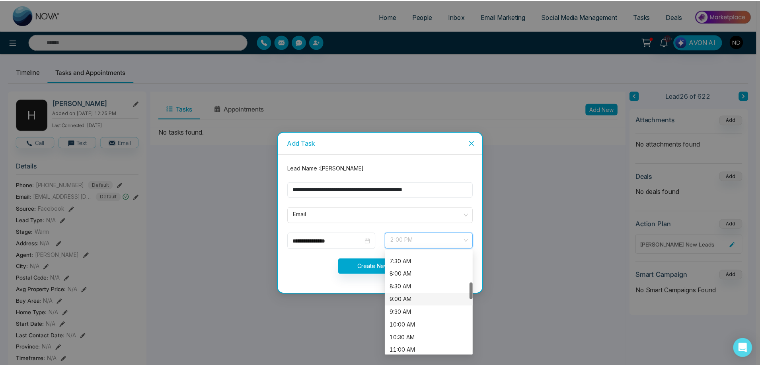
scroll to position [228, 0]
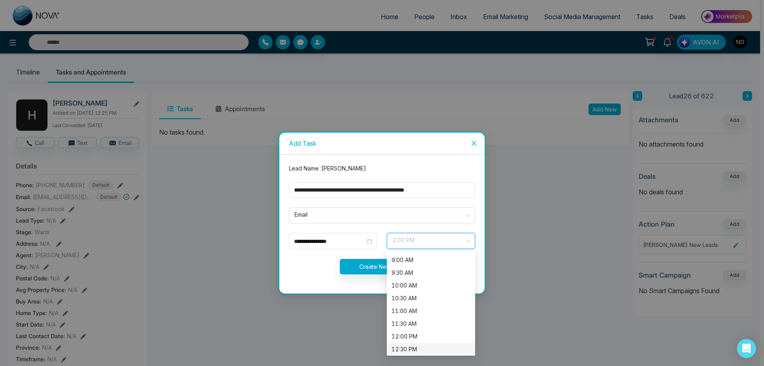
click at [408, 349] on div "12:30 PM" at bounding box center [430, 349] width 79 height 9
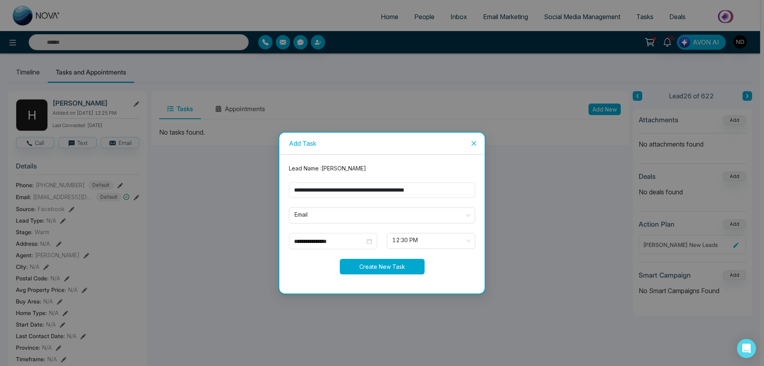
click at [377, 267] on button "Create New Task" at bounding box center [382, 267] width 85 height 16
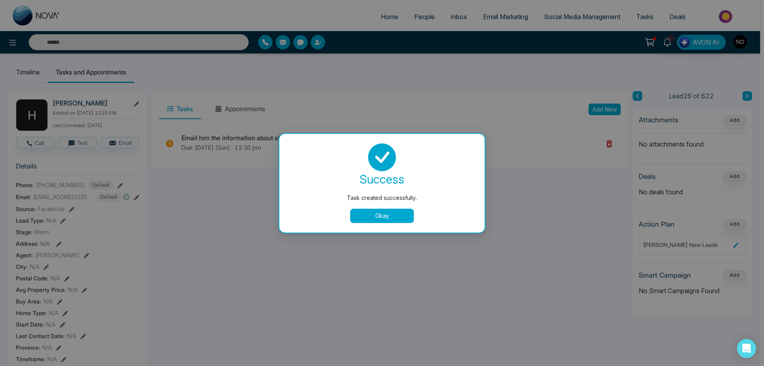
click at [379, 216] on button "Okay" at bounding box center [382, 215] width 64 height 14
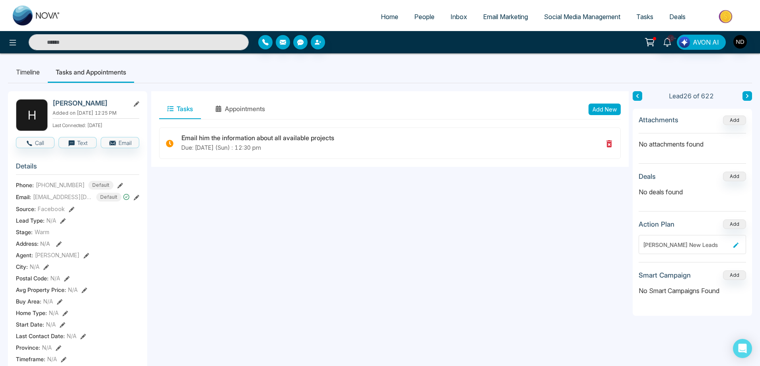
click at [23, 72] on li "Timeline" at bounding box center [28, 71] width 40 height 21
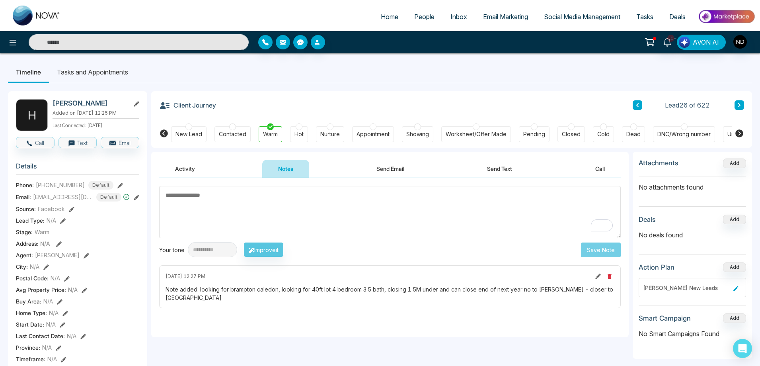
click at [463, 215] on textarea "To enrich screen reader interactions, please activate Accessibility in Grammarl…" at bounding box center [390, 212] width 462 height 52
click at [741, 104] on icon at bounding box center [739, 105] width 4 height 5
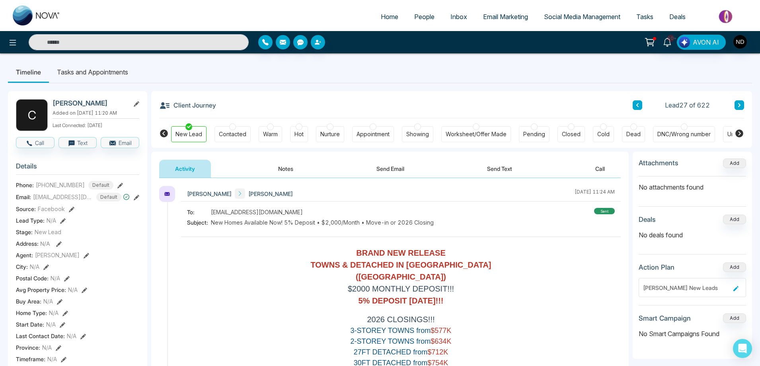
click at [285, 173] on button "Notes" at bounding box center [285, 169] width 47 height 18
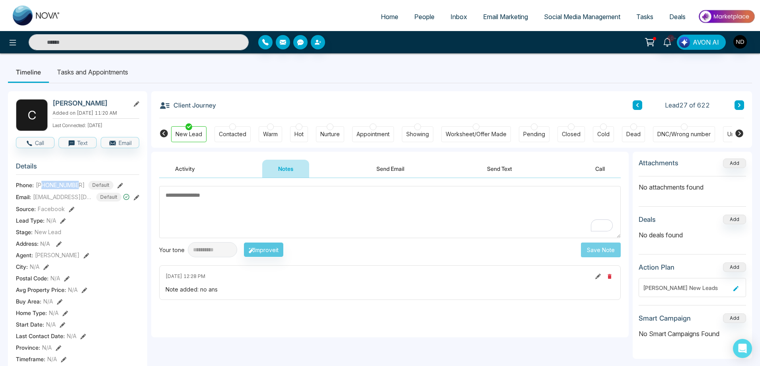
drag, startPoint x: 43, startPoint y: 189, endPoint x: 78, endPoint y: 187, distance: 35.0
click at [78, 187] on span "[PHONE_NUMBER]" at bounding box center [60, 185] width 49 height 8
copy span "4372198100"
click at [368, 225] on textarea "To enrich screen reader interactions, please activate Accessibility in Grammarl…" at bounding box center [390, 212] width 462 height 52
click at [502, 168] on button "Send Text" at bounding box center [499, 169] width 57 height 18
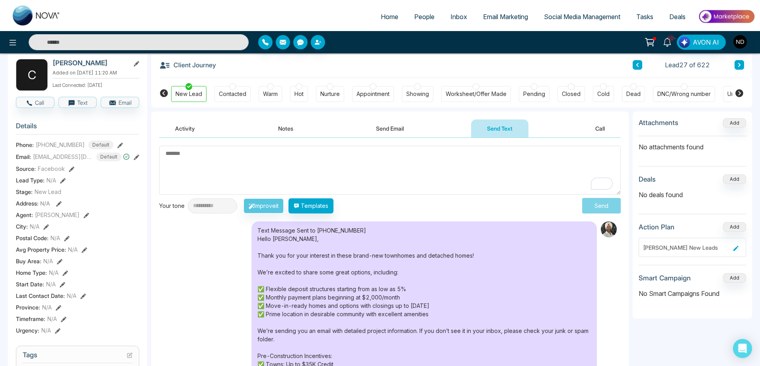
scroll to position [40, 0]
drag, startPoint x: 259, startPoint y: 239, endPoint x: 436, endPoint y: 316, distance: 193.0
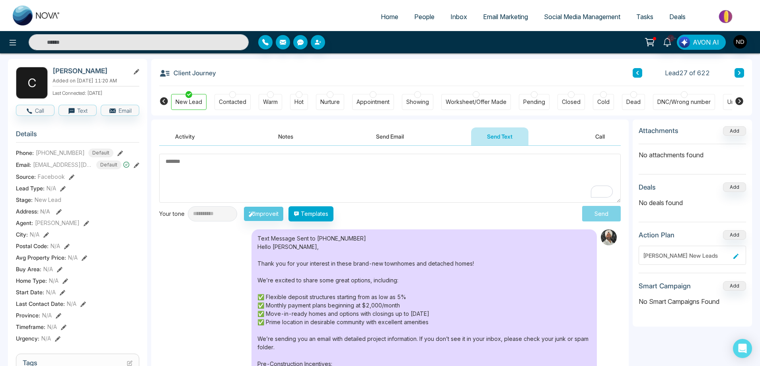
scroll to position [0, 0]
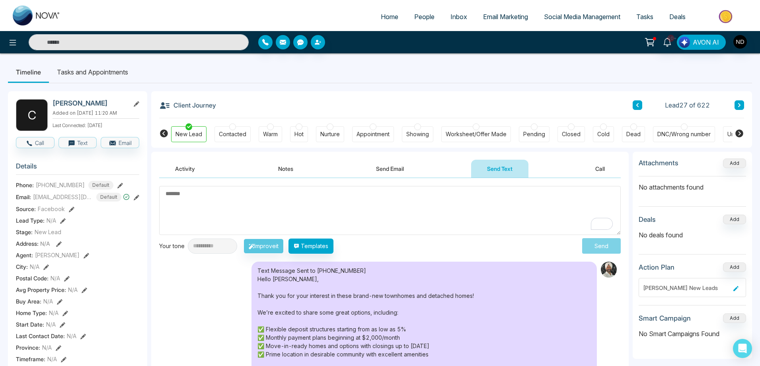
click at [288, 169] on button "Notes" at bounding box center [285, 169] width 47 height 18
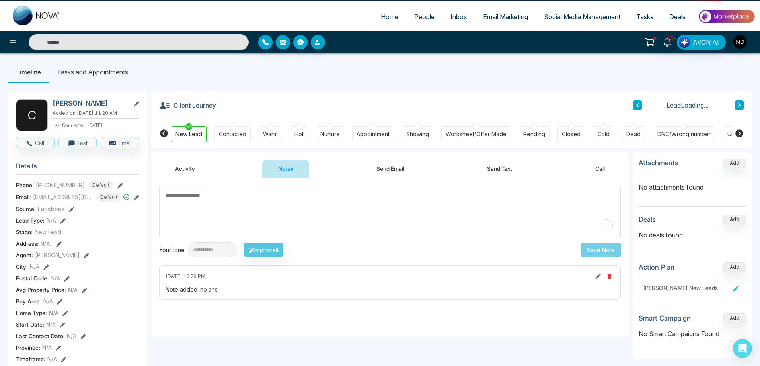
click at [295, 214] on textarea "To enrich screen reader interactions, please activate Accessibility in Grammarl…" at bounding box center [390, 212] width 462 height 52
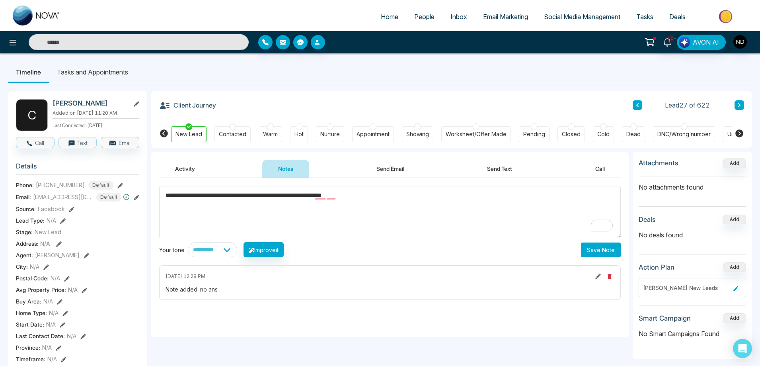
type textarea "**********"
click at [598, 252] on button "Save Note" at bounding box center [601, 249] width 40 height 15
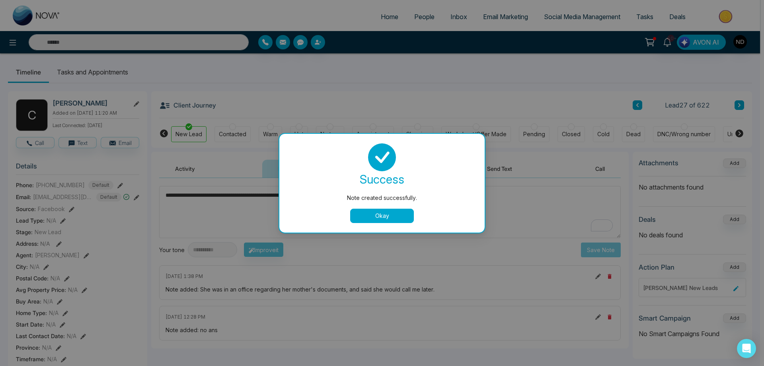
click at [388, 218] on button "Okay" at bounding box center [382, 215] width 64 height 14
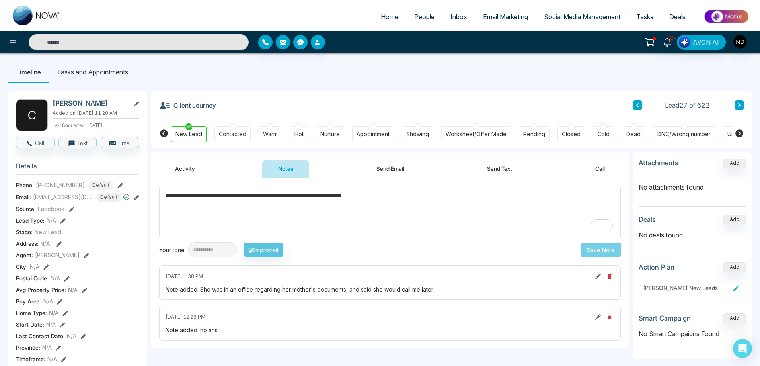
click at [272, 132] on div "Warm" at bounding box center [270, 134] width 15 height 8
click at [323, 220] on textarea "**********" at bounding box center [390, 212] width 462 height 52
click at [361, 212] on textarea "**********" at bounding box center [390, 212] width 462 height 52
click at [78, 72] on li "Tasks and Appointments" at bounding box center [92, 71] width 87 height 21
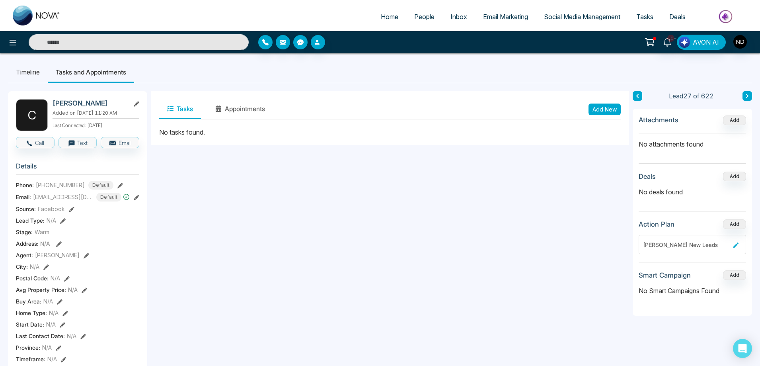
click at [607, 107] on button "Add New" at bounding box center [604, 109] width 32 height 12
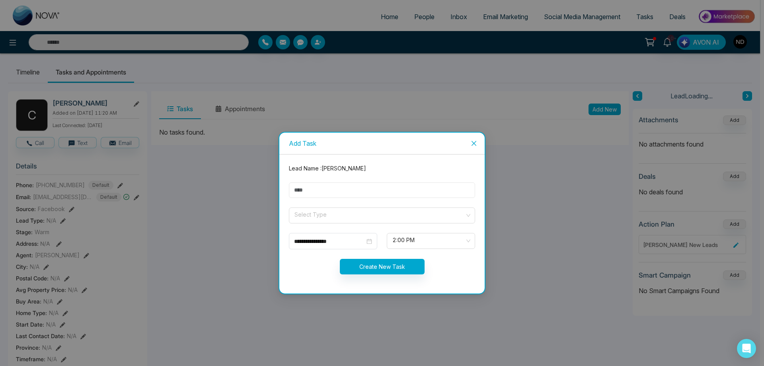
click at [333, 191] on input "text" at bounding box center [382, 190] width 186 height 16
type input "****"
click at [335, 215] on input "search" at bounding box center [379, 214] width 171 height 12
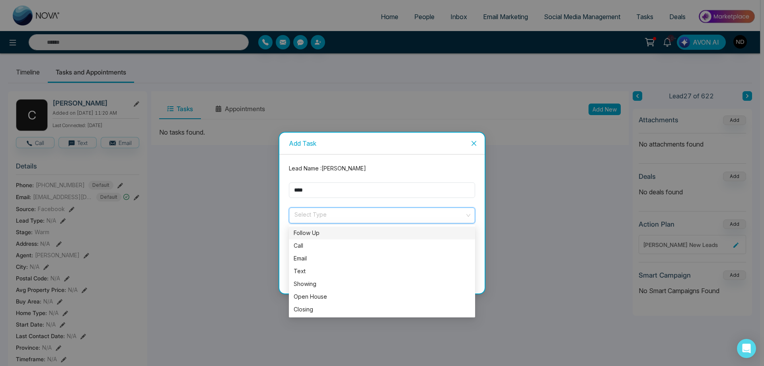
click at [321, 235] on div "Follow Up" at bounding box center [382, 232] width 177 height 9
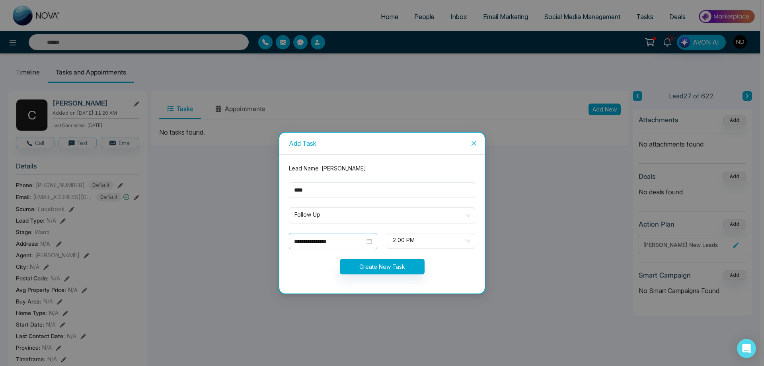
click at [369, 243] on div "**********" at bounding box center [333, 241] width 78 height 9
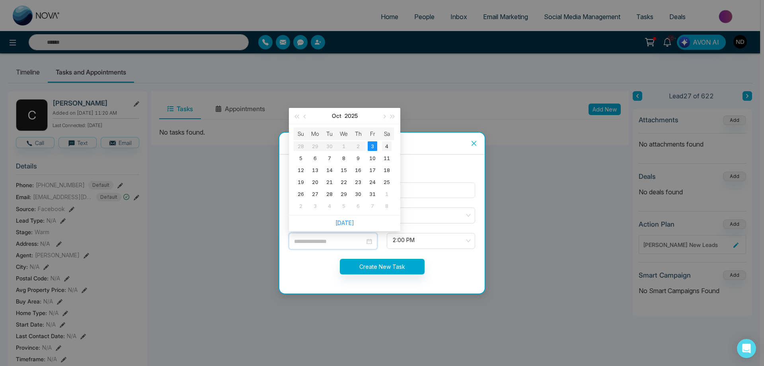
type input "**********"
click at [386, 148] on div "4" at bounding box center [387, 146] width 10 height 10
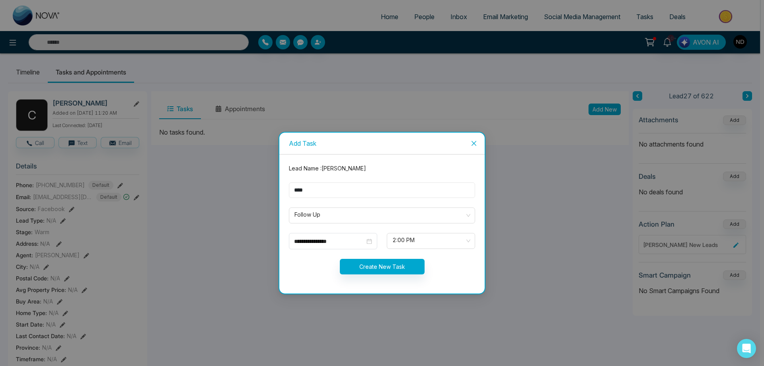
click at [323, 193] on input "****" at bounding box center [382, 190] width 186 height 16
type input "**********"
click at [391, 264] on button "Create New Task" at bounding box center [382, 267] width 85 height 16
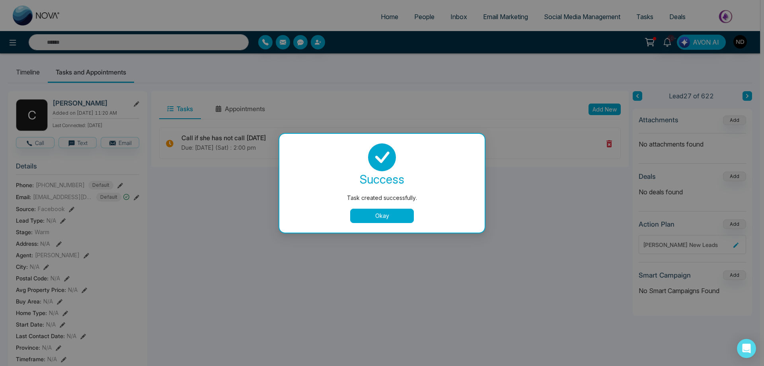
click at [384, 222] on button "Okay" at bounding box center [382, 215] width 64 height 14
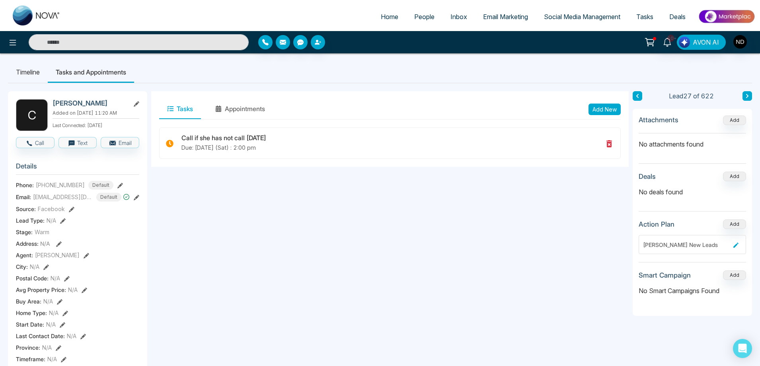
click at [26, 75] on li "Timeline" at bounding box center [28, 71] width 40 height 21
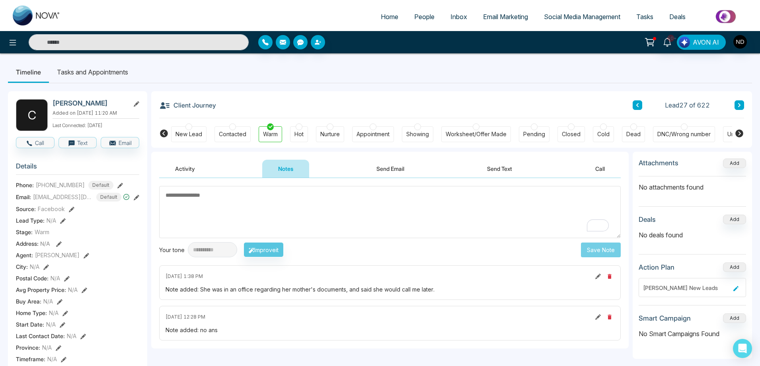
click at [742, 105] on button at bounding box center [739, 105] width 10 height 10
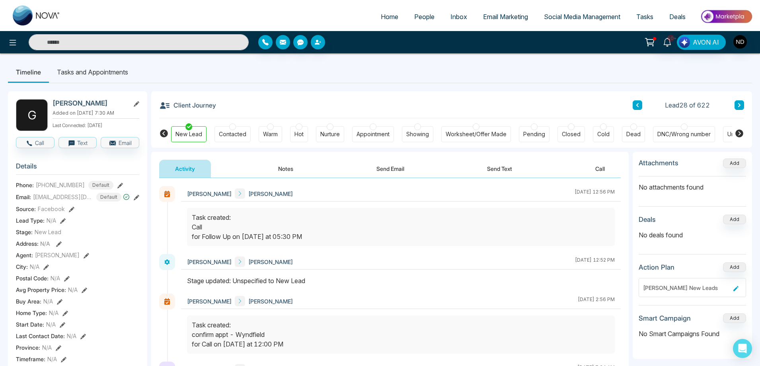
click at [738, 107] on icon at bounding box center [739, 105] width 2 height 4
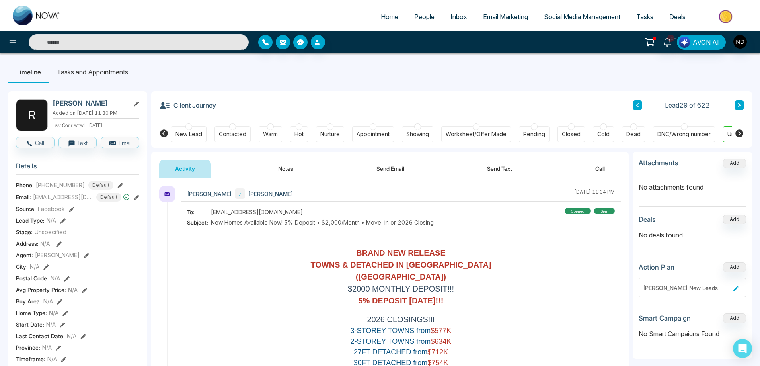
click at [289, 169] on button "Notes" at bounding box center [285, 169] width 47 height 18
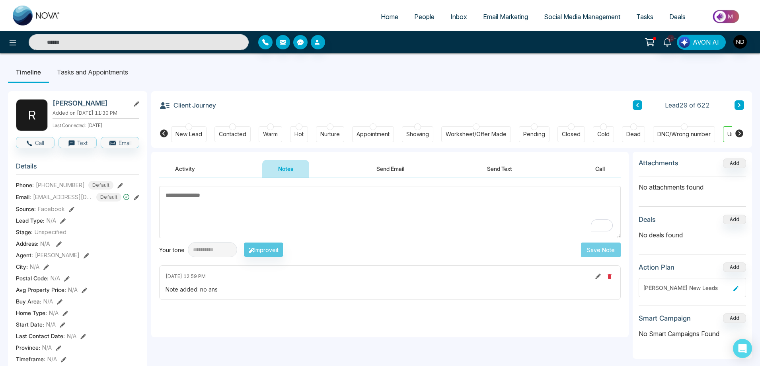
click at [185, 138] on div "New Lead" at bounding box center [188, 134] width 35 height 16
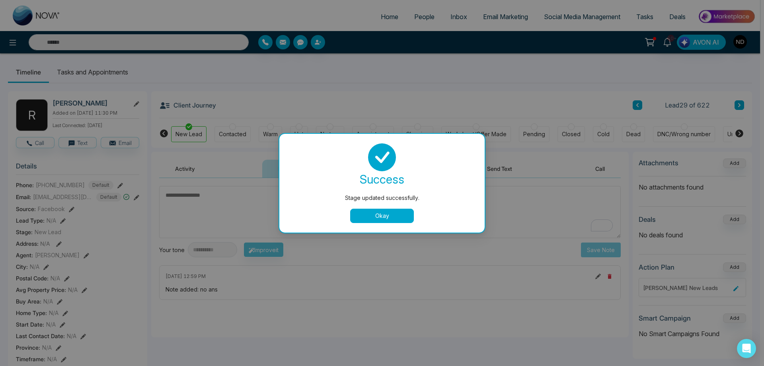
click at [377, 216] on button "Okay" at bounding box center [382, 215] width 64 height 14
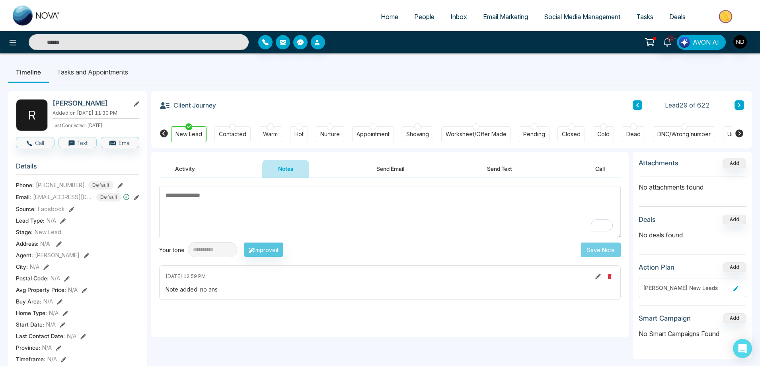
click at [379, 219] on textarea "To enrich screen reader interactions, please activate Accessibility in Grammarl…" at bounding box center [390, 212] width 462 height 52
type textarea "*********"
click at [600, 250] on button "Save Note" at bounding box center [601, 249] width 40 height 15
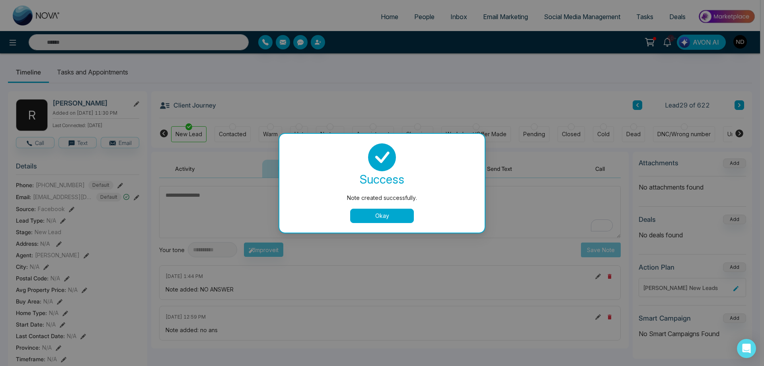
click at [378, 220] on button "Okay" at bounding box center [382, 215] width 64 height 14
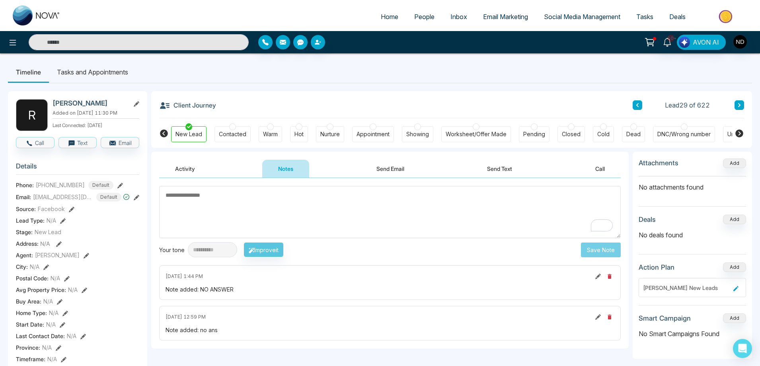
click at [740, 107] on icon at bounding box center [739, 105] width 4 height 5
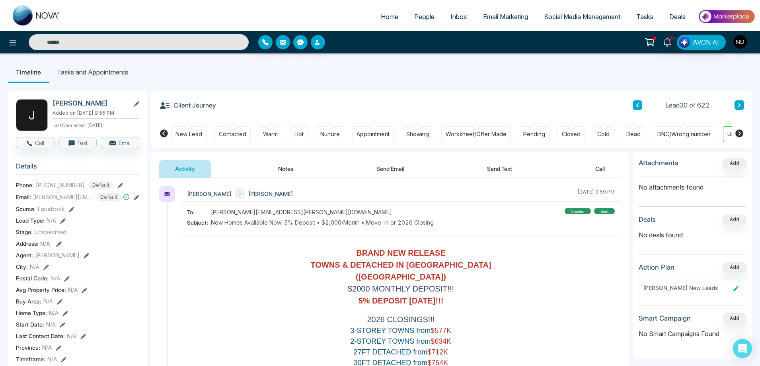
click at [289, 173] on button "Notes" at bounding box center [285, 169] width 47 height 18
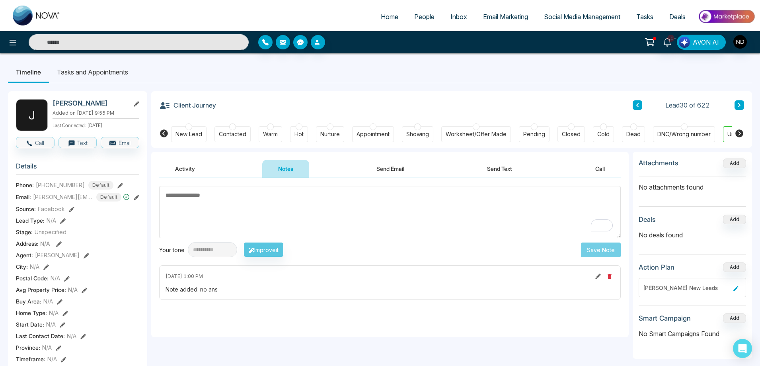
click at [365, 202] on textarea "To enrich screen reader interactions, please activate Accessibility in Grammarl…" at bounding box center [390, 212] width 462 height 52
click at [350, 194] on textarea "*********" at bounding box center [390, 212] width 462 height 52
type textarea "*********"
click at [598, 251] on button "Save Note" at bounding box center [601, 249] width 40 height 15
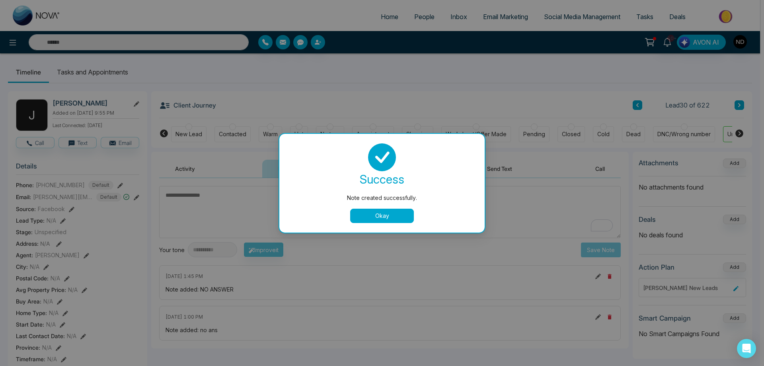
click at [399, 216] on button "Okay" at bounding box center [382, 215] width 64 height 14
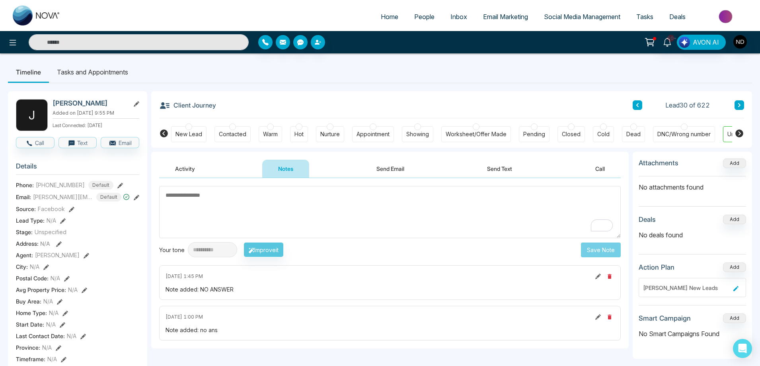
click at [196, 138] on div "New Lead" at bounding box center [188, 134] width 35 height 16
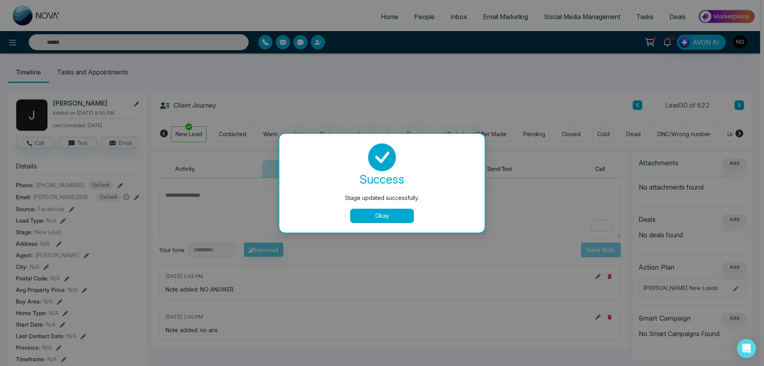
click at [395, 229] on div "Stage updated successfully. success Stage updated successfully. Okay" at bounding box center [382, 183] width 764 height 366
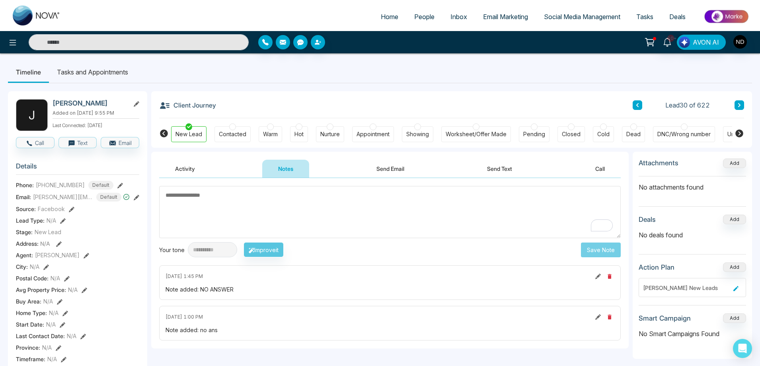
click at [379, 214] on textarea "To enrich screen reader interactions, please activate Accessibility in Grammarl…" at bounding box center [390, 212] width 462 height 52
click at [383, 227] on textarea "To enrich screen reader interactions, please activate Accessibility in Grammarl…" at bounding box center [390, 212] width 462 height 52
click at [742, 104] on button at bounding box center [739, 105] width 10 height 10
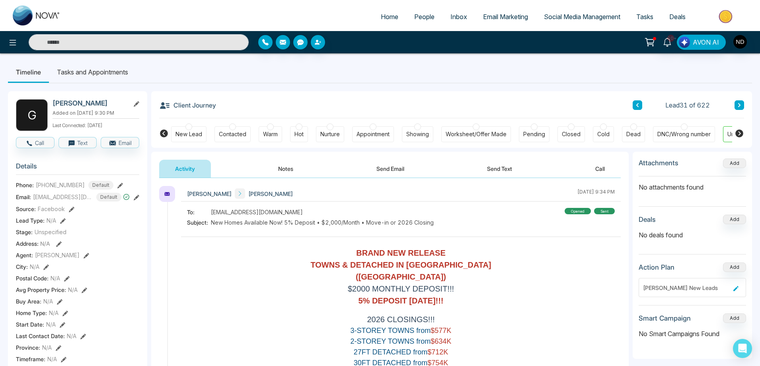
click at [288, 168] on button "Notes" at bounding box center [285, 169] width 47 height 18
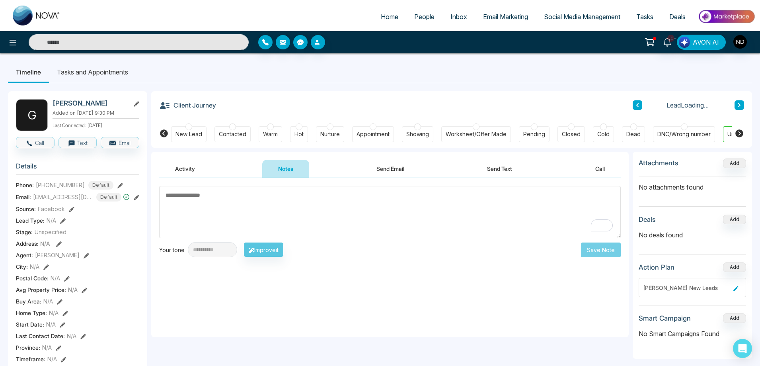
click at [409, 278] on div "**********" at bounding box center [389, 257] width 477 height 159
